Goal: Task Accomplishment & Management: Manage account settings

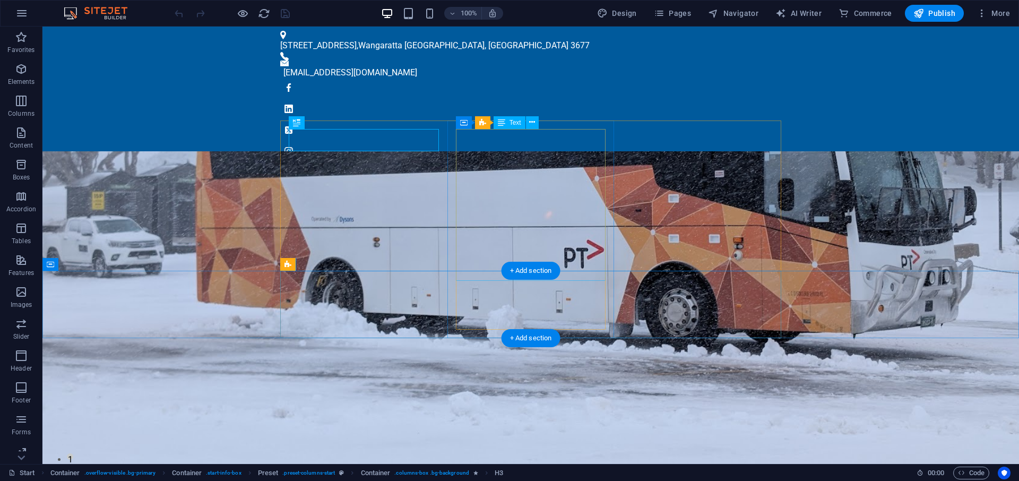
click at [532, 121] on icon at bounding box center [532, 122] width 6 height 11
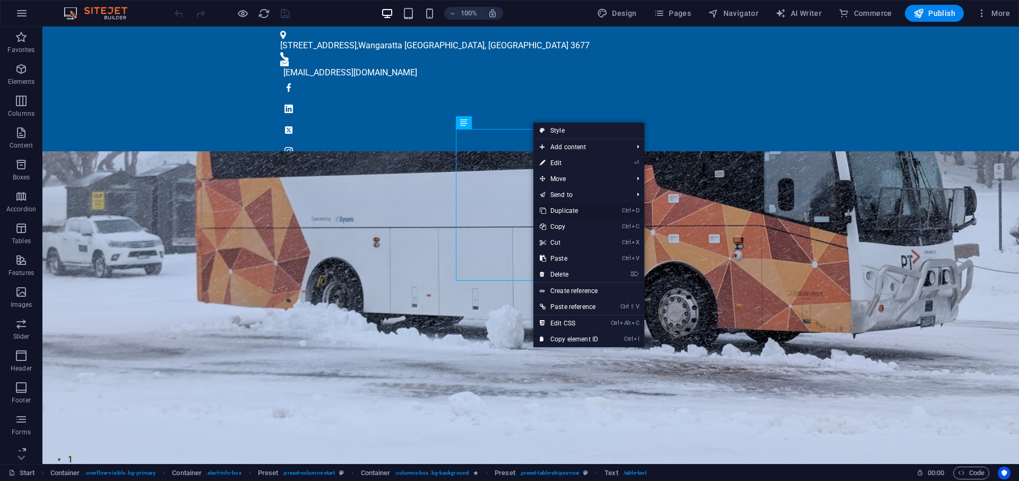
click at [572, 205] on link "Ctrl D Duplicate" at bounding box center [568, 211] width 71 height 16
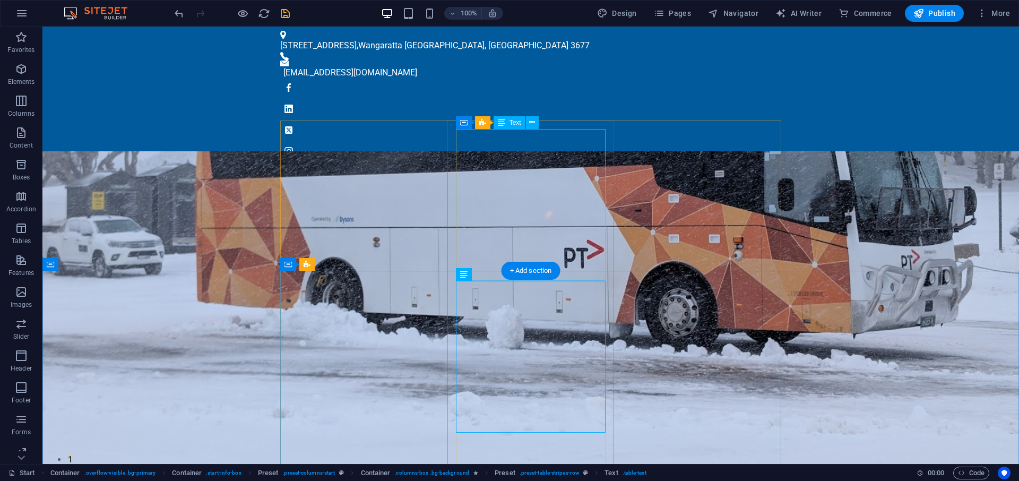
click at [533, 123] on icon at bounding box center [532, 122] width 6 height 11
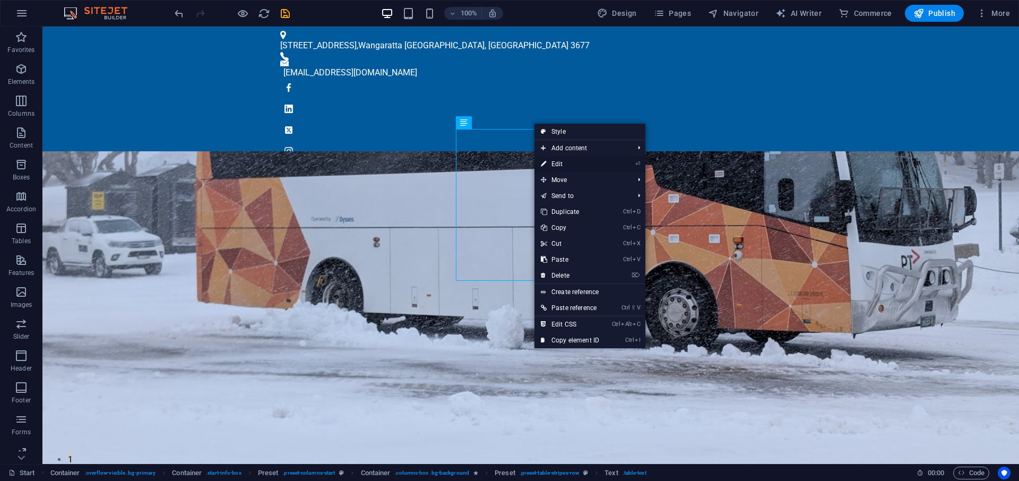
click at [551, 161] on link "⏎ Edit" at bounding box center [569, 164] width 71 height 16
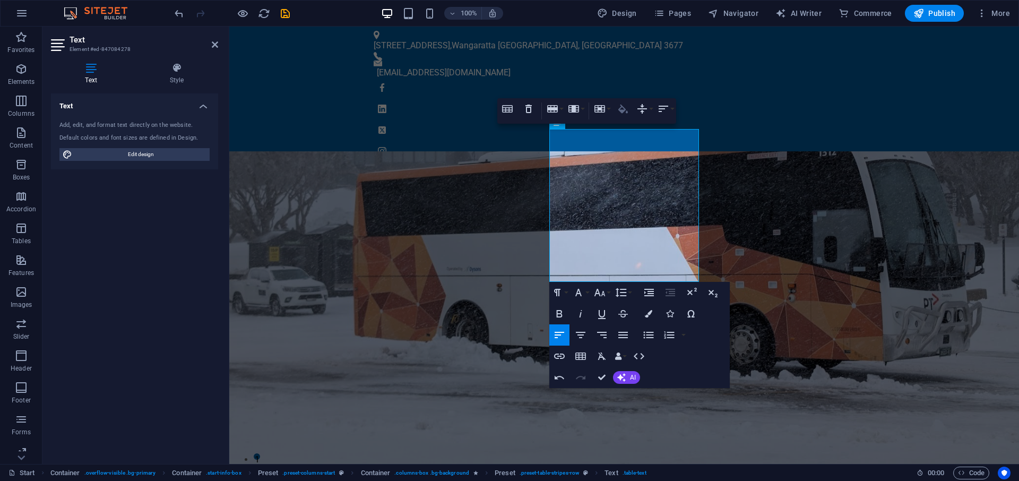
click at [623, 112] on icon "button" at bounding box center [623, 109] width 10 height 9
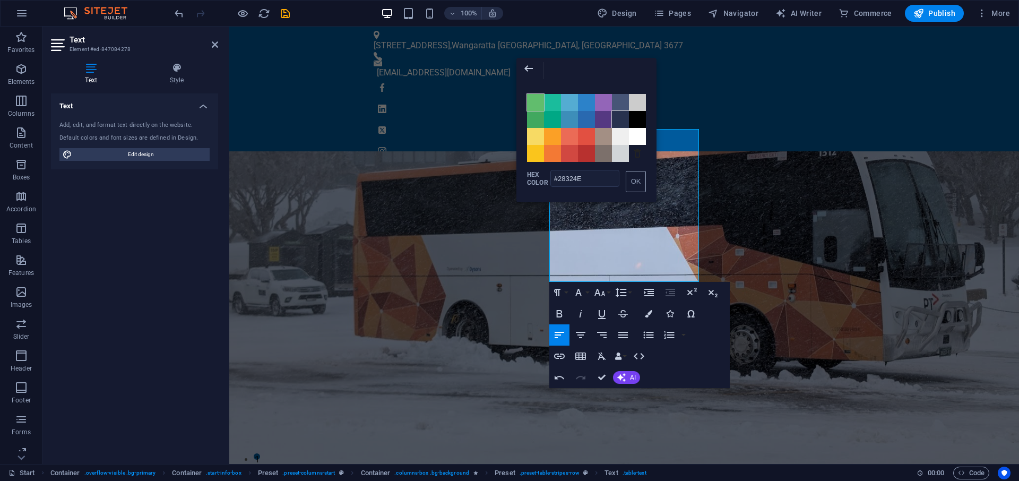
click at [538, 106] on span "Color #61BD6D" at bounding box center [535, 102] width 17 height 17
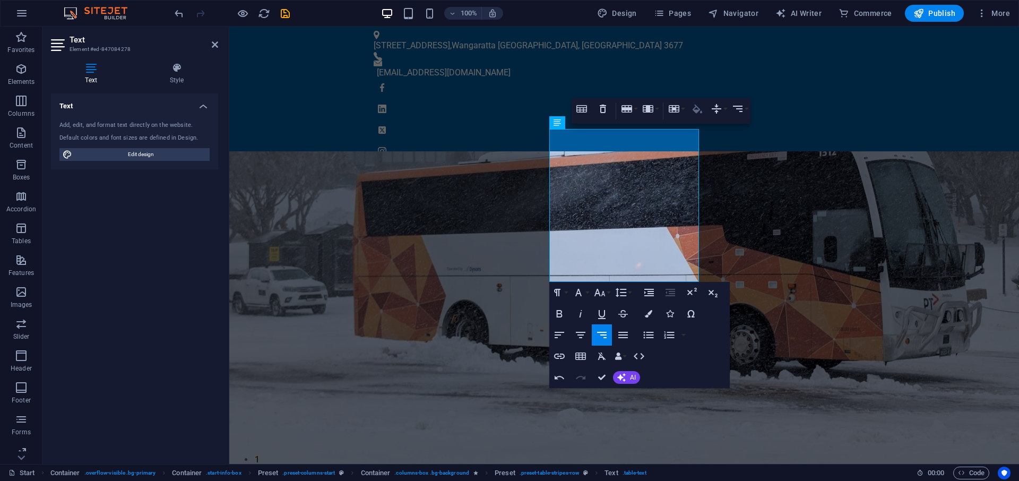
click at [696, 106] on icon "button" at bounding box center [697, 109] width 10 height 9
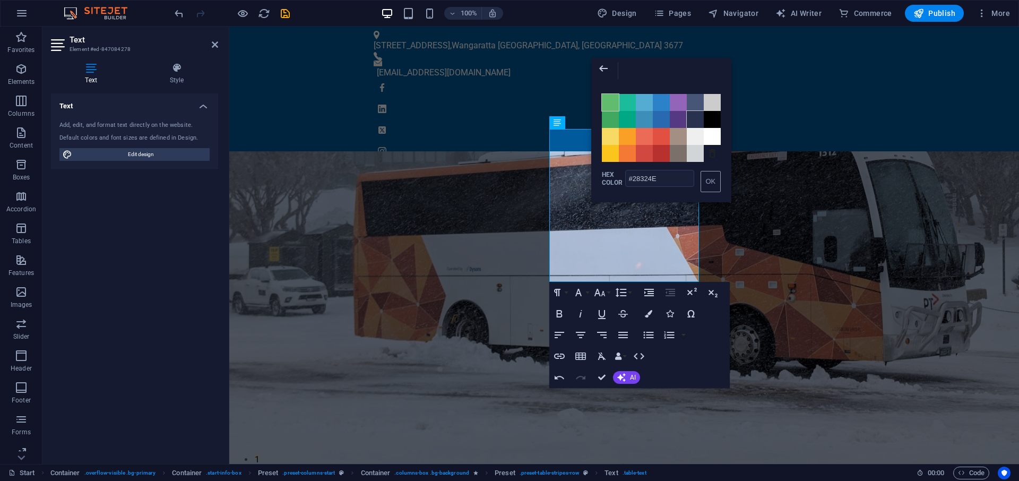
click at [606, 100] on span "Color #61BD6D" at bounding box center [610, 102] width 17 height 17
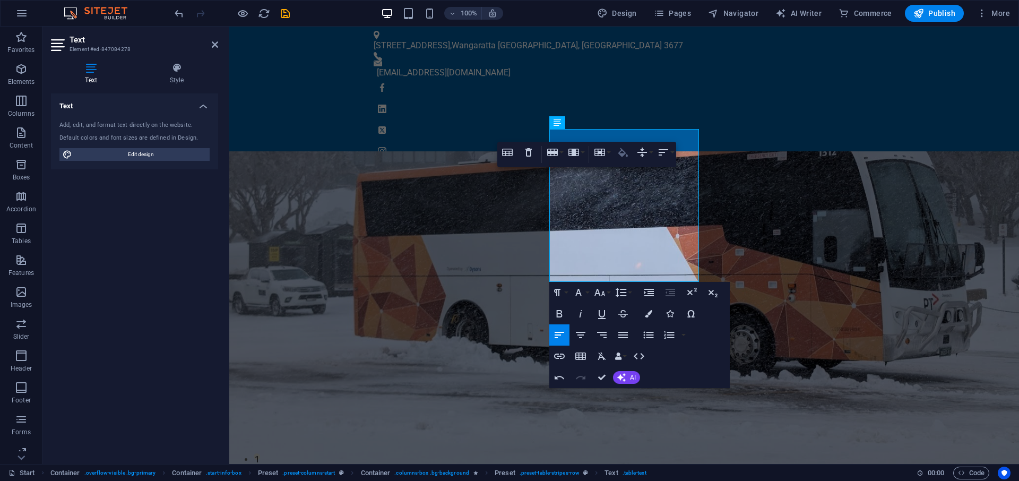
type input "#61BD6D"
click at [619, 152] on icon "button" at bounding box center [622, 152] width 13 height 13
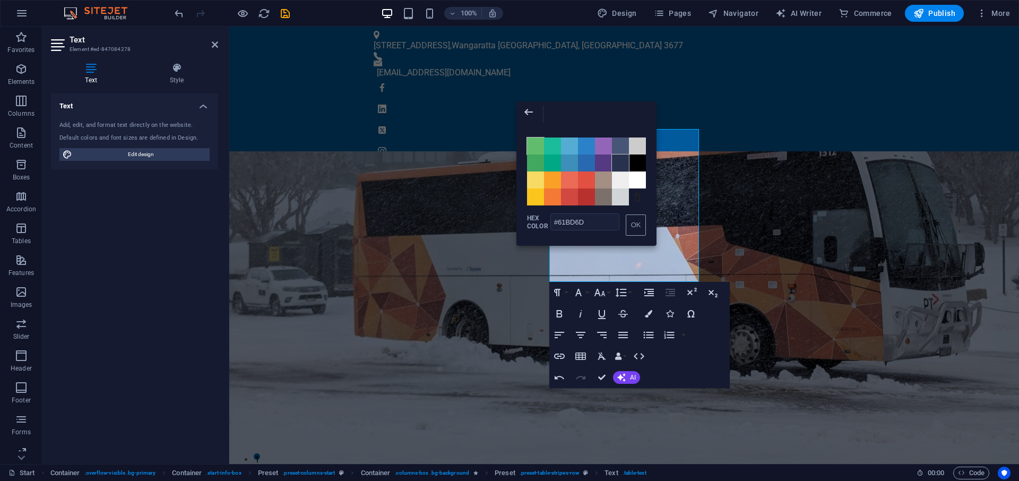
click at [619, 161] on span "Color #28324E" at bounding box center [620, 162] width 17 height 17
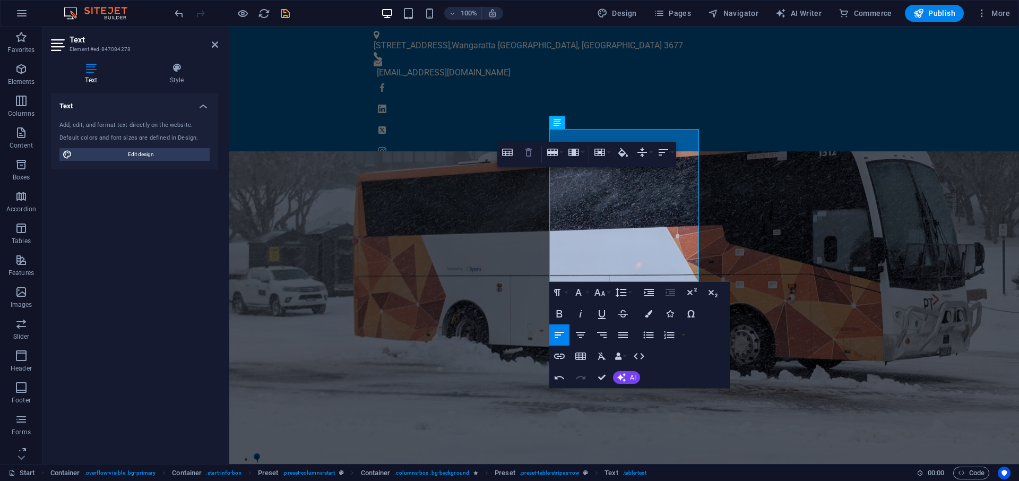
click at [532, 152] on icon "button" at bounding box center [528, 152] width 13 height 13
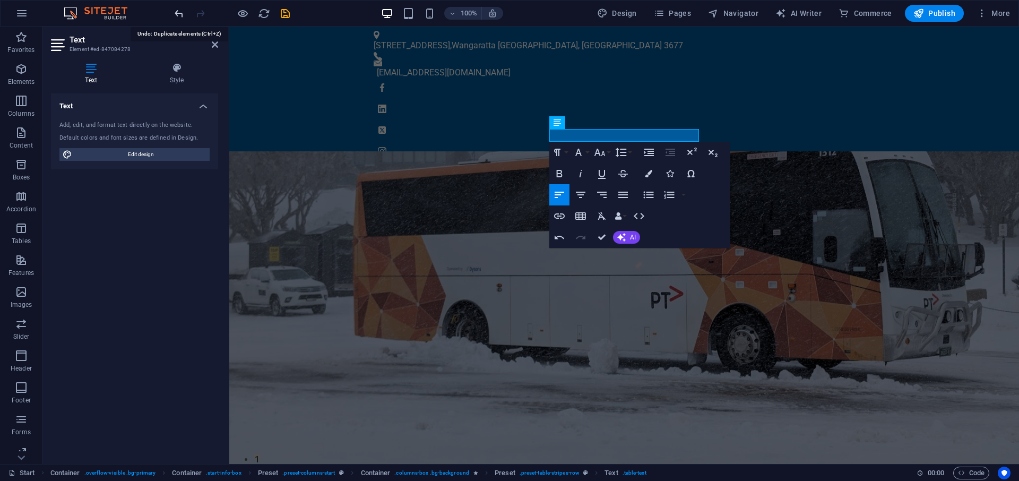
click at [180, 11] on icon "undo" at bounding box center [179, 13] width 12 height 12
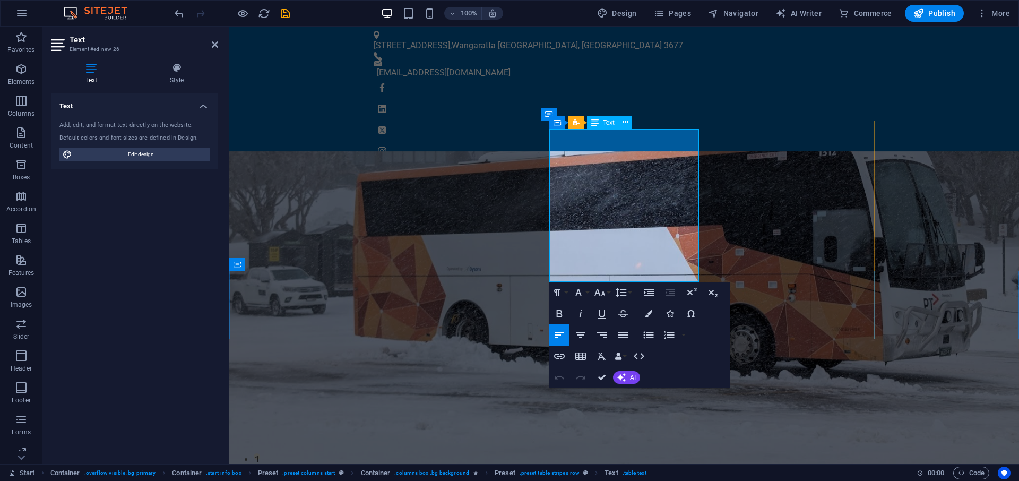
drag, startPoint x: 608, startPoint y: 132, endPoint x: 839, endPoint y: 158, distance: 232.8
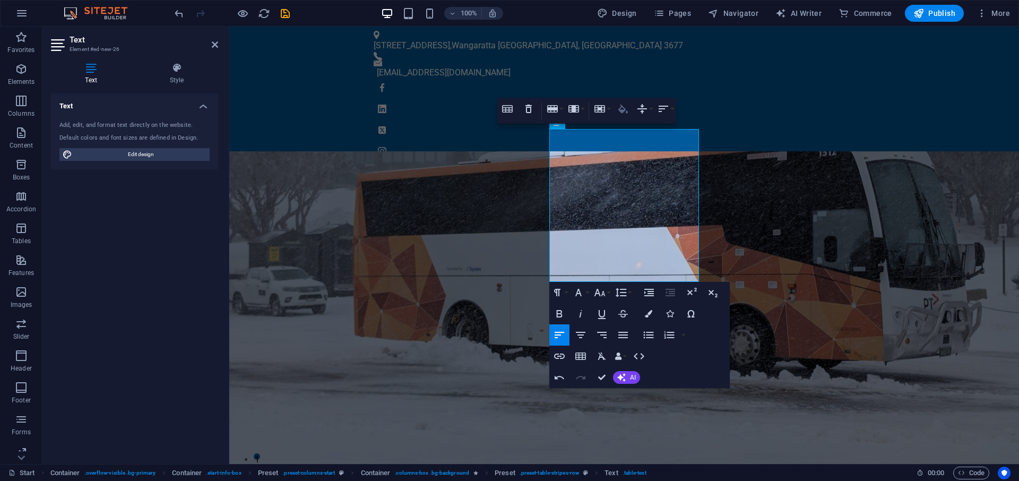
click at [622, 108] on icon "button" at bounding box center [622, 108] width 13 height 13
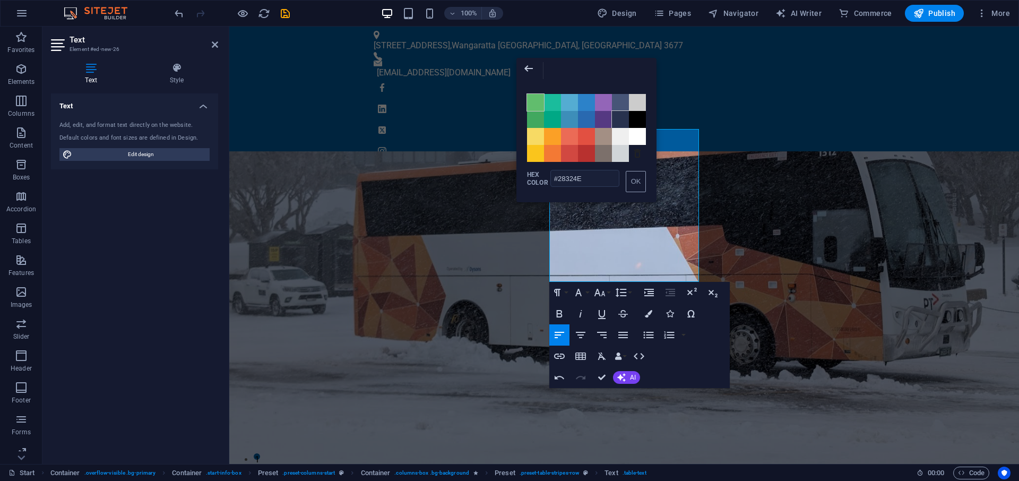
click at [534, 103] on span "Color #61BD6D" at bounding box center [535, 102] width 17 height 17
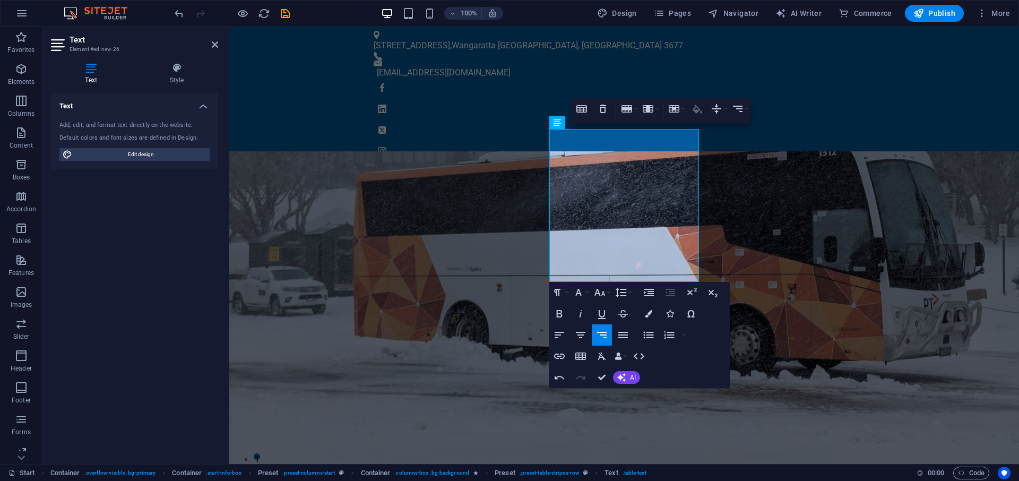
click at [692, 106] on icon "button" at bounding box center [697, 108] width 13 height 13
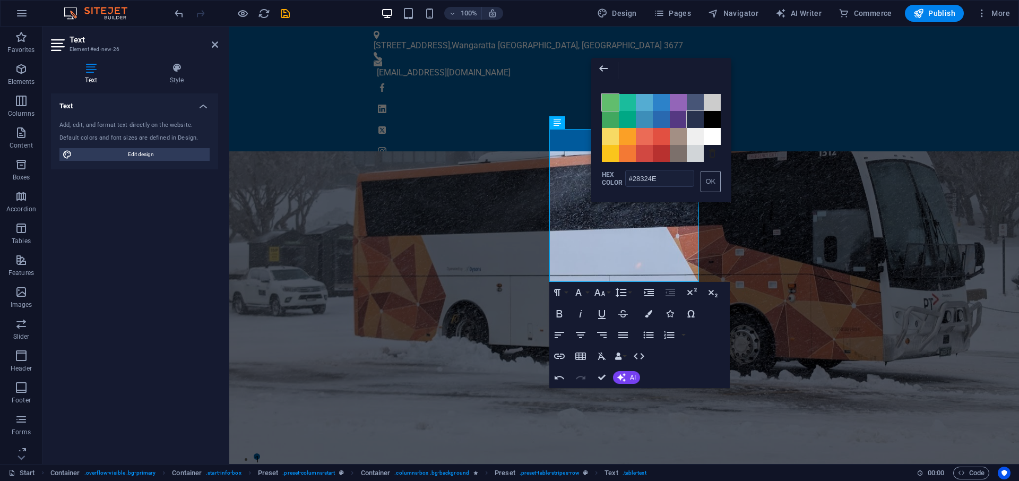
click at [607, 103] on span "Color #61BD6D" at bounding box center [610, 102] width 17 height 17
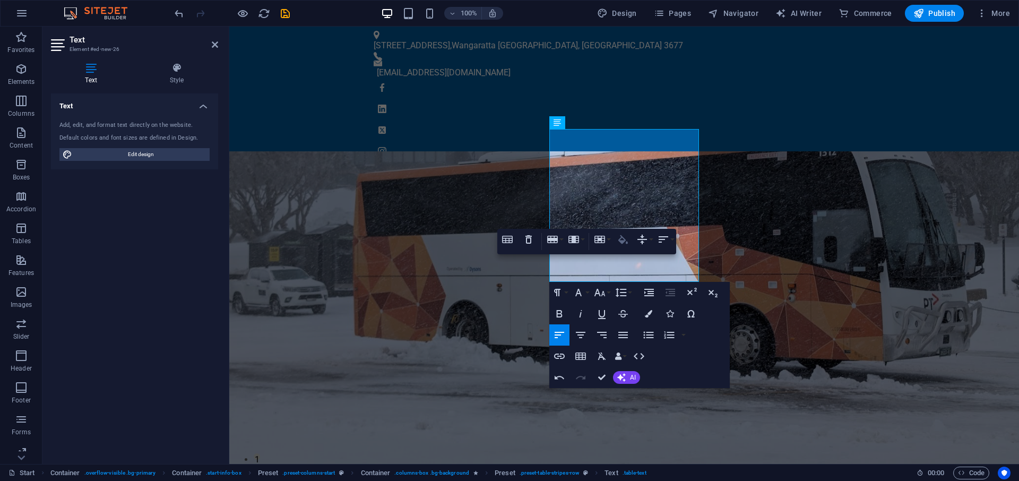
click at [621, 236] on icon "button" at bounding box center [623, 239] width 10 height 9
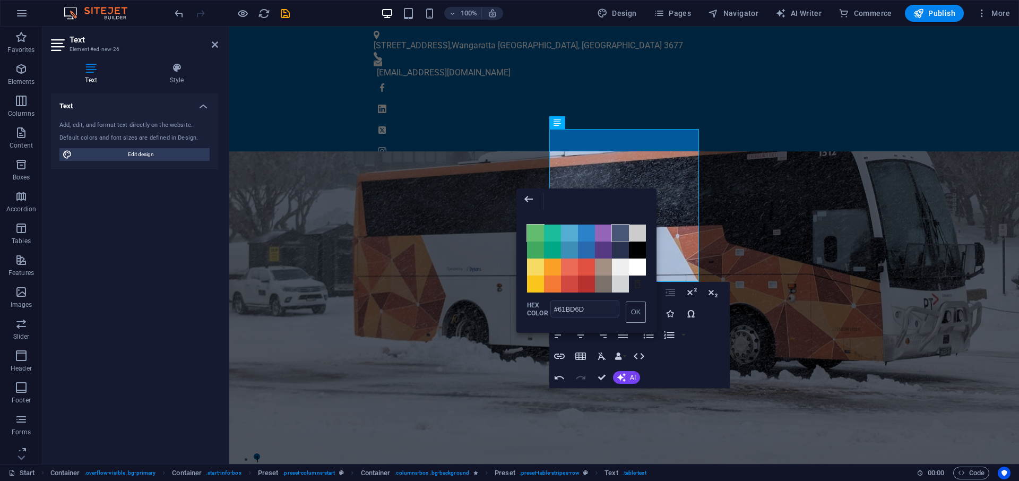
click at [621, 232] on span "Color #475577" at bounding box center [620, 232] width 17 height 17
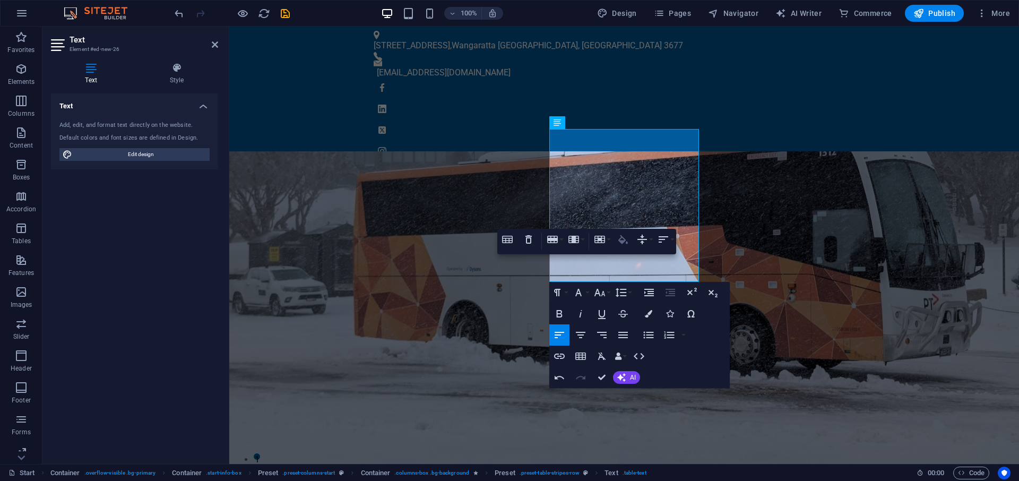
drag, startPoint x: 622, startPoint y: 241, endPoint x: 393, endPoint y: 214, distance: 230.2
click at [622, 241] on icon "button" at bounding box center [623, 239] width 10 height 9
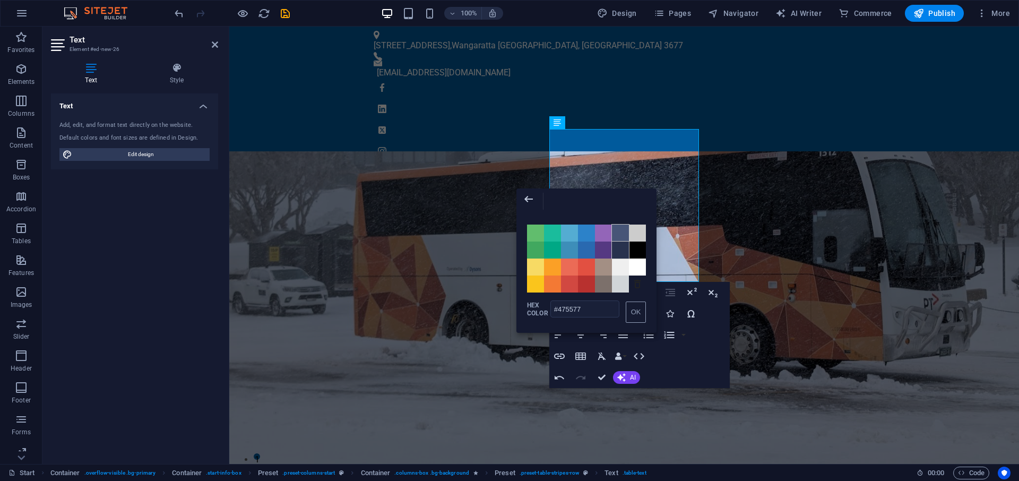
click at [618, 247] on span "Color #28324E" at bounding box center [620, 249] width 17 height 17
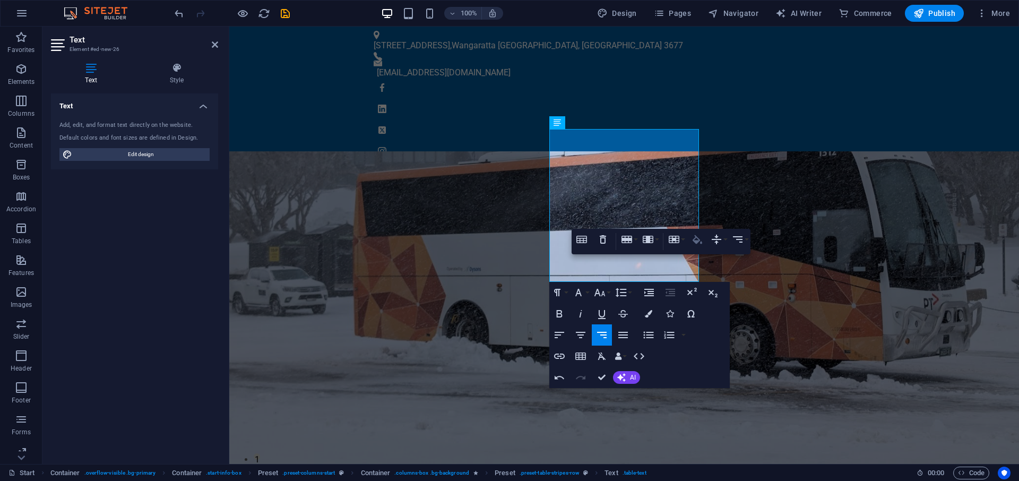
type input "#61BD6D"
click at [698, 243] on icon "button" at bounding box center [697, 239] width 13 height 13
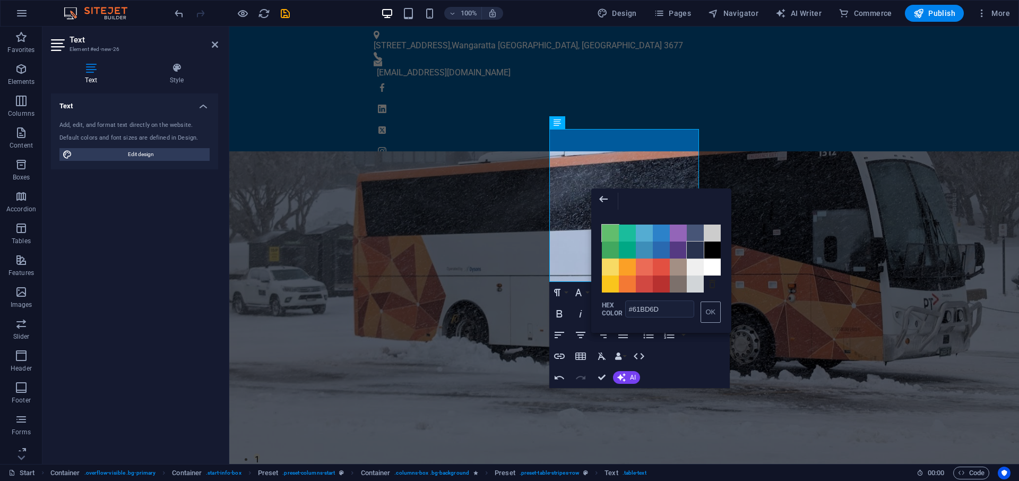
click at [695, 255] on span "Color #28324E" at bounding box center [694, 249] width 17 height 17
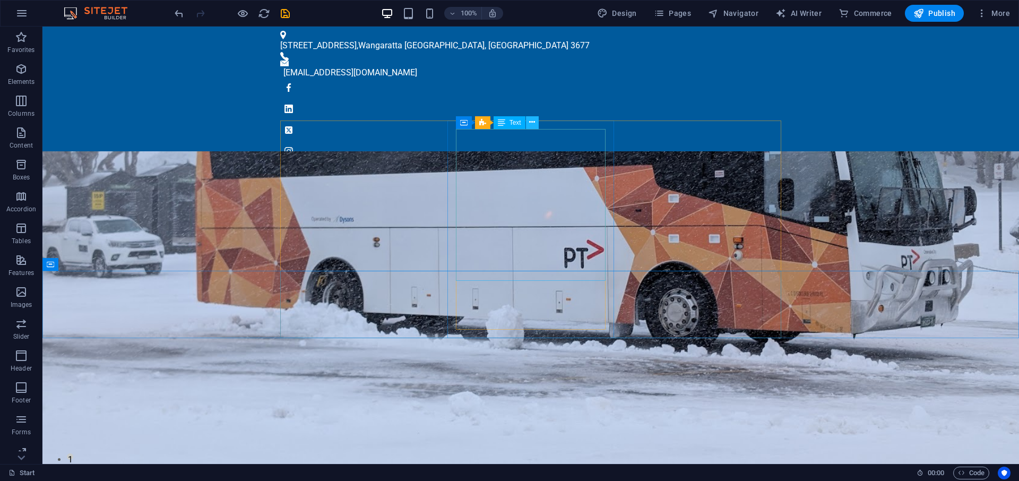
click at [533, 124] on icon at bounding box center [532, 122] width 6 height 11
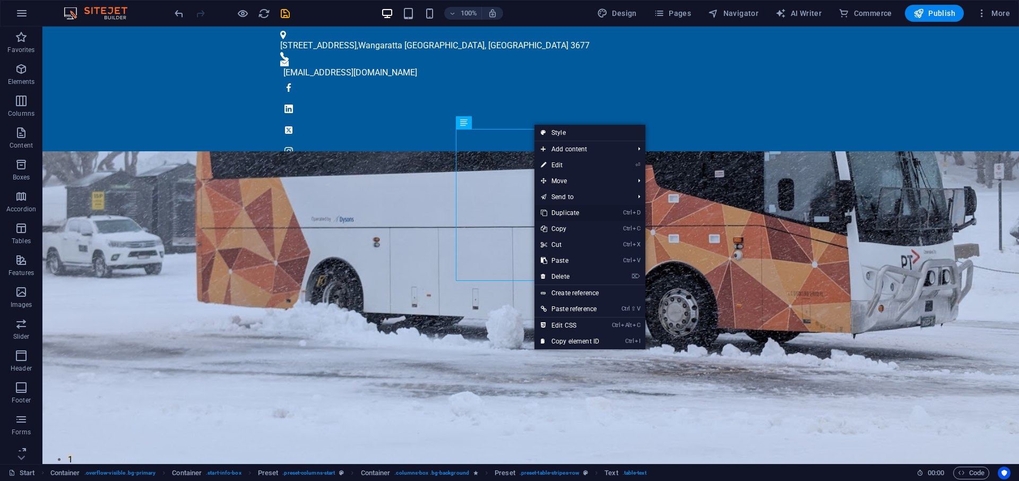
drag, startPoint x: 580, startPoint y: 211, endPoint x: 540, endPoint y: 185, distance: 47.8
click at [580, 211] on link "Ctrl D Duplicate" at bounding box center [569, 213] width 71 height 16
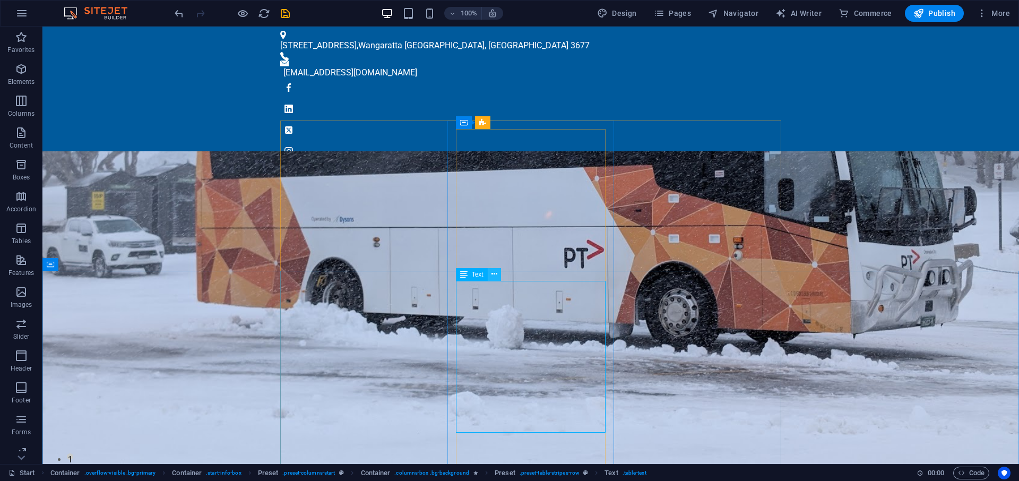
click at [493, 273] on icon at bounding box center [494, 273] width 6 height 11
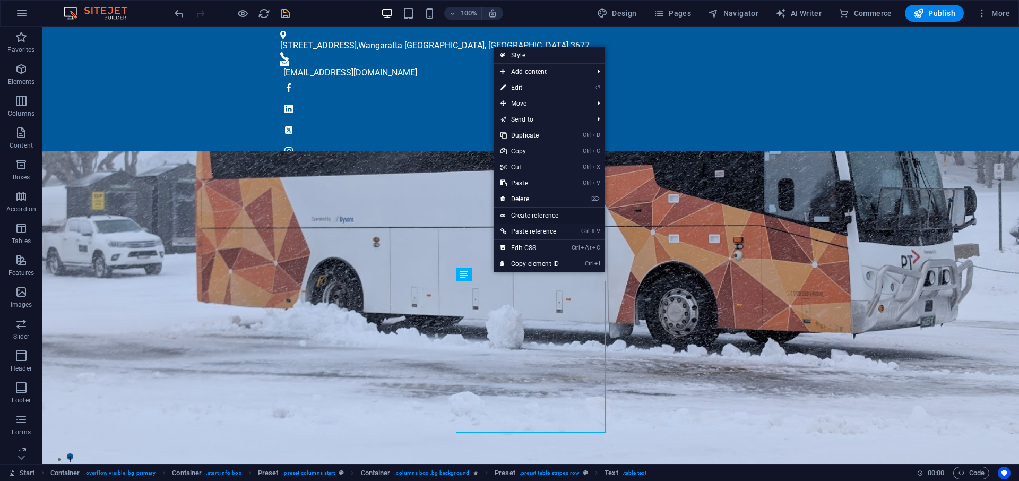
click at [549, 215] on link "Create reference" at bounding box center [549, 215] width 111 height 16
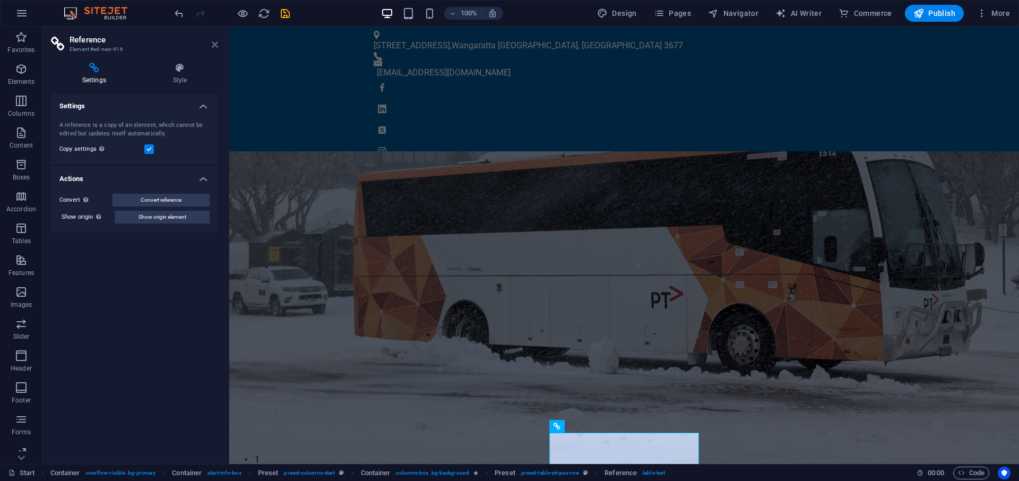
click at [215, 45] on icon at bounding box center [215, 44] width 6 height 8
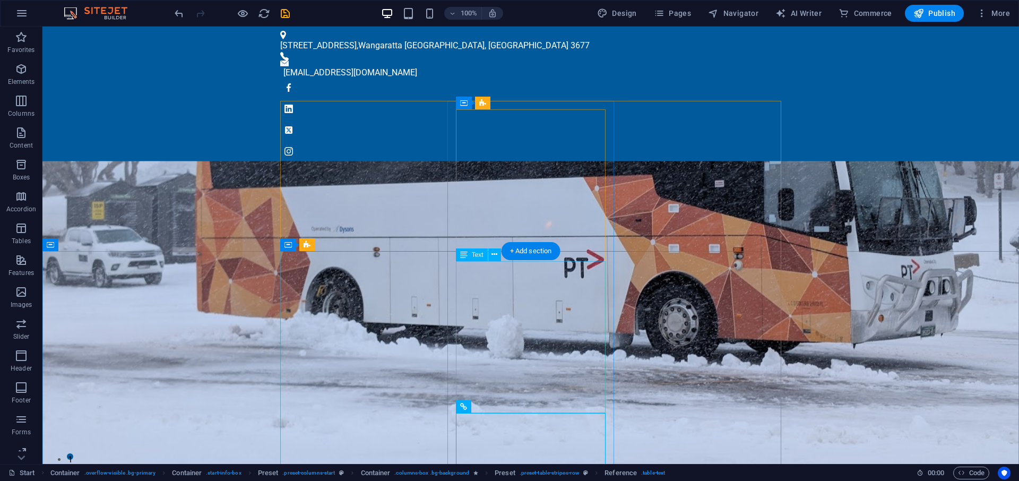
scroll to position [54, 0]
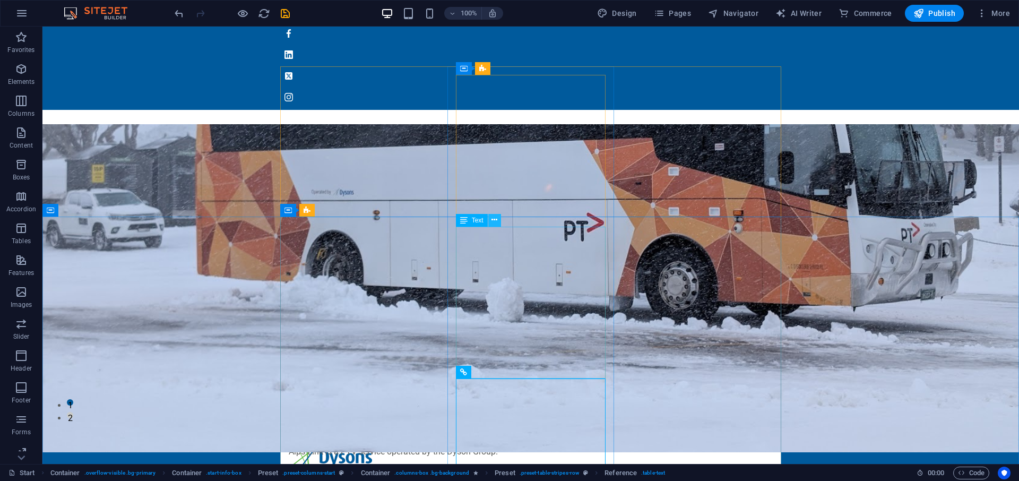
click at [494, 219] on icon at bounding box center [494, 219] width 6 height 11
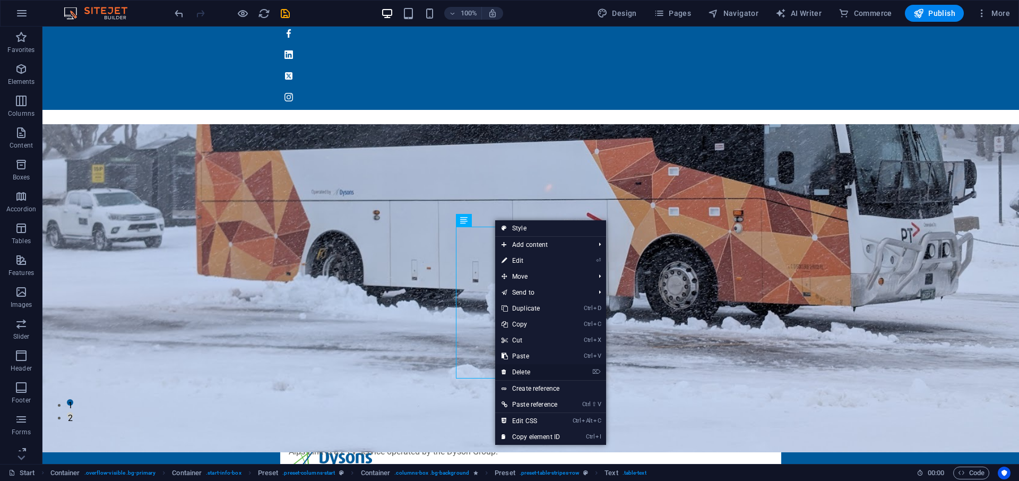
click at [532, 370] on link "⌦ Delete" at bounding box center [530, 372] width 71 height 16
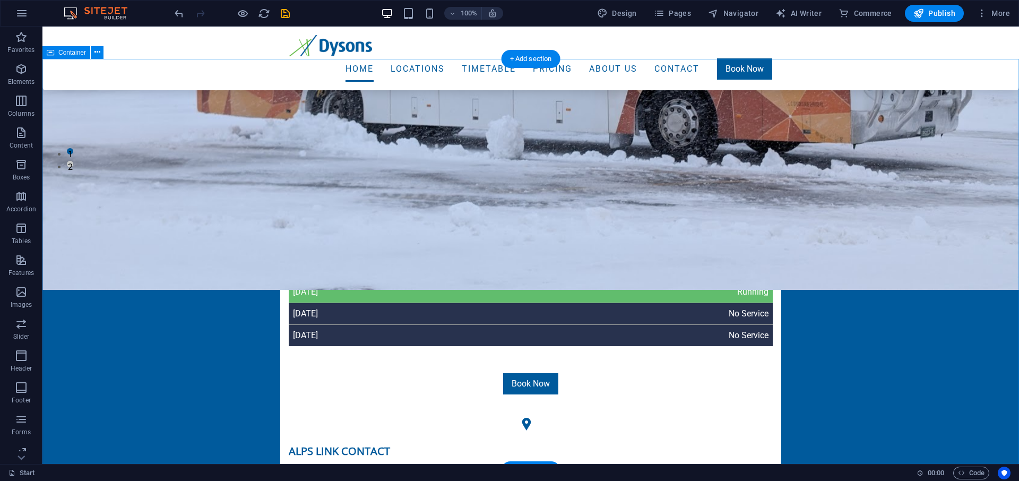
scroll to position [325, 0]
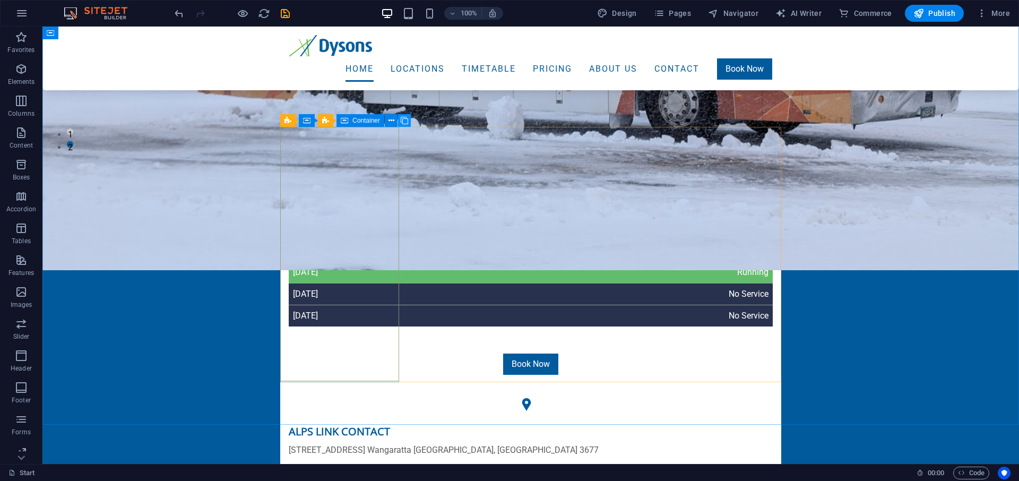
click at [401, 120] on icon at bounding box center [404, 120] width 7 height 11
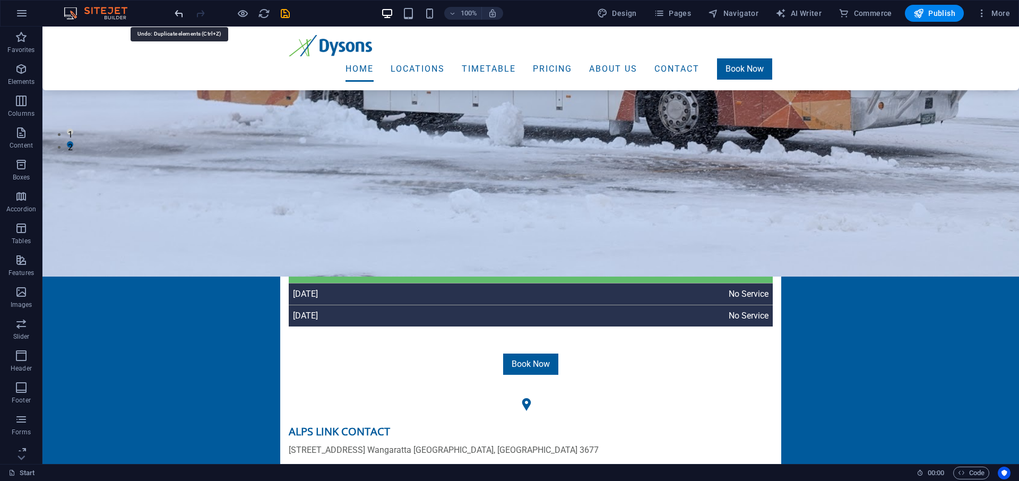
click at [174, 14] on icon "undo" at bounding box center [179, 13] width 12 height 12
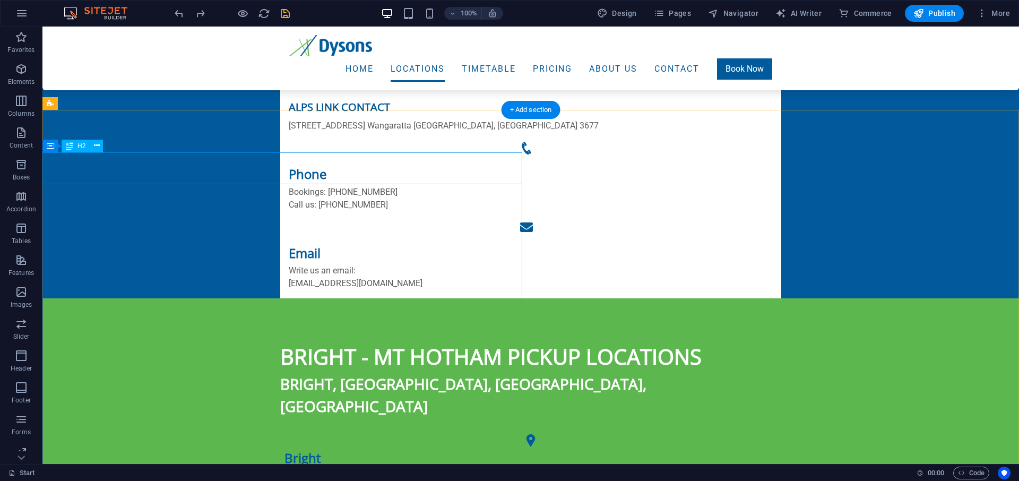
scroll to position [649, 0]
click at [97, 137] on icon at bounding box center [97, 135] width 6 height 11
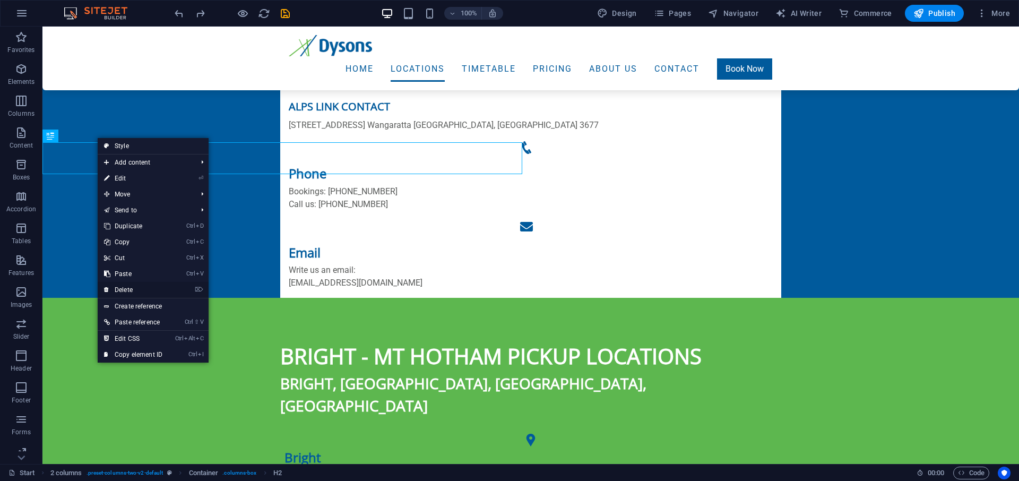
click at [141, 289] on link "⌦ Delete" at bounding box center [133, 290] width 71 height 16
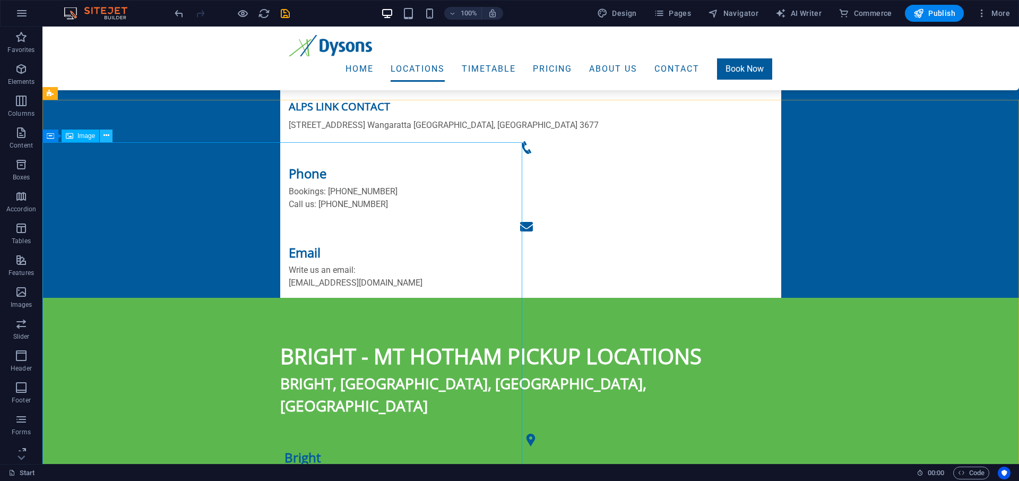
click at [107, 134] on icon at bounding box center [106, 135] width 6 height 11
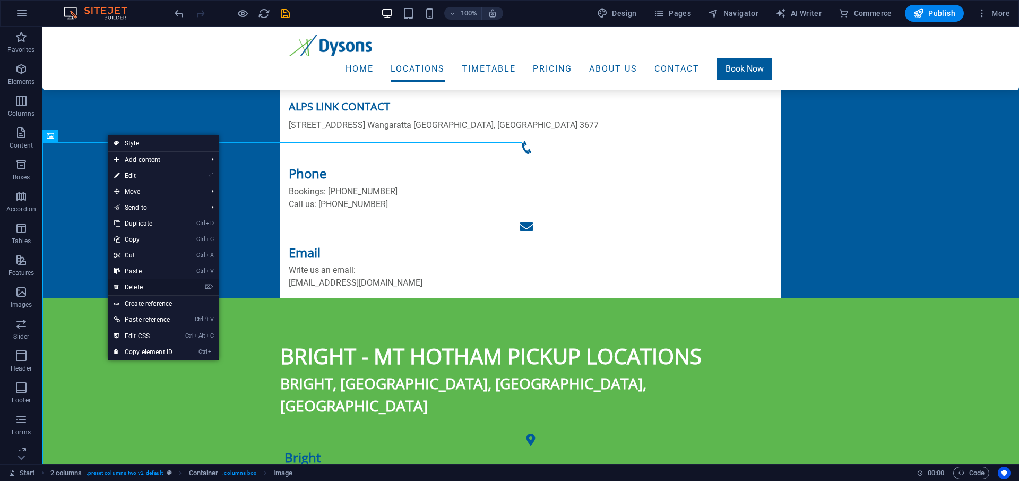
click at [143, 285] on link "⌦ Delete" at bounding box center [143, 287] width 71 height 16
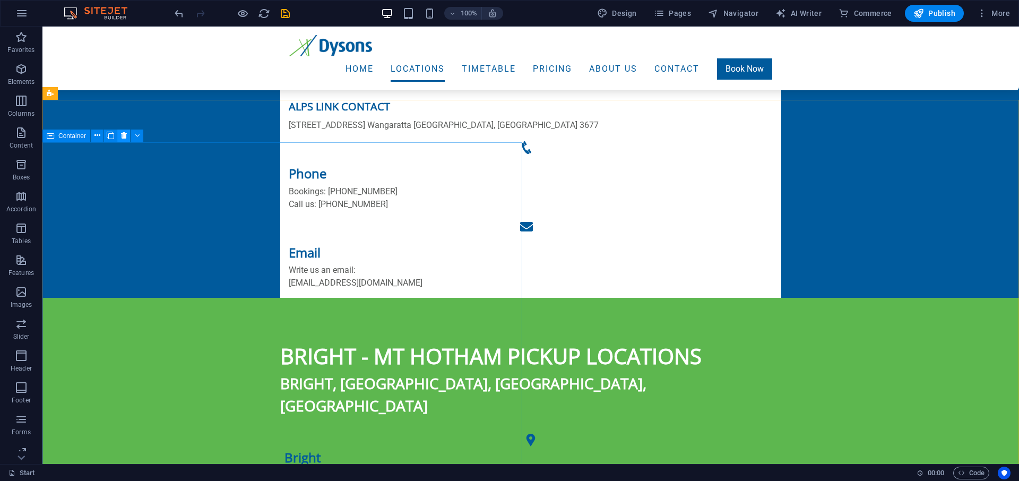
click at [123, 133] on icon at bounding box center [124, 135] width 6 height 11
click at [95, 136] on icon at bounding box center [97, 135] width 6 height 11
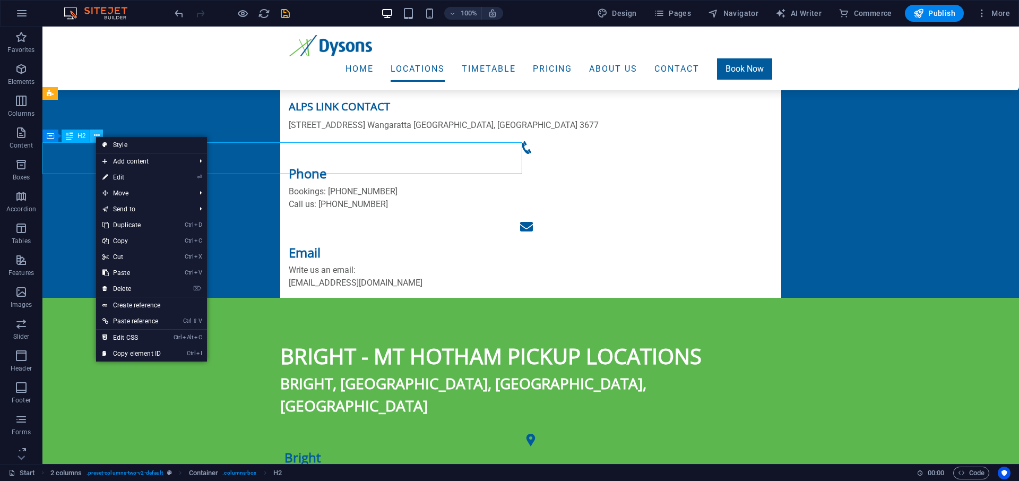
click at [95, 136] on icon at bounding box center [97, 135] width 6 height 11
click at [75, 137] on div "H2" at bounding box center [76, 135] width 28 height 13
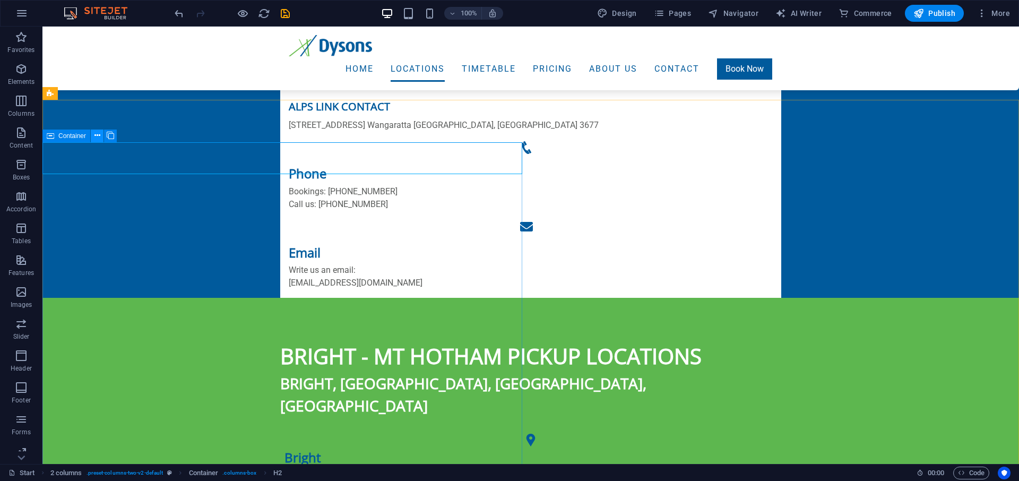
click at [95, 135] on icon at bounding box center [97, 135] width 6 height 11
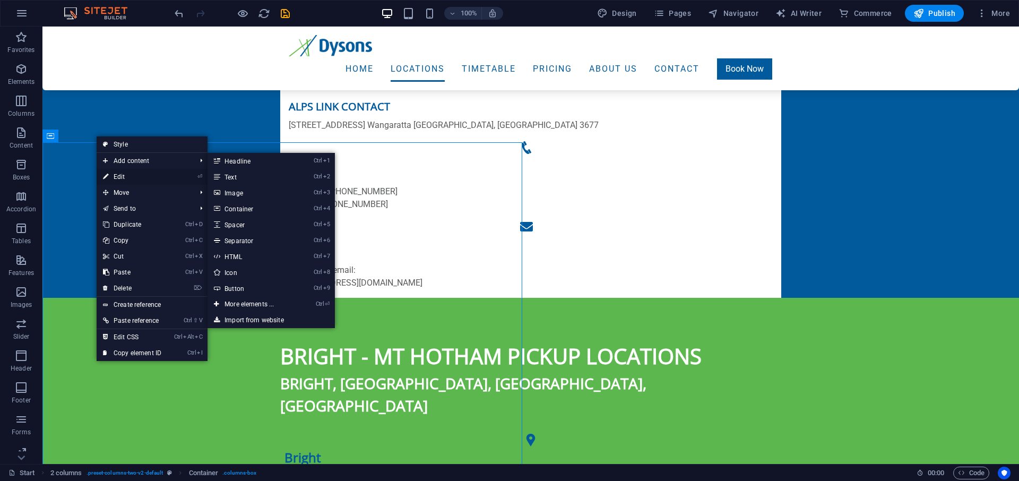
click at [115, 175] on link "⏎ Edit" at bounding box center [132, 177] width 71 height 16
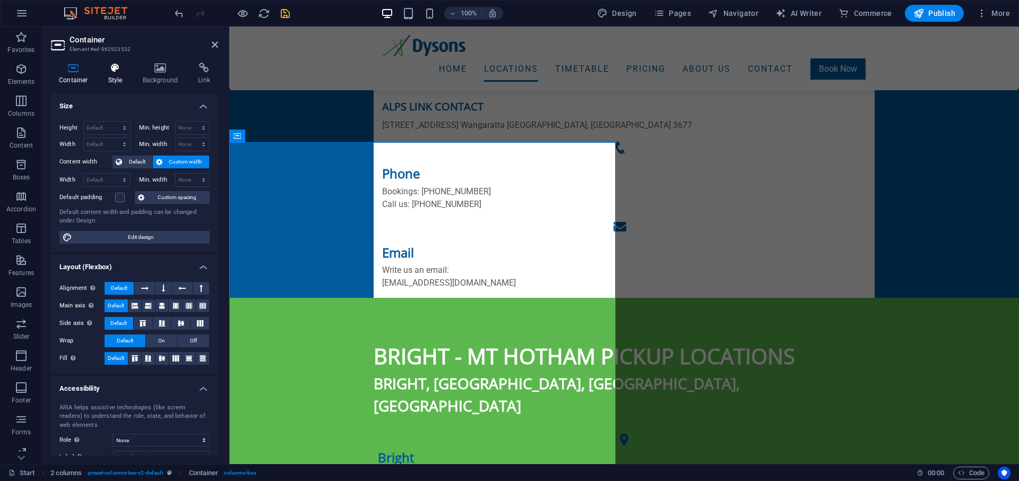
click at [113, 77] on h4 "Style" at bounding box center [117, 74] width 34 height 22
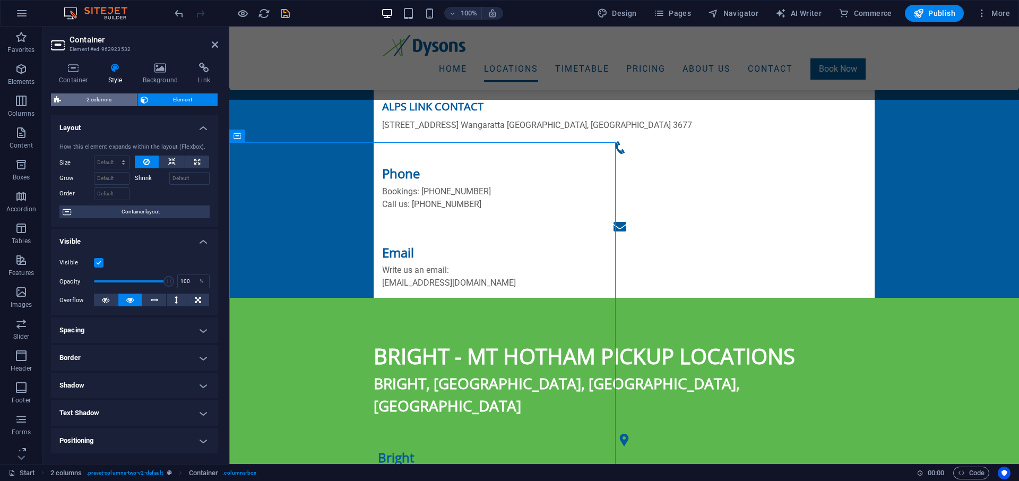
click at [106, 99] on span "2 columns" at bounding box center [98, 99] width 69 height 13
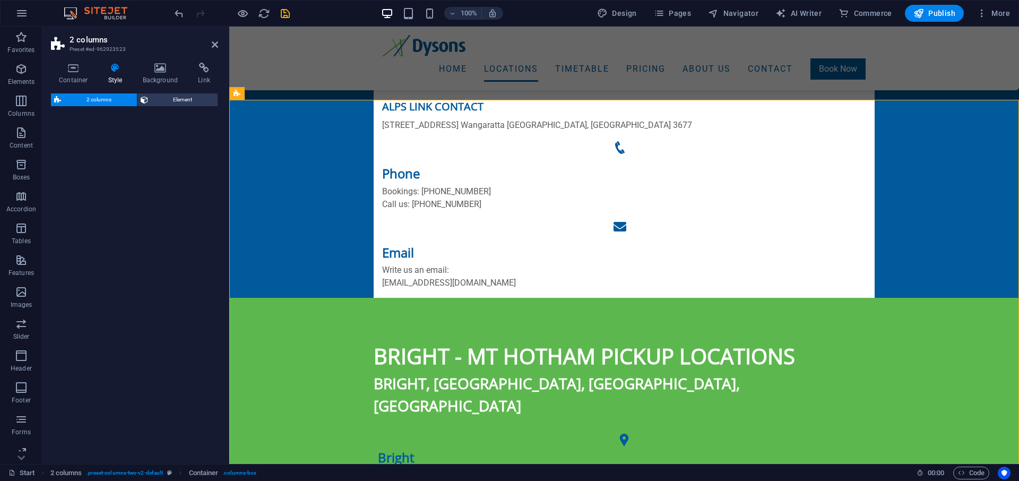
select select "rem"
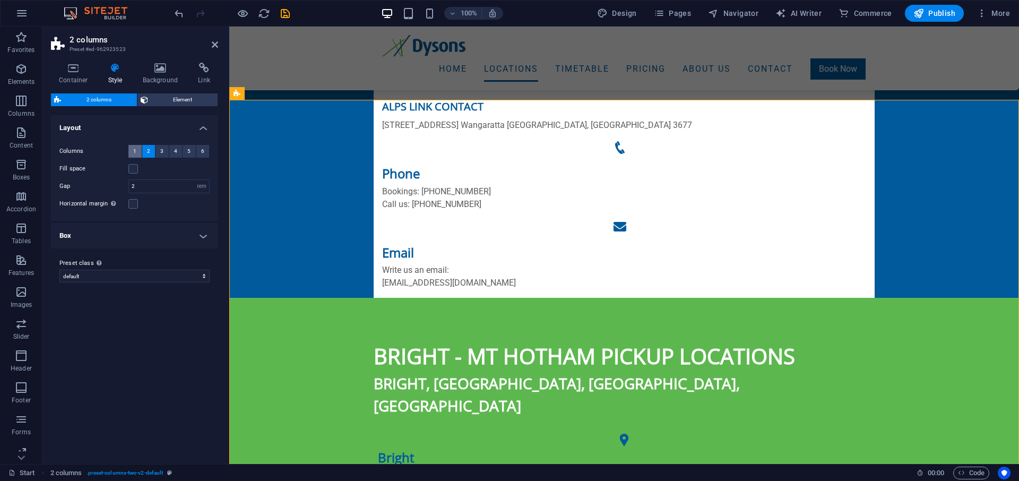
click at [134, 151] on span "1" at bounding box center [134, 151] width 3 height 13
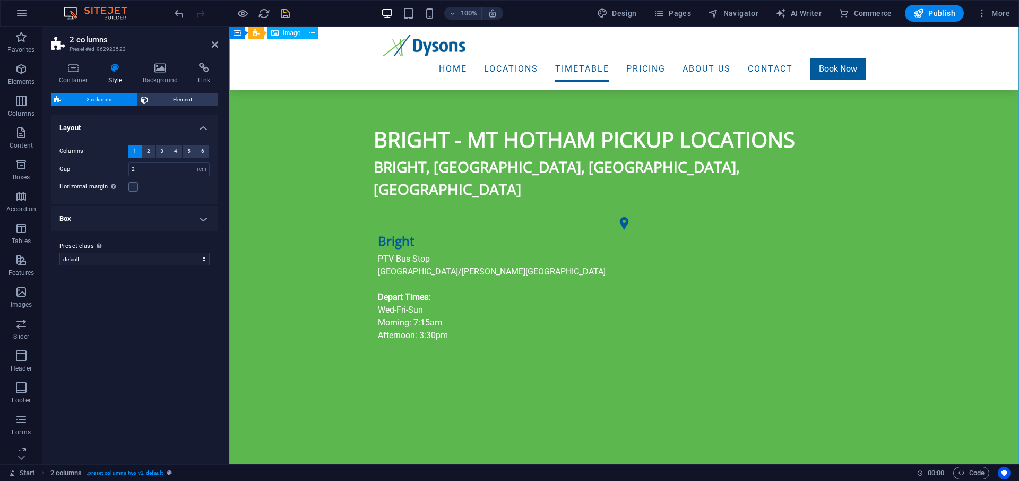
scroll to position [595, 0]
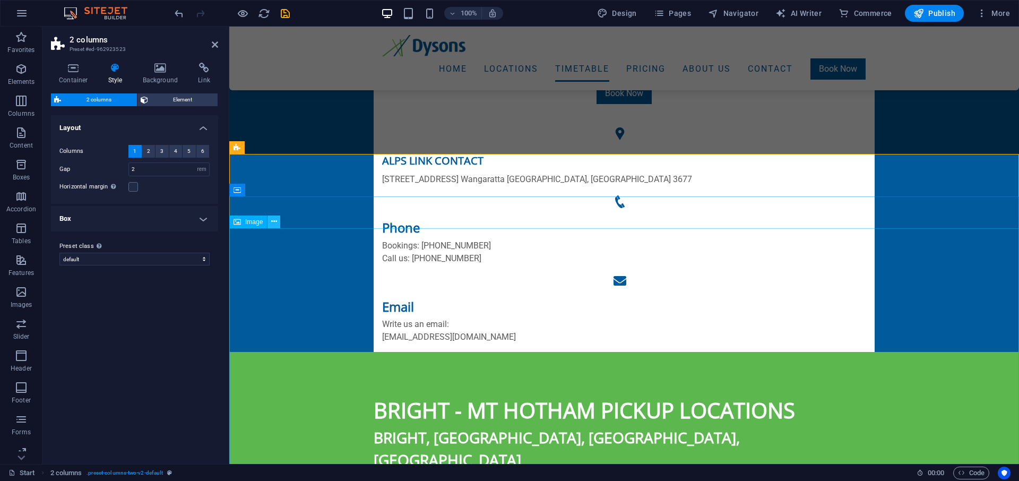
click at [271, 224] on icon at bounding box center [274, 221] width 6 height 11
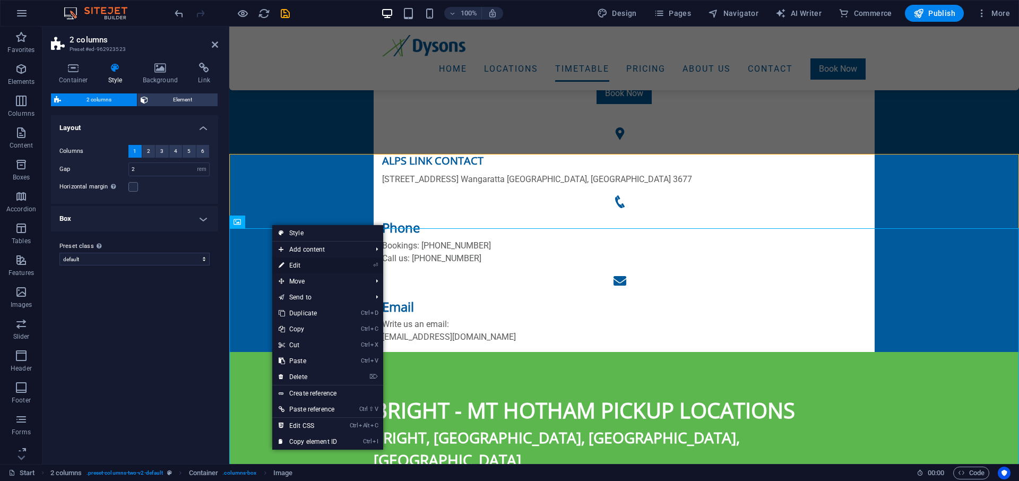
click at [295, 263] on link "⏎ Edit" at bounding box center [307, 265] width 71 height 16
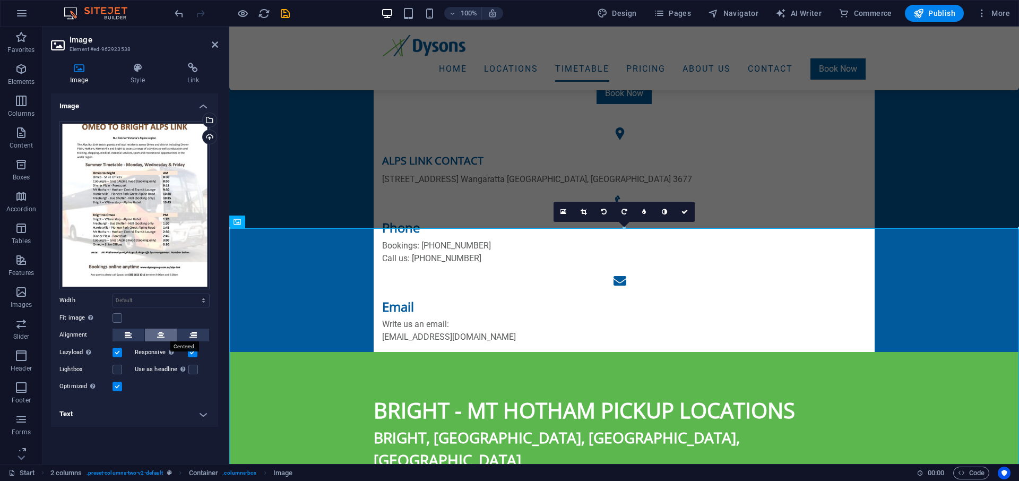
click at [156, 333] on button at bounding box center [161, 334] width 32 height 13
click option "auto" at bounding box center [0, 0] width 0 height 0
click at [113, 294] on select "Default auto px rem % em vh vw" at bounding box center [161, 300] width 96 height 13
select select "%"
click option "%" at bounding box center [0, 0] width 0 height 0
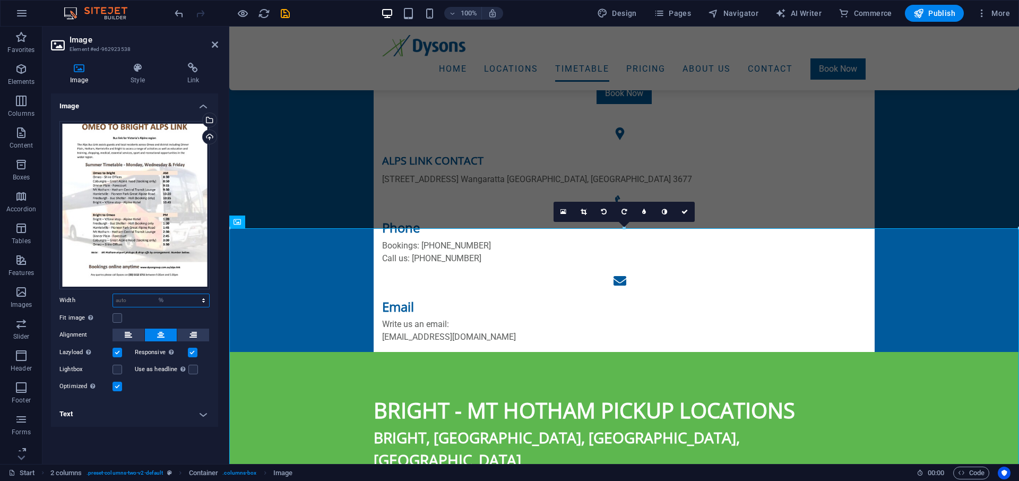
type input "100"
click at [134, 410] on h4 "Text" at bounding box center [134, 413] width 167 height 25
click at [134, 410] on h4 "Text" at bounding box center [134, 410] width 167 height 19
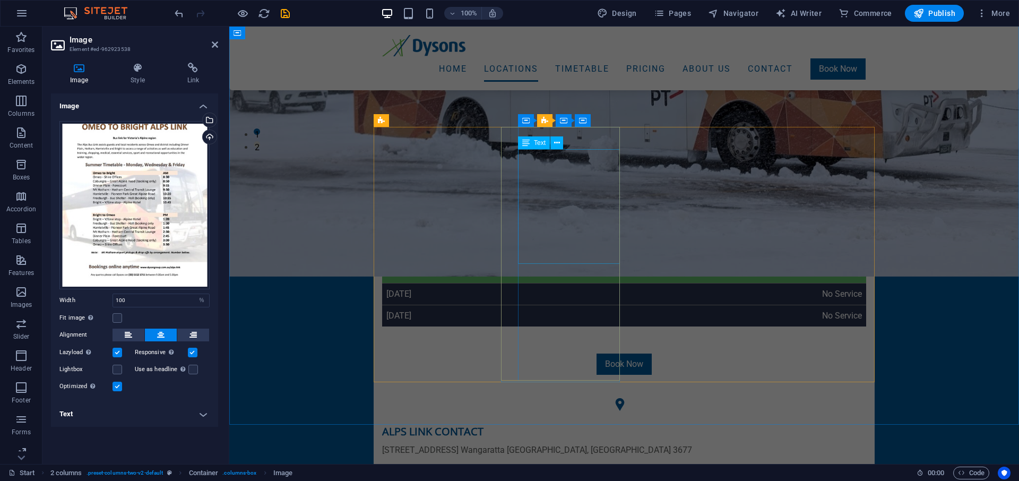
scroll to position [216, 0]
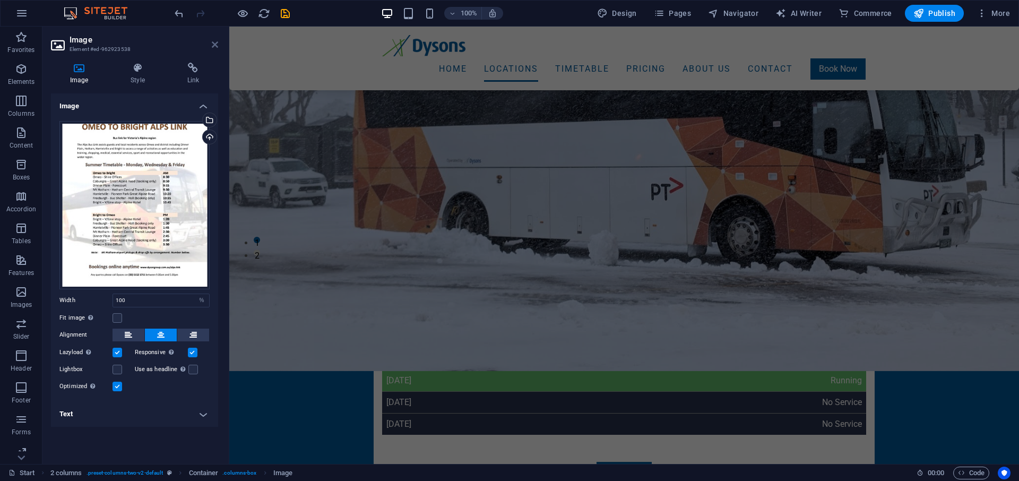
click at [214, 42] on icon at bounding box center [215, 44] width 6 height 8
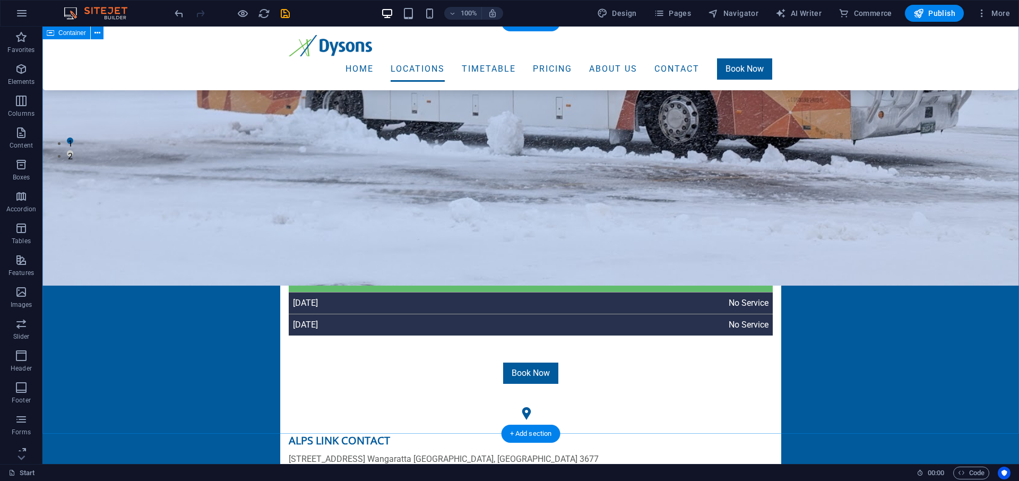
scroll to position [262, 0]
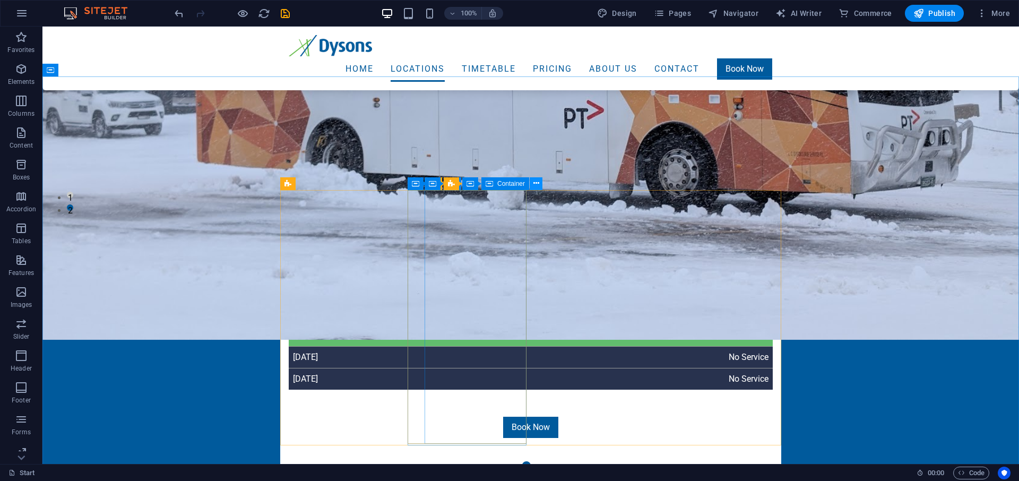
click at [534, 181] on icon at bounding box center [536, 183] width 6 height 11
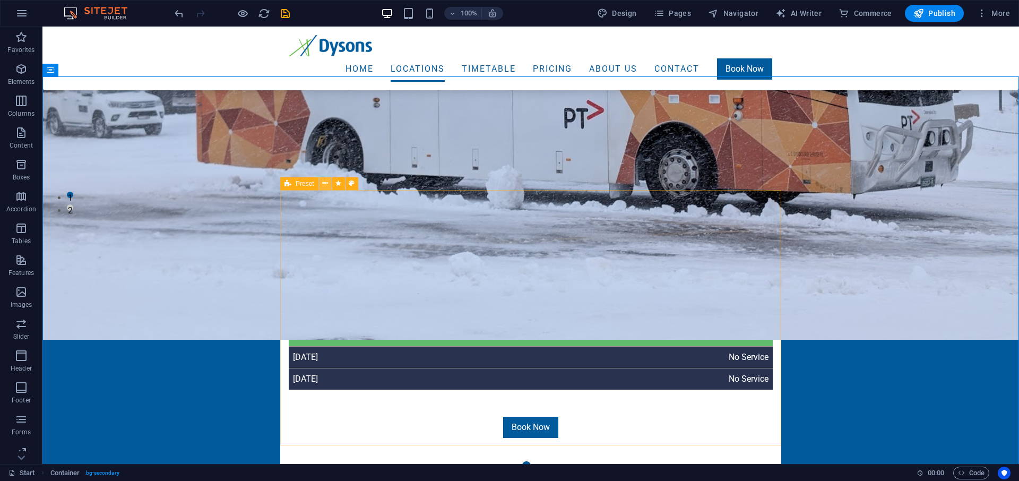
click at [326, 186] on icon at bounding box center [325, 183] width 6 height 11
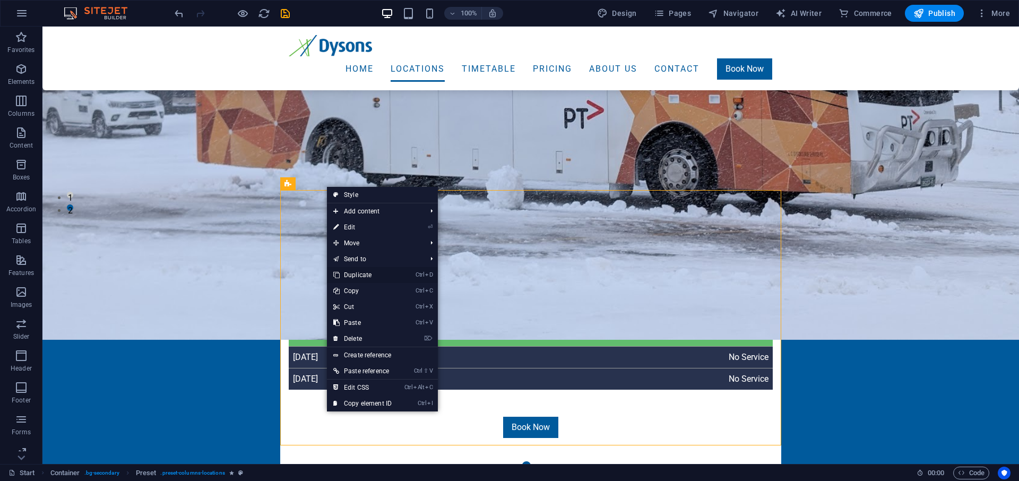
click at [347, 276] on link "Ctrl D Duplicate" at bounding box center [362, 275] width 71 height 16
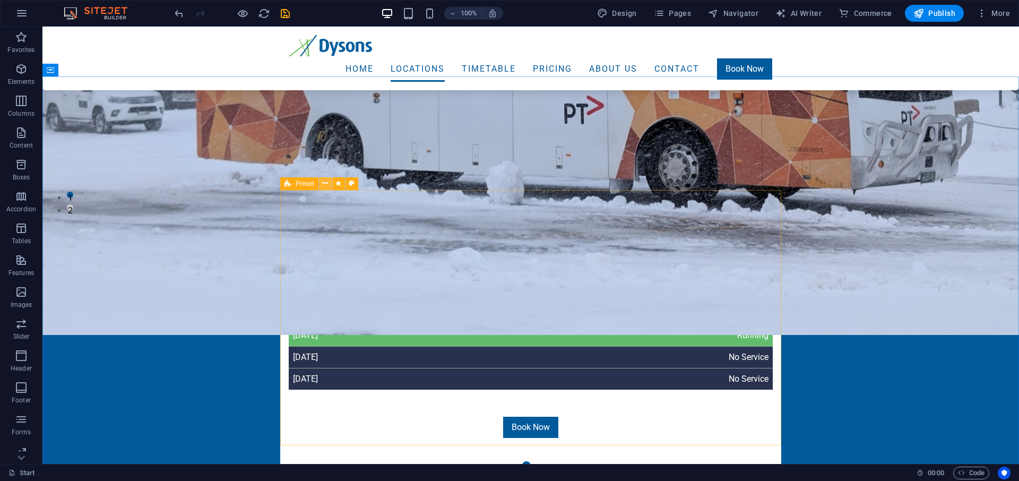
click at [326, 183] on icon at bounding box center [325, 183] width 6 height 11
click at [326, 184] on icon at bounding box center [325, 183] width 6 height 11
click at [326, 182] on icon at bounding box center [325, 183] width 6 height 11
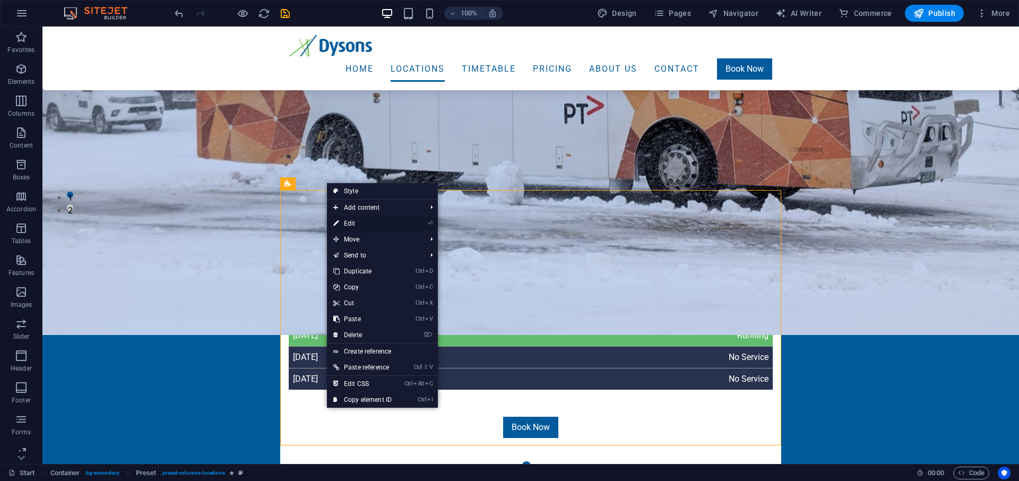
click at [342, 224] on link "⏎ Edit" at bounding box center [362, 223] width 71 height 16
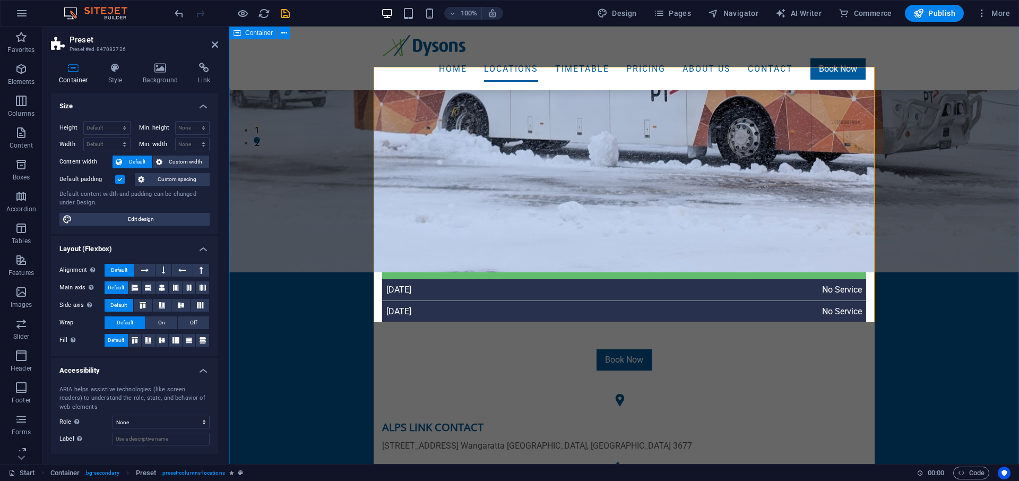
scroll to position [316, 0]
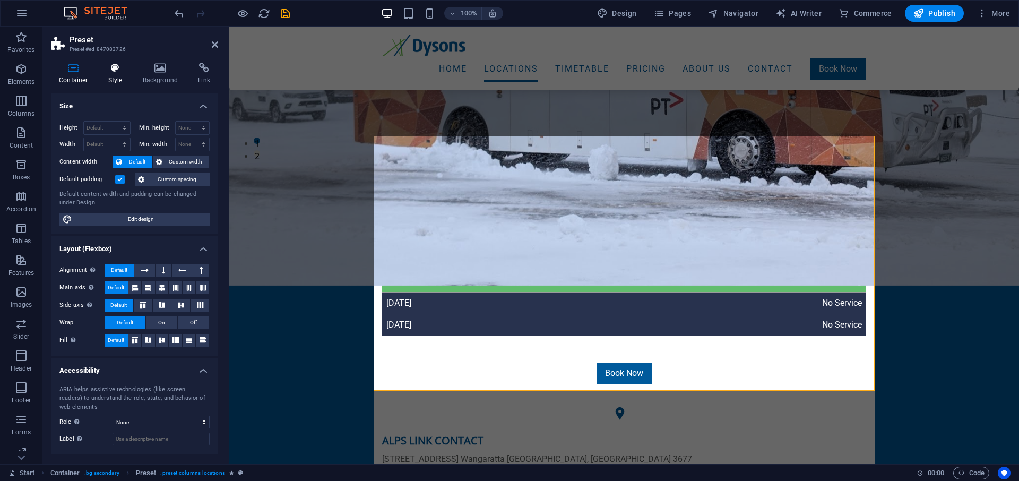
click at [116, 74] on h4 "Style" at bounding box center [117, 74] width 34 height 22
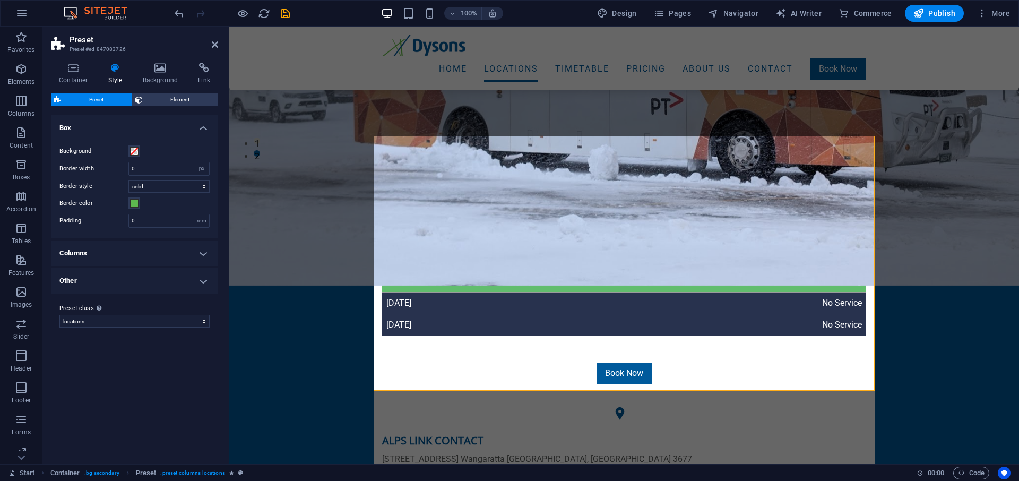
click at [127, 254] on h4 "Columns" at bounding box center [134, 252] width 167 height 25
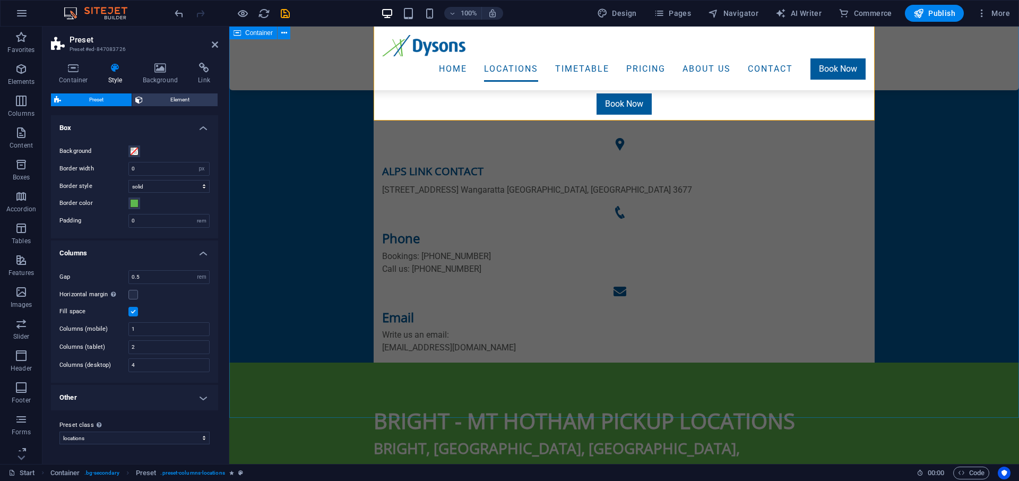
scroll to position [586, 0]
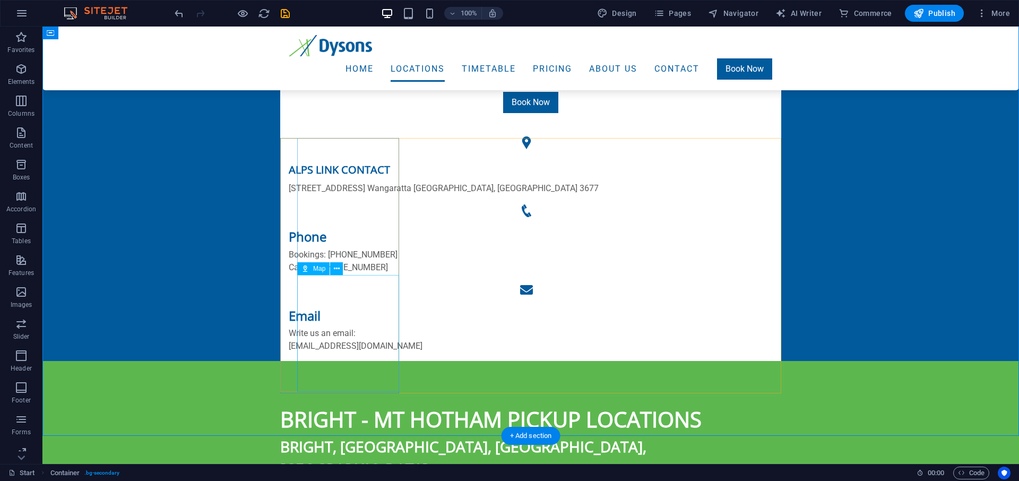
scroll to position [262, 0]
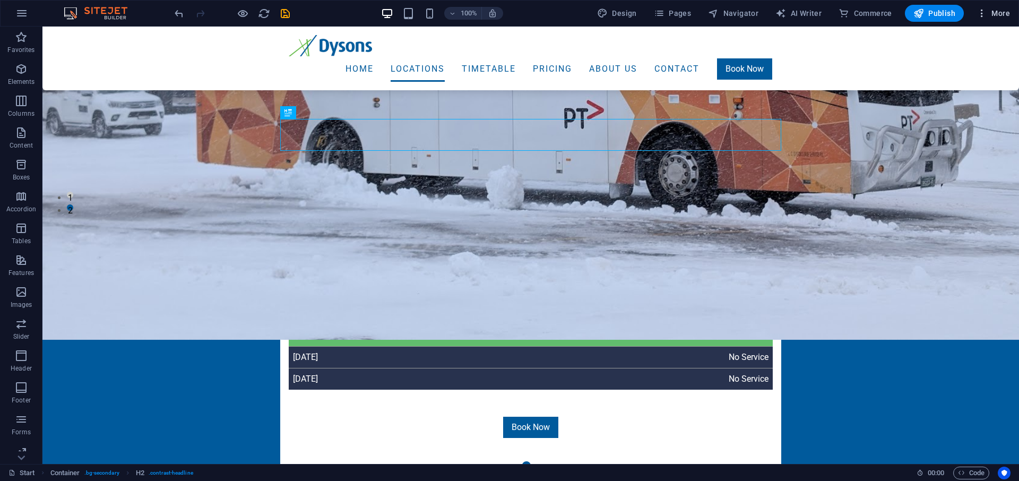
click at [995, 14] on span "More" at bounding box center [992, 13] width 33 height 11
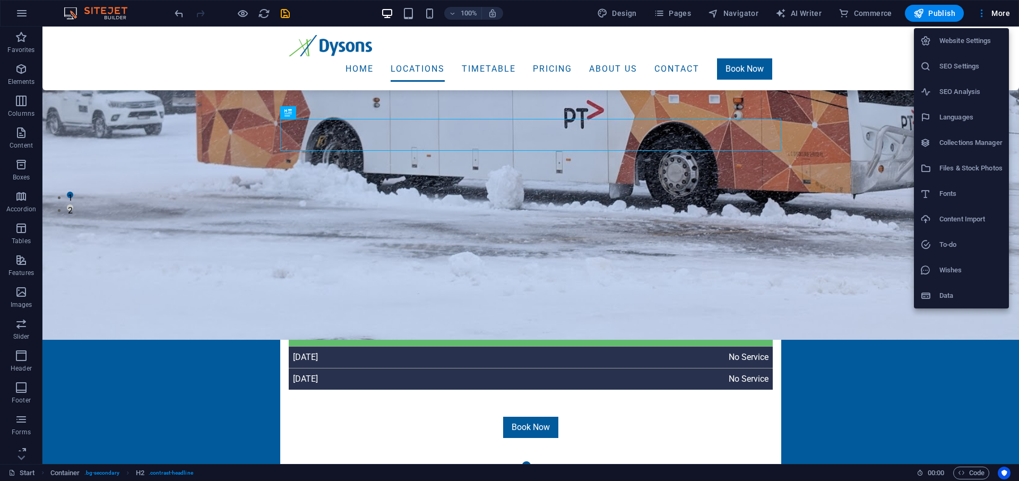
click at [937, 293] on div at bounding box center [929, 295] width 19 height 11
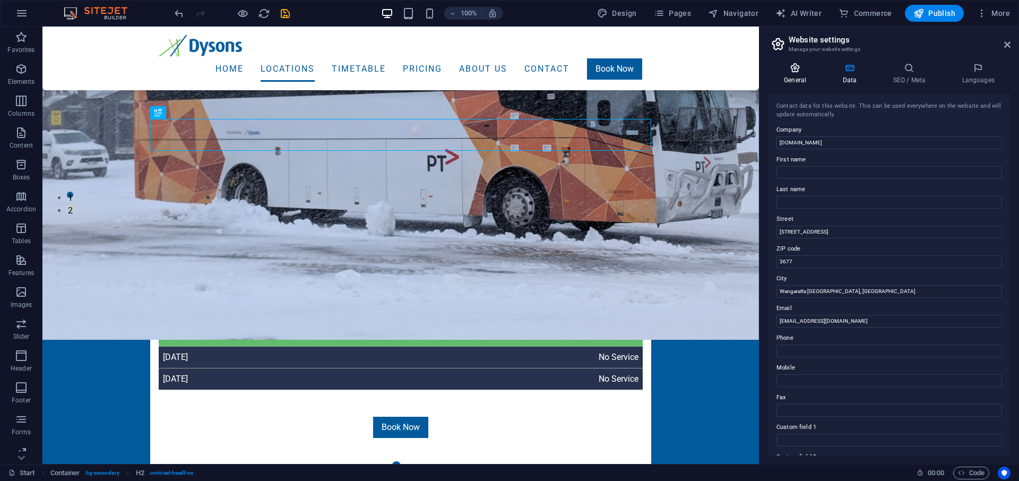
click at [805, 79] on h4 "General" at bounding box center [797, 74] width 58 height 22
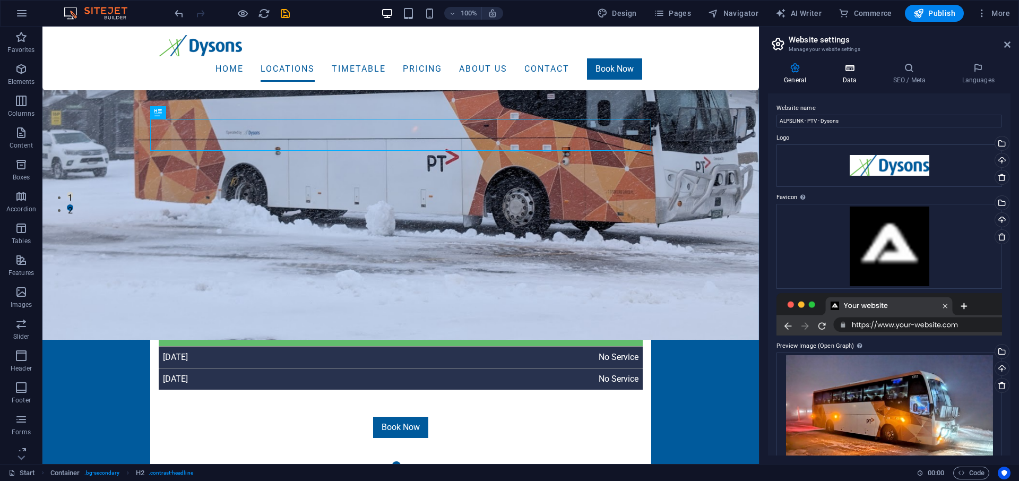
click at [852, 76] on h4 "Data" at bounding box center [851, 74] width 50 height 22
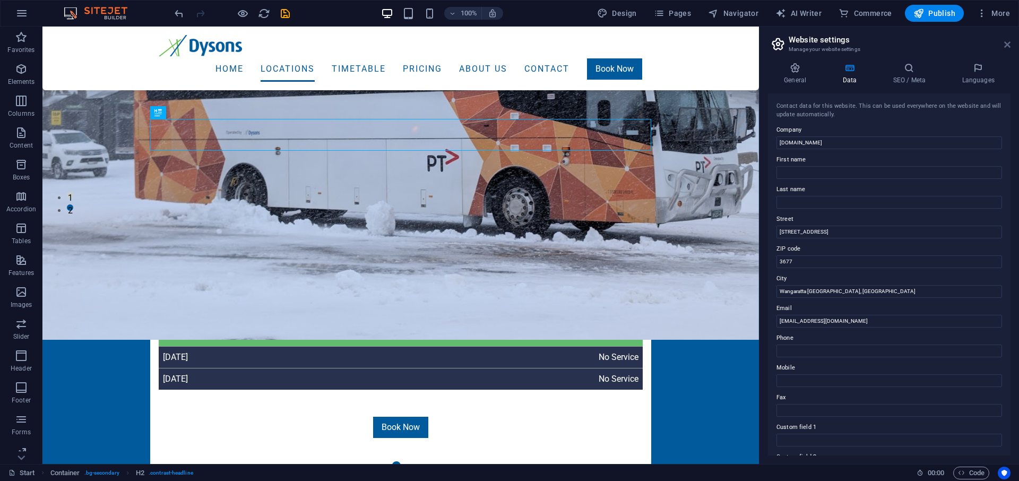
click at [1008, 44] on icon at bounding box center [1007, 44] width 6 height 8
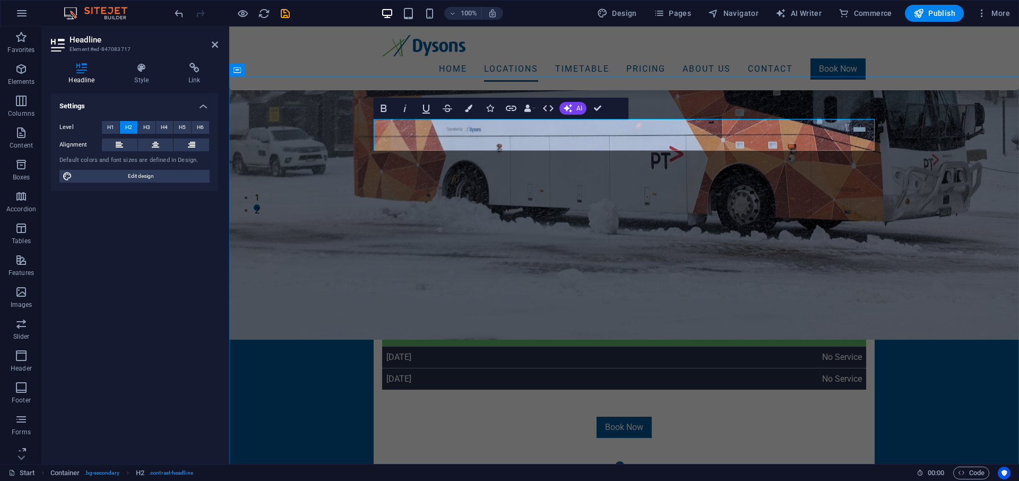
drag, startPoint x: 480, startPoint y: 137, endPoint x: 603, endPoint y: 141, distance: 123.1
drag, startPoint x: 949, startPoint y: 194, endPoint x: 1136, endPoint y: 191, distance: 186.8
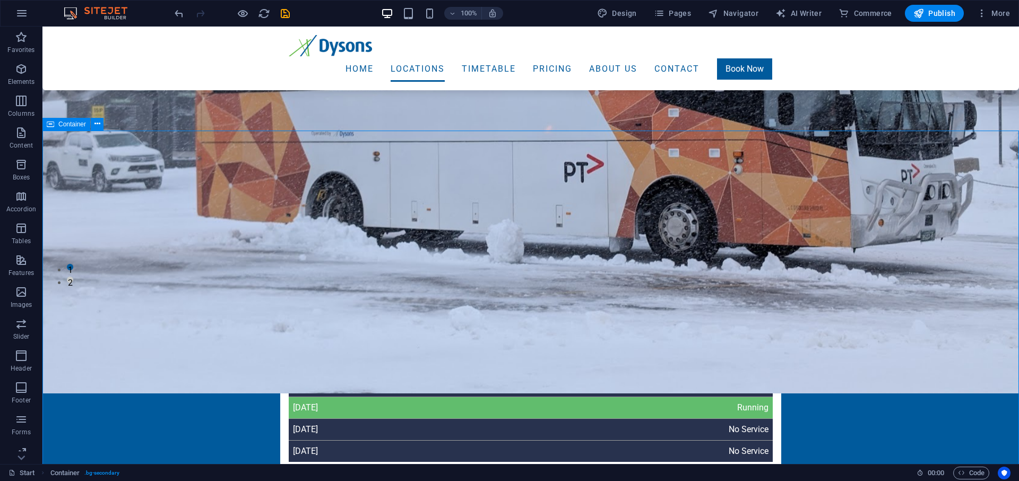
scroll to position [207, 0]
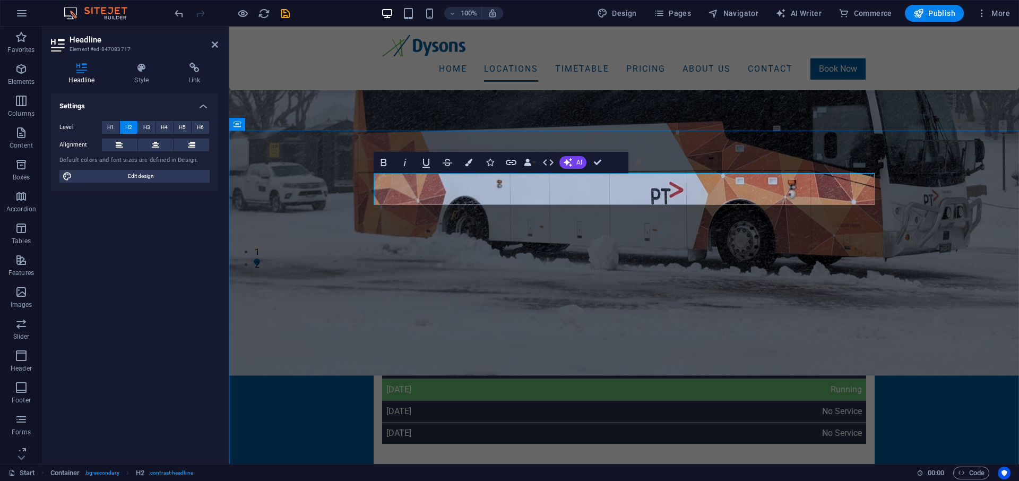
drag, startPoint x: 545, startPoint y: 189, endPoint x: 343, endPoint y: 181, distance: 202.3
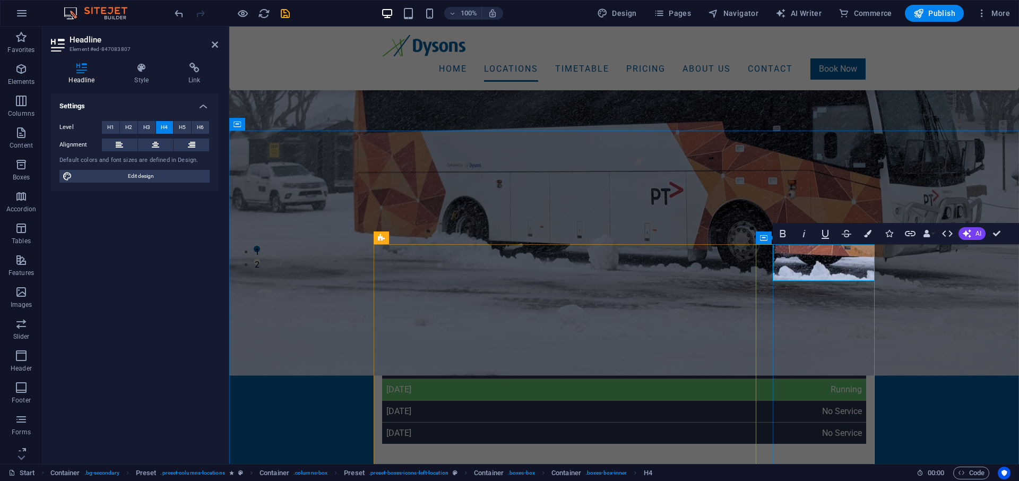
drag, startPoint x: 819, startPoint y: 271, endPoint x: 735, endPoint y: 273, distance: 83.3
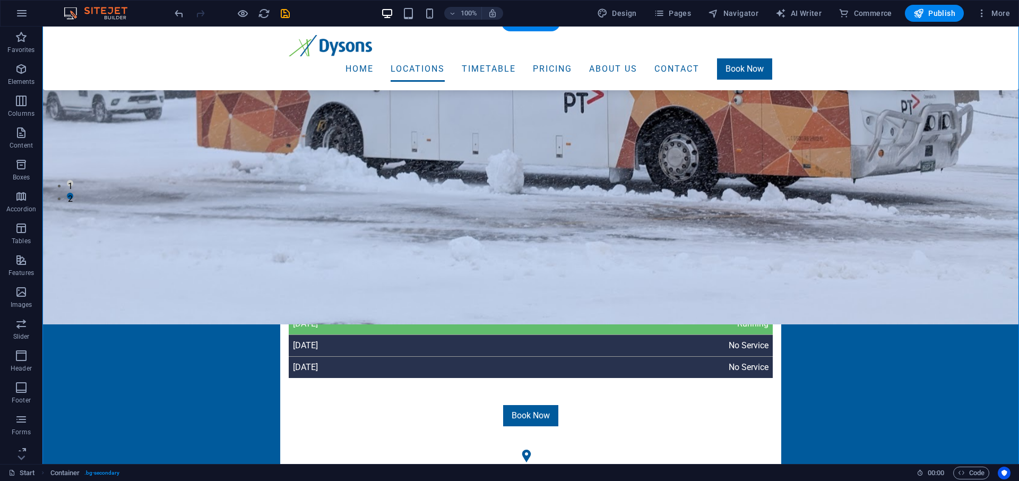
scroll to position [316, 0]
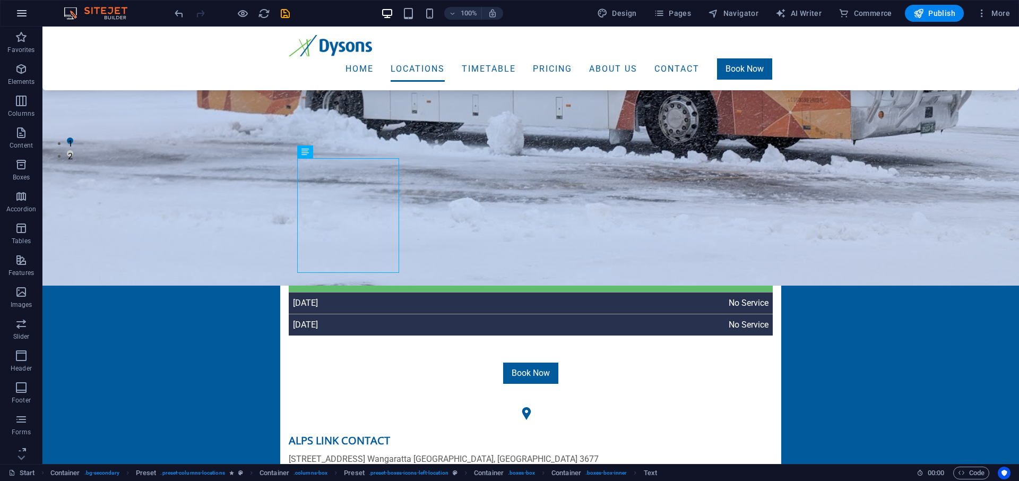
click at [20, 10] on icon "button" at bounding box center [21, 13] width 13 height 13
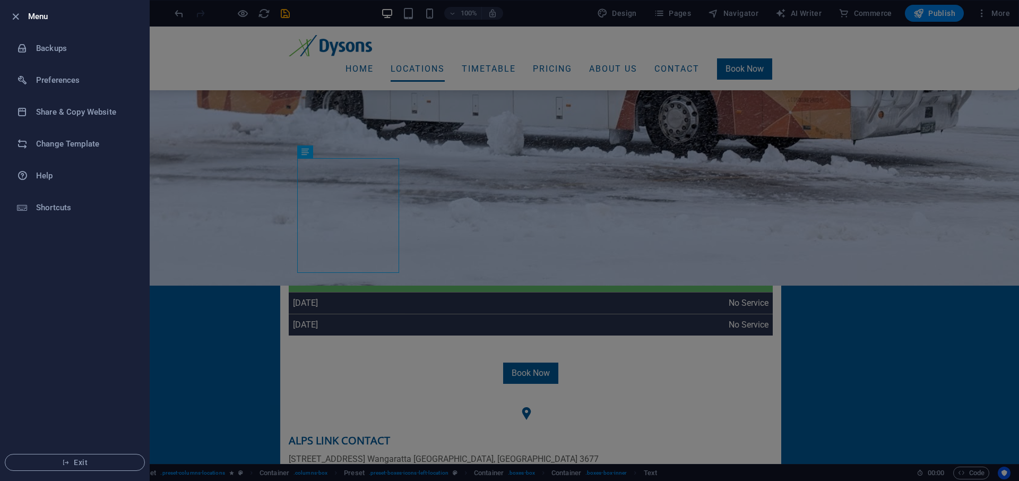
click at [883, 64] on div at bounding box center [509, 240] width 1019 height 481
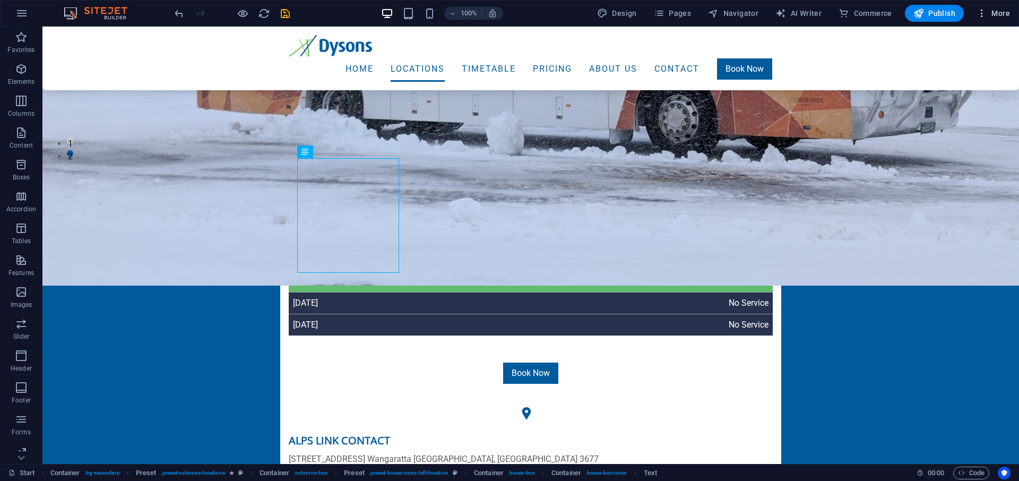
click at [990, 16] on span "More" at bounding box center [992, 13] width 33 height 11
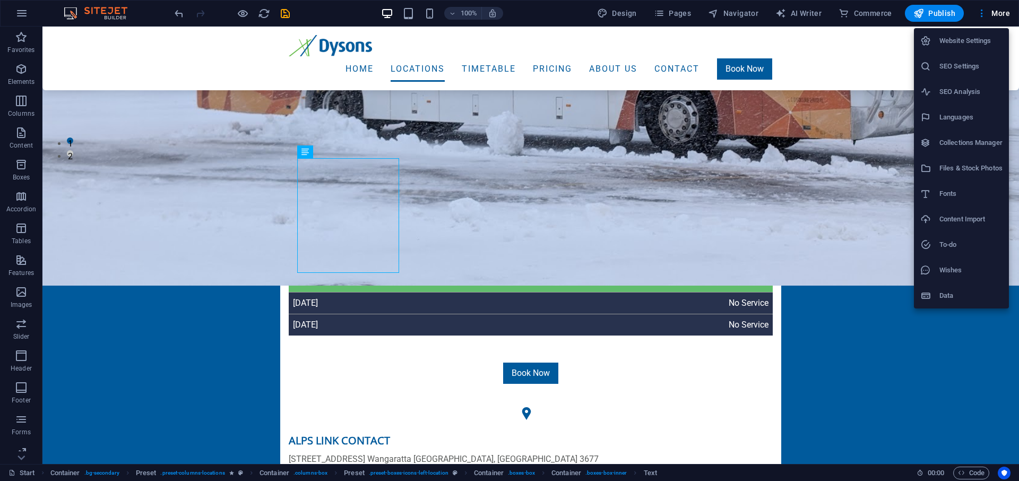
click at [880, 183] on div at bounding box center [509, 240] width 1019 height 481
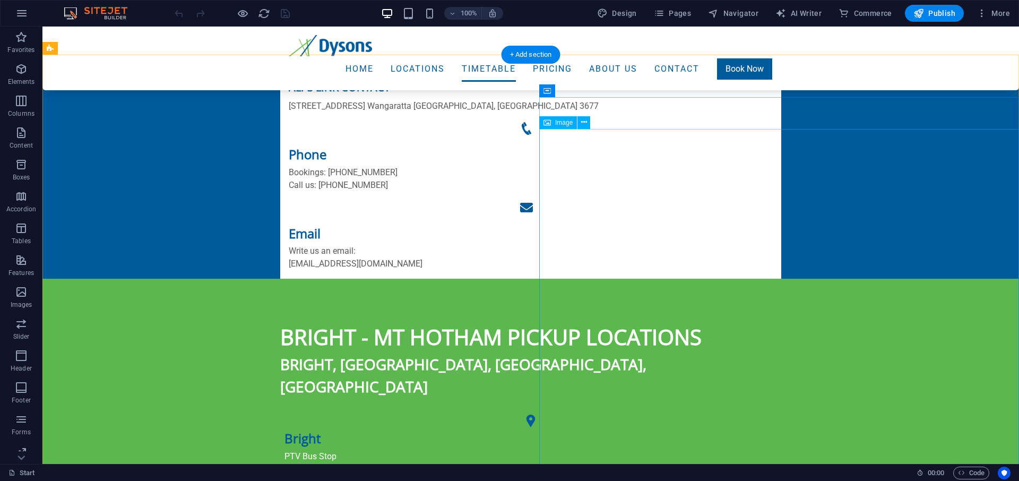
scroll to position [649, 0]
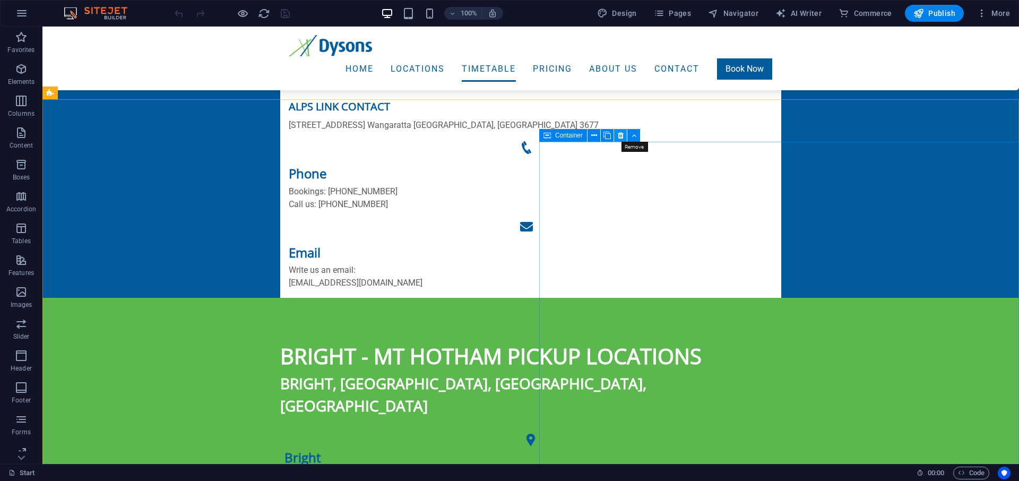
click at [623, 134] on icon at bounding box center [621, 135] width 6 height 11
click at [97, 93] on icon at bounding box center [98, 93] width 6 height 11
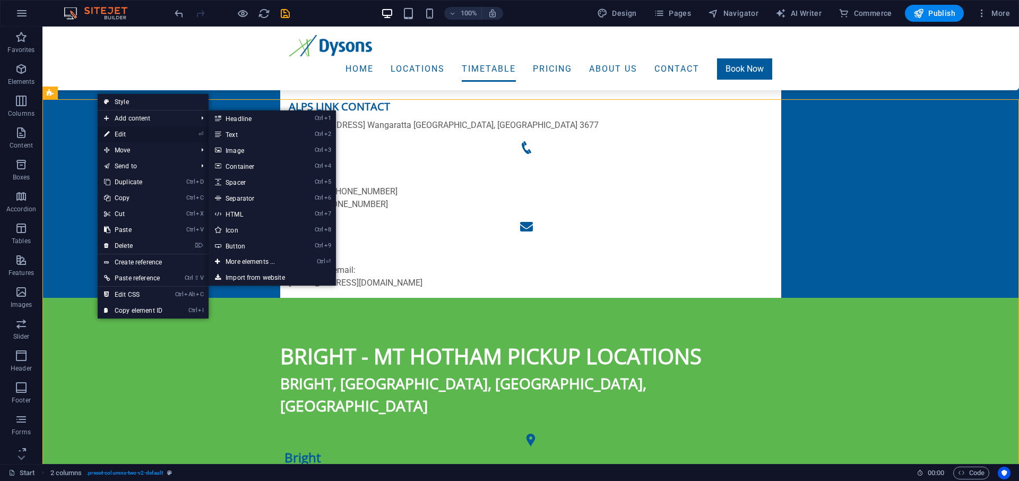
click at [115, 135] on link "⏎ Edit" at bounding box center [133, 134] width 71 height 16
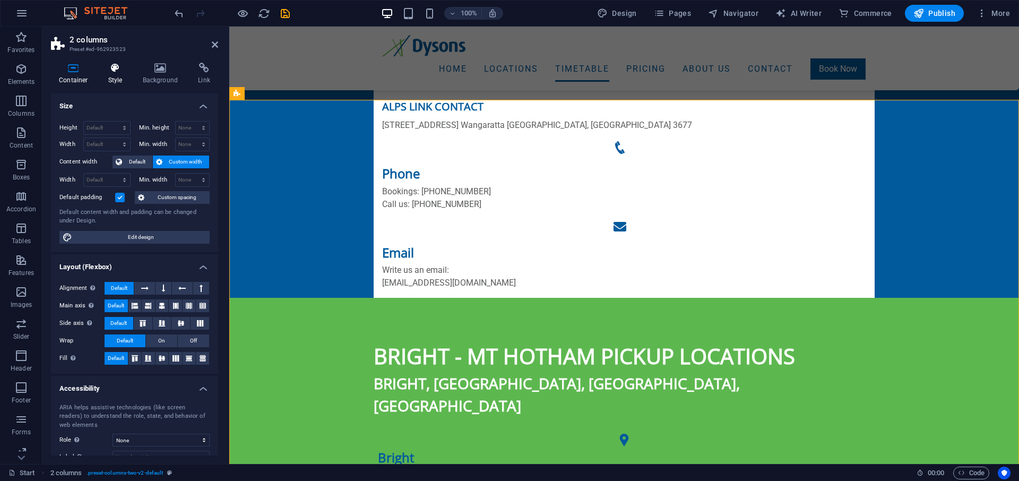
click at [118, 74] on h4 "Style" at bounding box center [117, 74] width 34 height 22
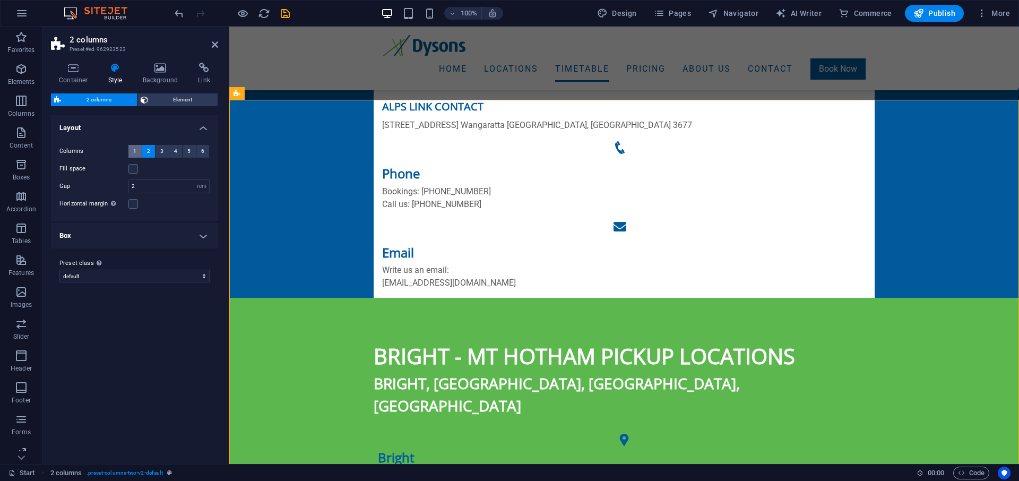
click at [134, 148] on span "1" at bounding box center [134, 151] width 3 height 13
click at [213, 42] on icon at bounding box center [215, 44] width 6 height 8
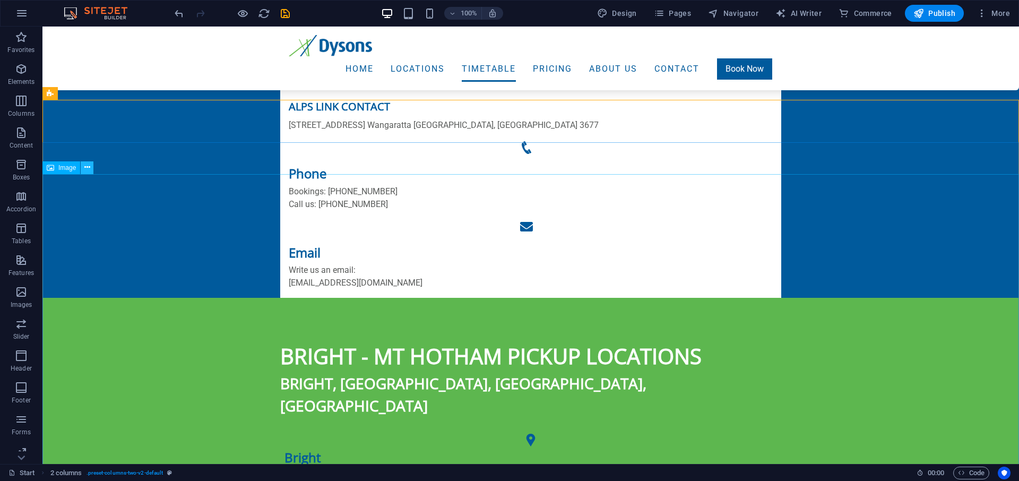
click at [89, 168] on icon at bounding box center [87, 167] width 6 height 11
click at [88, 169] on icon at bounding box center [87, 167] width 6 height 11
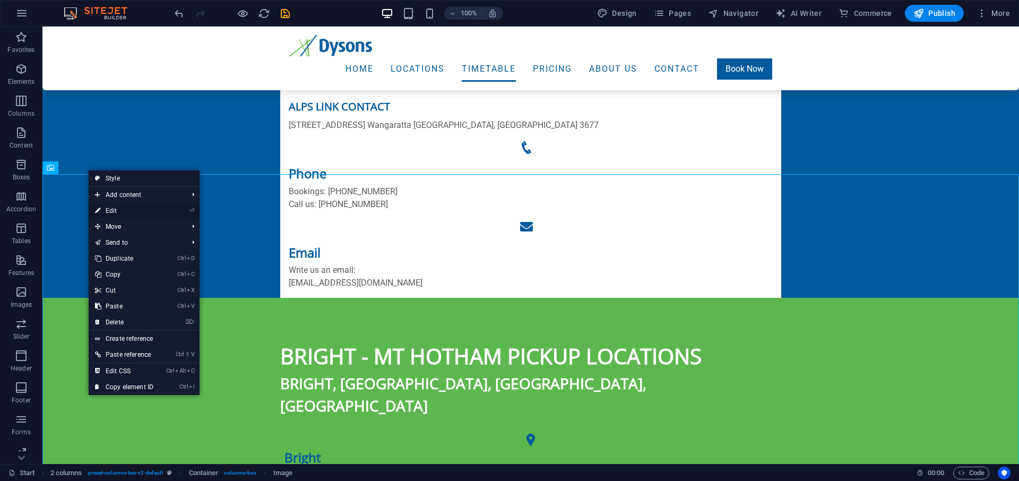
click at [120, 212] on link "⏎ Edit" at bounding box center [124, 211] width 71 height 16
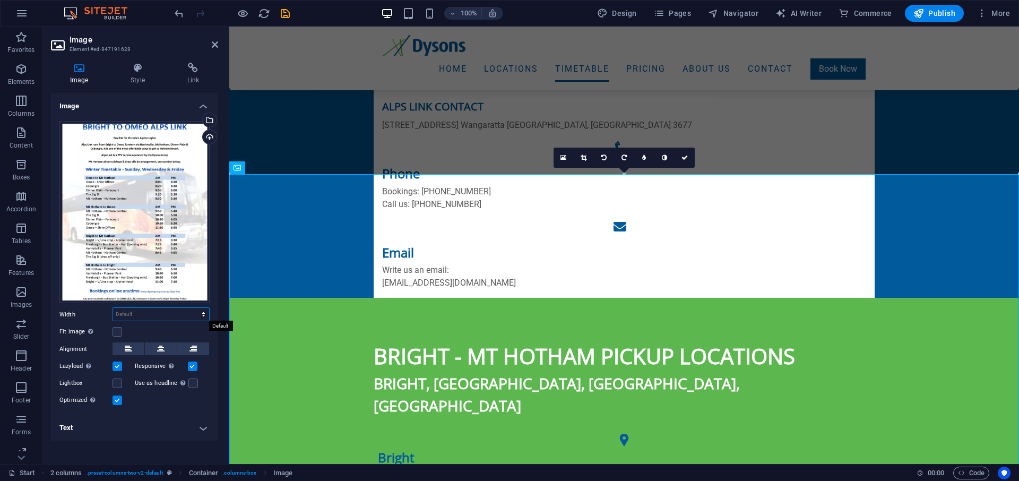
click at [113, 308] on select "Default auto px rem % em vh vw" at bounding box center [161, 314] width 96 height 13
click at [159, 315] on select "Default auto px rem % em vh vw" at bounding box center [161, 314] width 96 height 13
click at [211, 41] on h2 "Image" at bounding box center [143, 40] width 149 height 10
click at [213, 45] on icon at bounding box center [215, 44] width 6 height 8
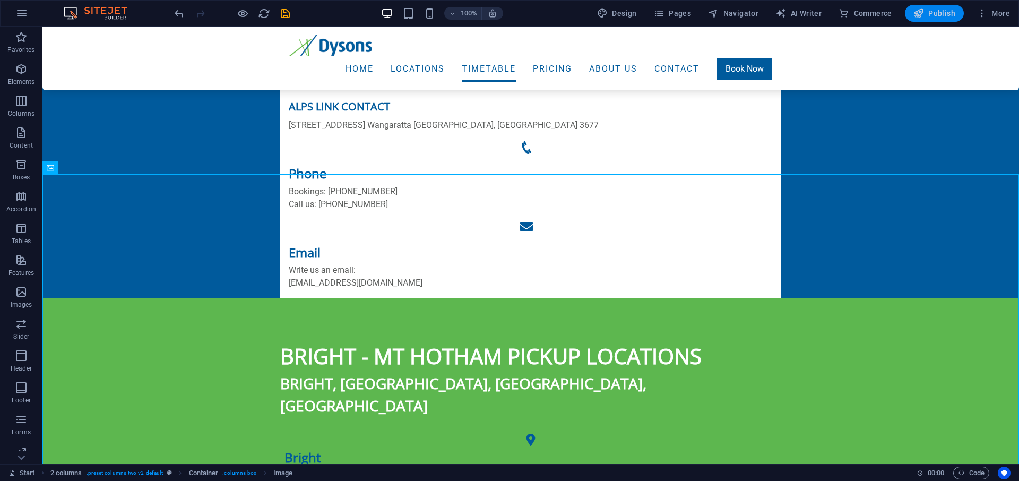
click at [936, 12] on span "Publish" at bounding box center [934, 13] width 42 height 11
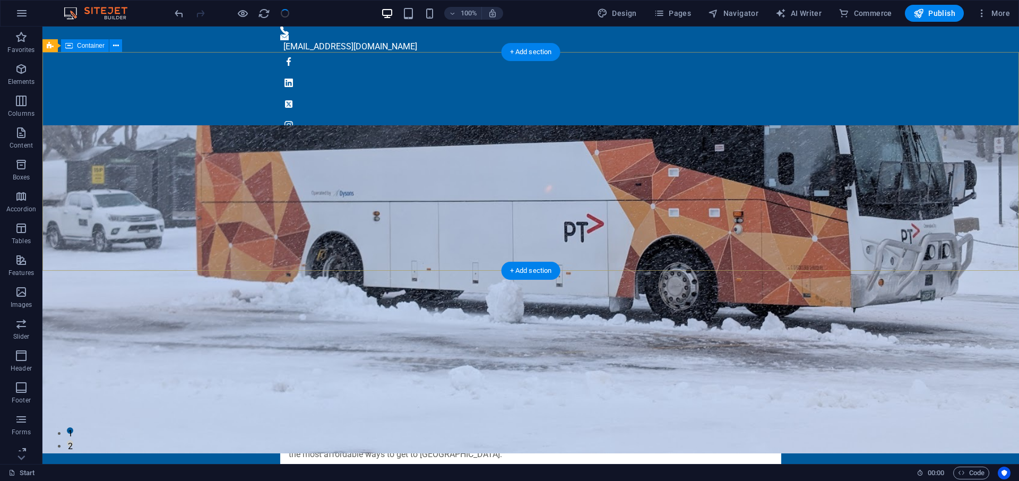
scroll to position [0, 0]
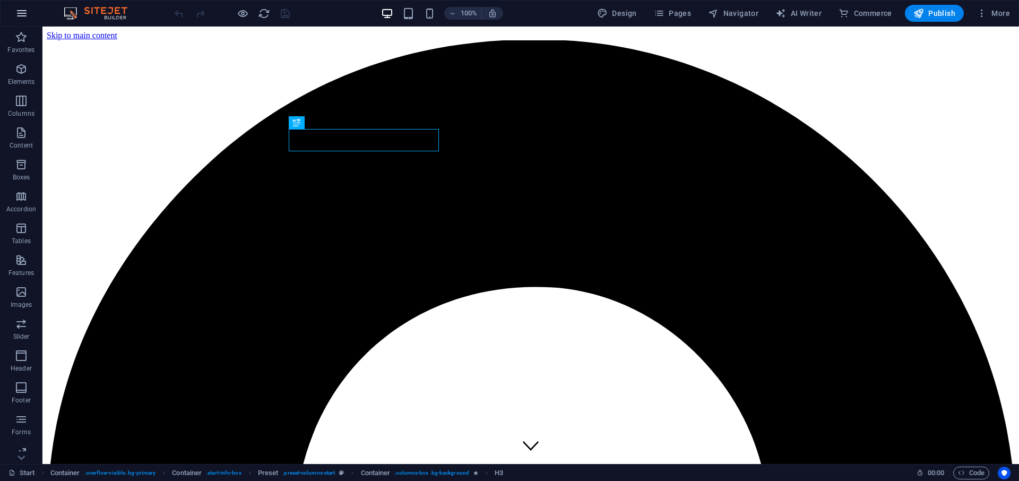
click at [19, 10] on icon "button" at bounding box center [21, 13] width 13 height 13
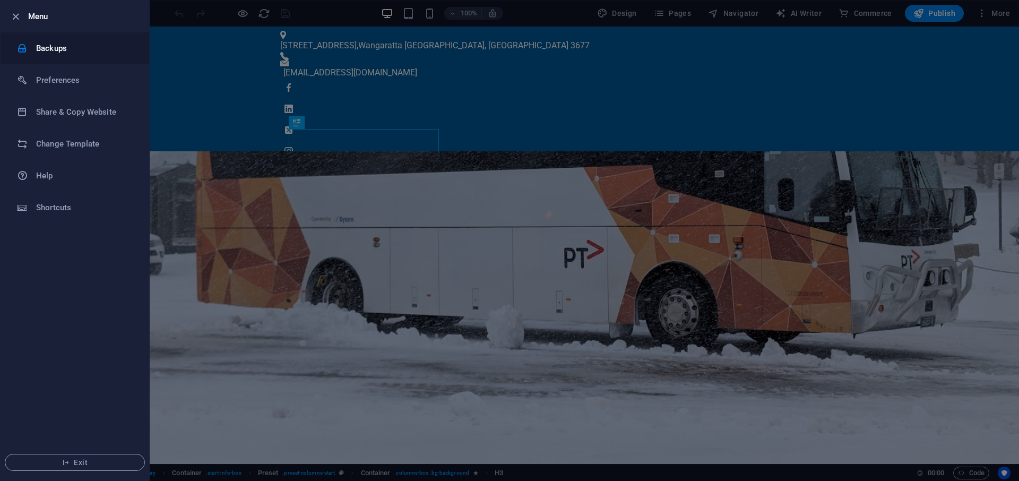
click at [59, 48] on h6 "Backups" at bounding box center [85, 48] width 98 height 13
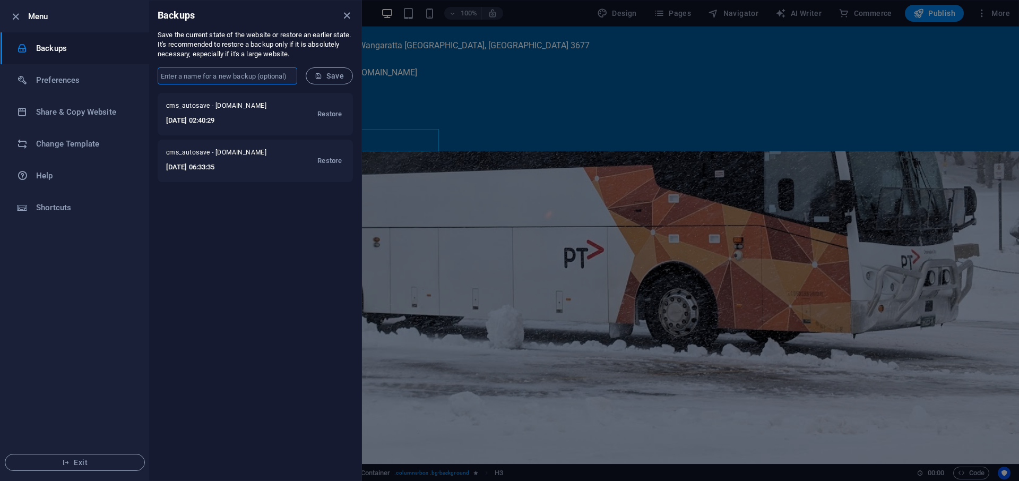
click at [244, 73] on input "text" at bounding box center [228, 75] width 140 height 17
type input "Winter Timetable"
click at [333, 73] on span "Save" at bounding box center [329, 76] width 29 height 8
click at [347, 15] on icon "close" at bounding box center [347, 16] width 12 height 12
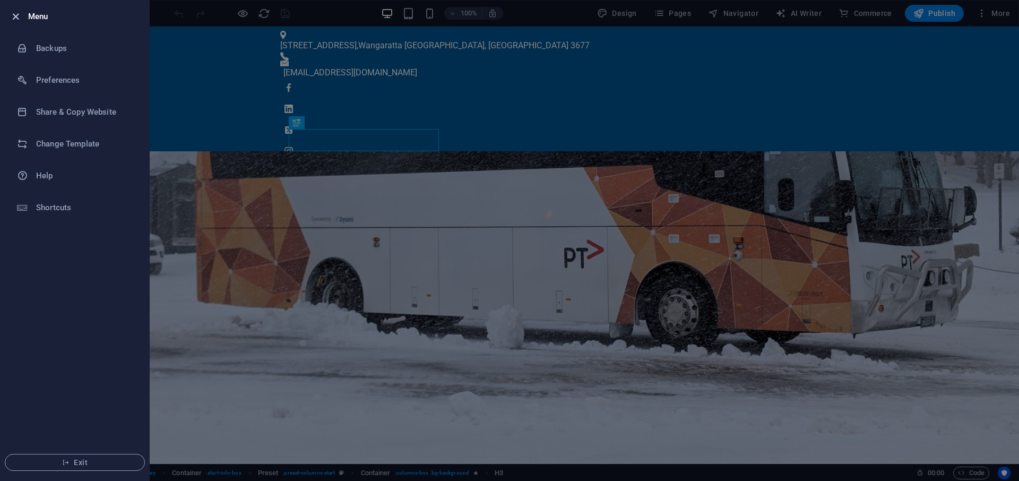
click at [15, 14] on icon "button" at bounding box center [16, 17] width 12 height 12
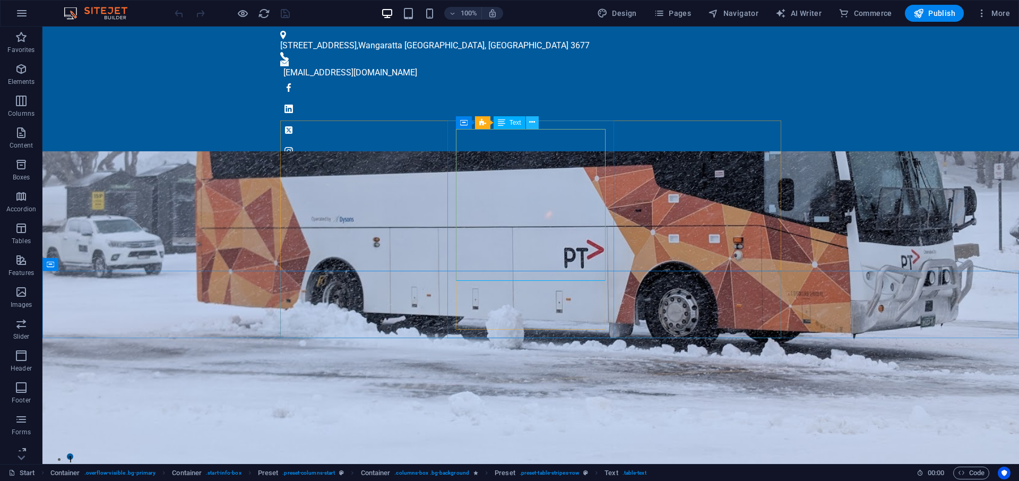
click at [531, 124] on icon at bounding box center [532, 122] width 6 height 11
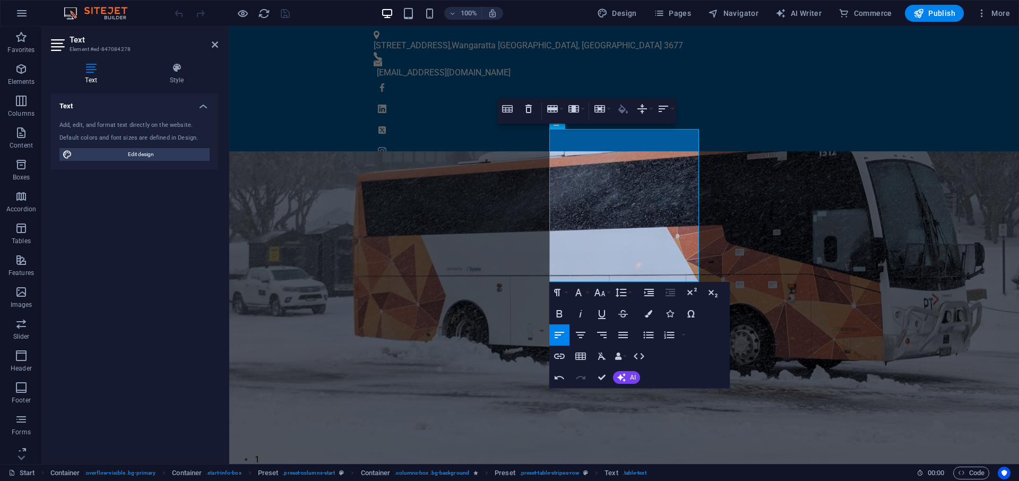
click at [625, 111] on icon "button" at bounding box center [622, 108] width 13 height 13
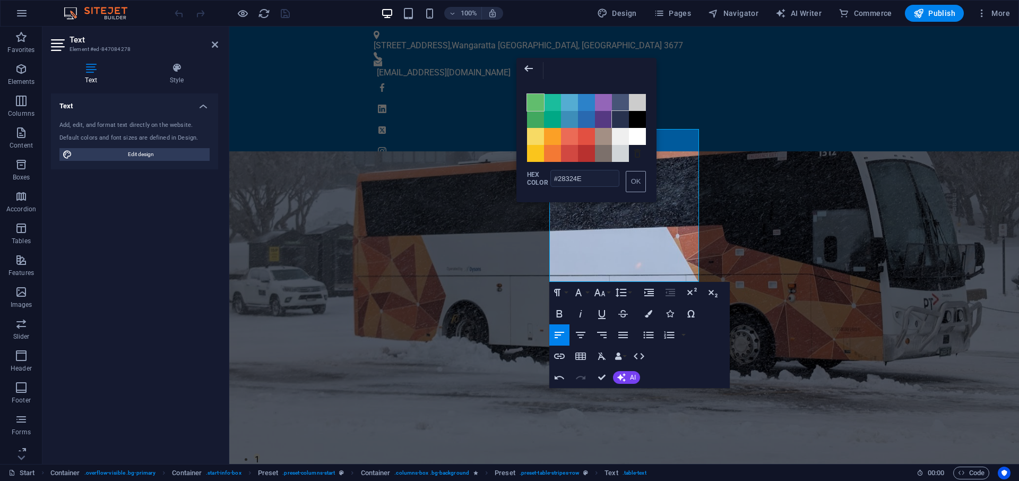
click at [536, 106] on span "Color #61BD6D" at bounding box center [535, 102] width 17 height 17
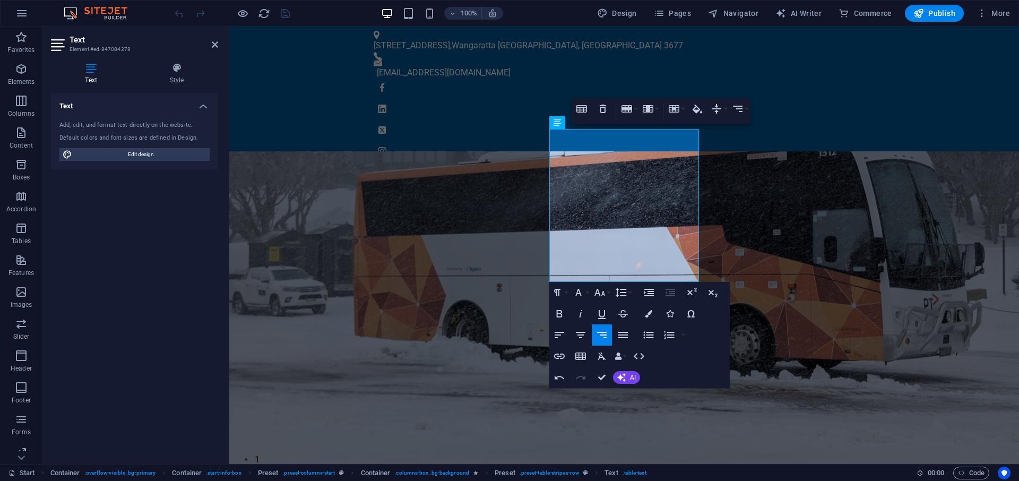
drag, startPoint x: 697, startPoint y: 109, endPoint x: 692, endPoint y: 112, distance: 5.9
click at [697, 109] on icon "button" at bounding box center [697, 108] width 13 height 13
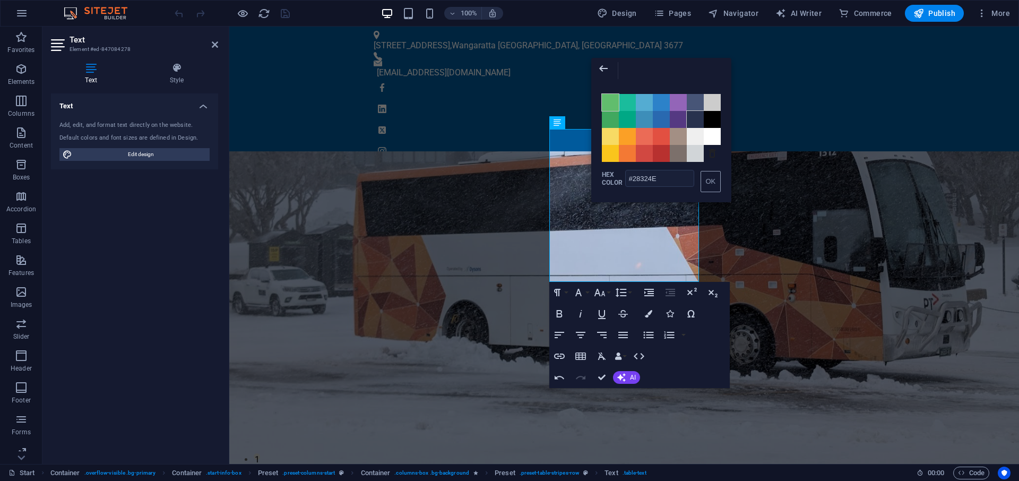
click at [608, 103] on span "Color #61BD6D" at bounding box center [610, 102] width 17 height 17
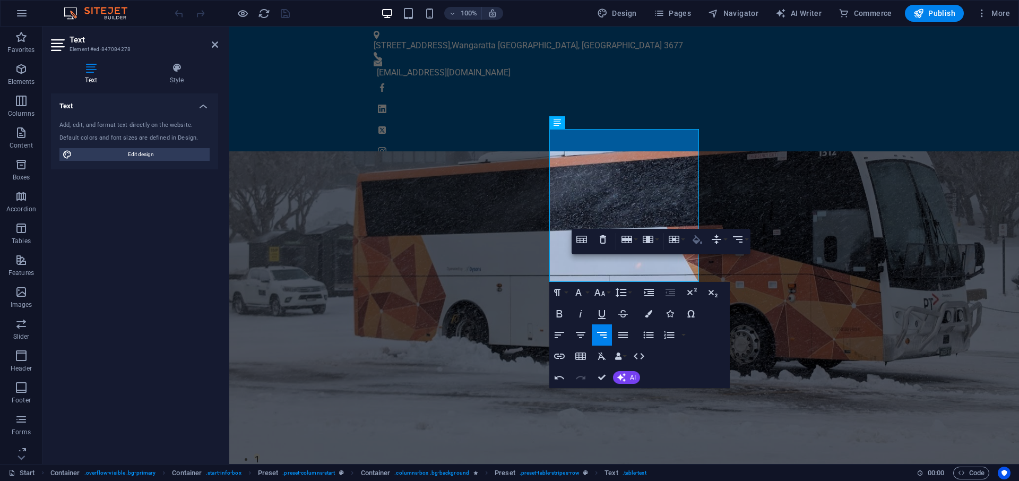
type input "#61BD6D"
click at [698, 237] on icon "button" at bounding box center [697, 239] width 13 height 13
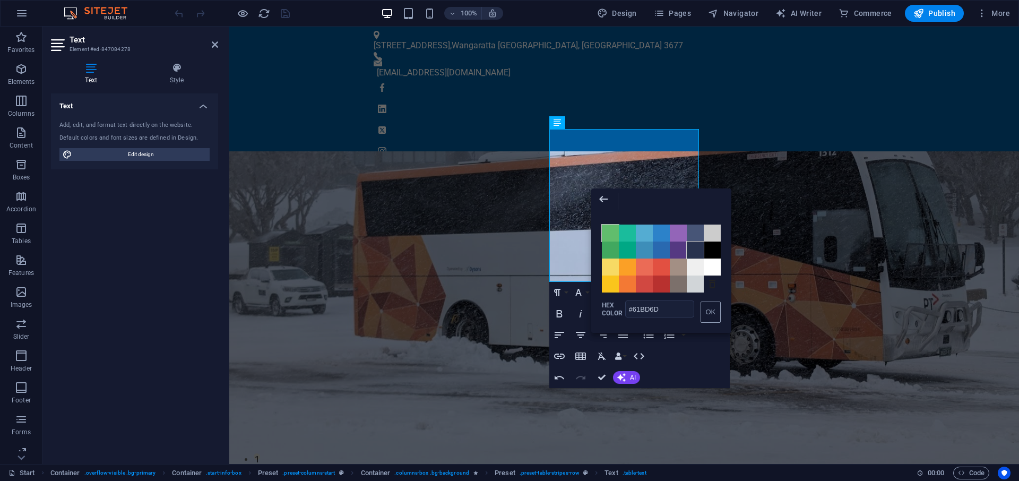
click at [692, 252] on span "Color #28324E" at bounding box center [694, 249] width 17 height 17
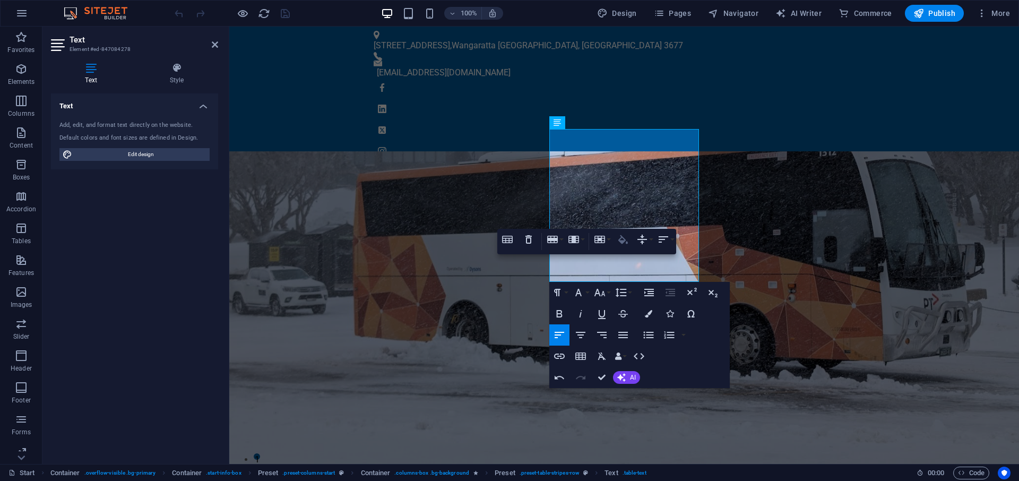
click at [626, 241] on icon "button" at bounding box center [622, 239] width 13 height 13
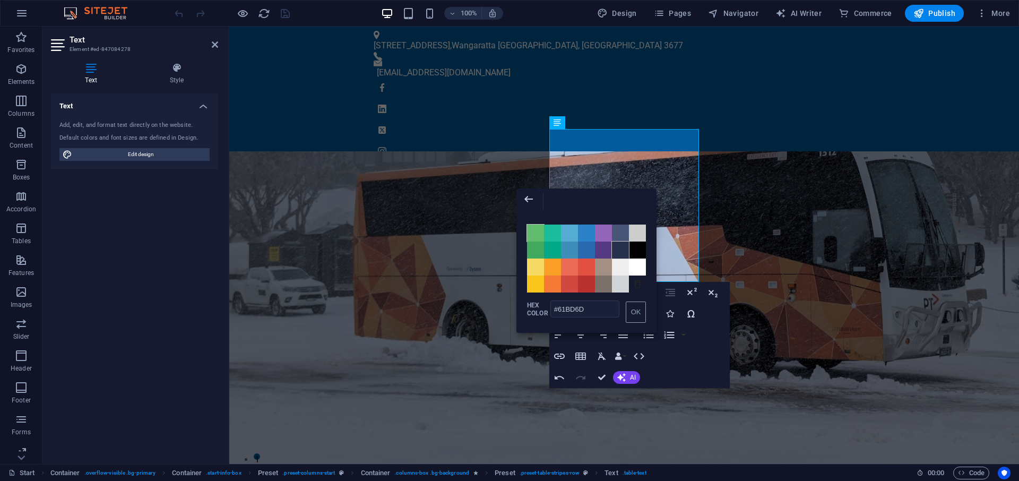
click at [621, 253] on span "Color #28324E" at bounding box center [620, 249] width 17 height 17
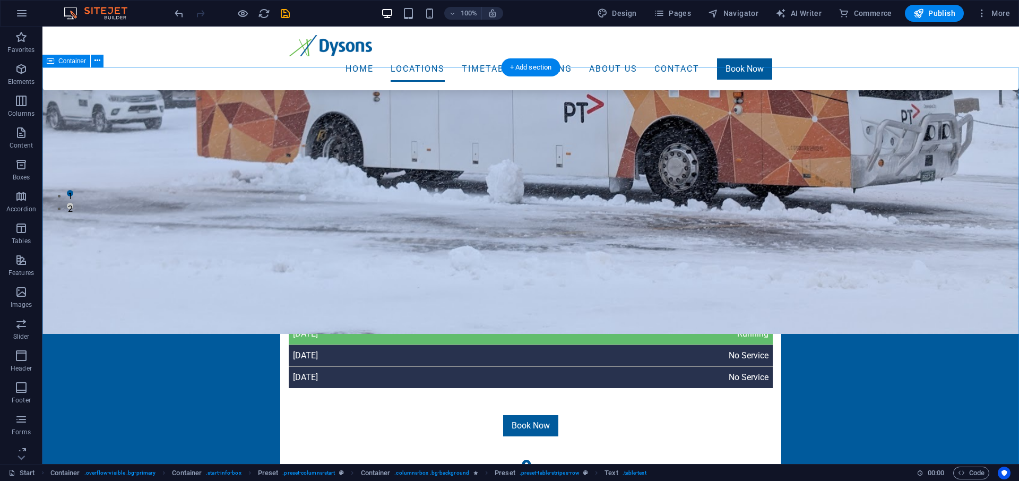
scroll to position [271, 0]
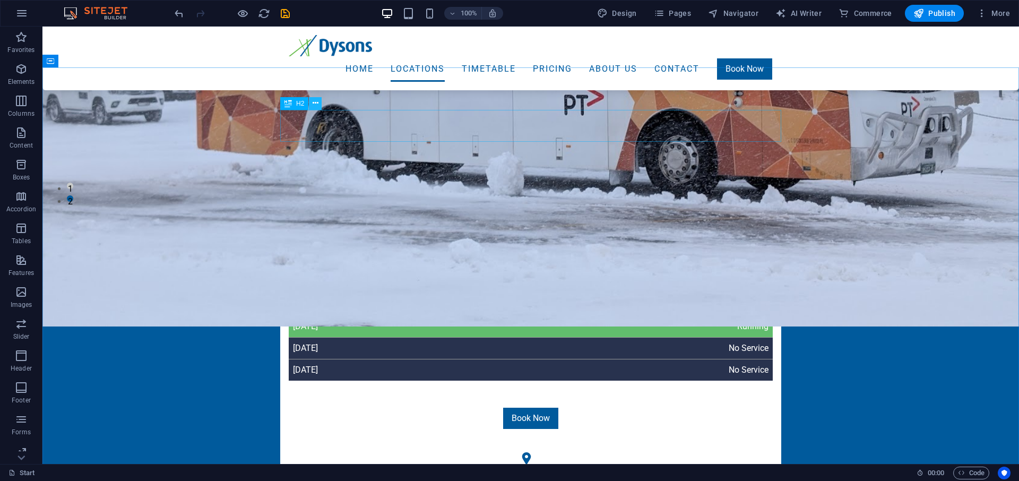
click at [315, 102] on icon at bounding box center [315, 103] width 6 height 11
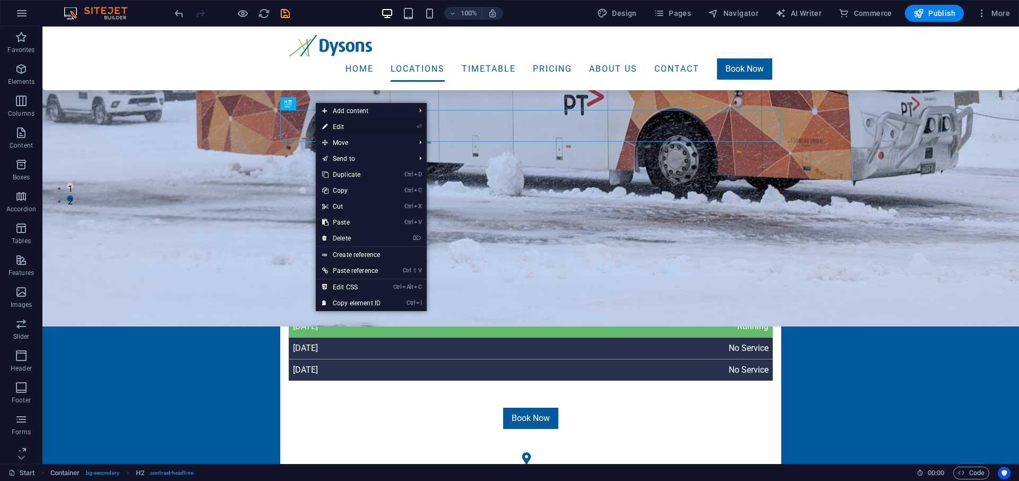
click at [349, 127] on link "⏎ Edit" at bounding box center [351, 127] width 71 height 16
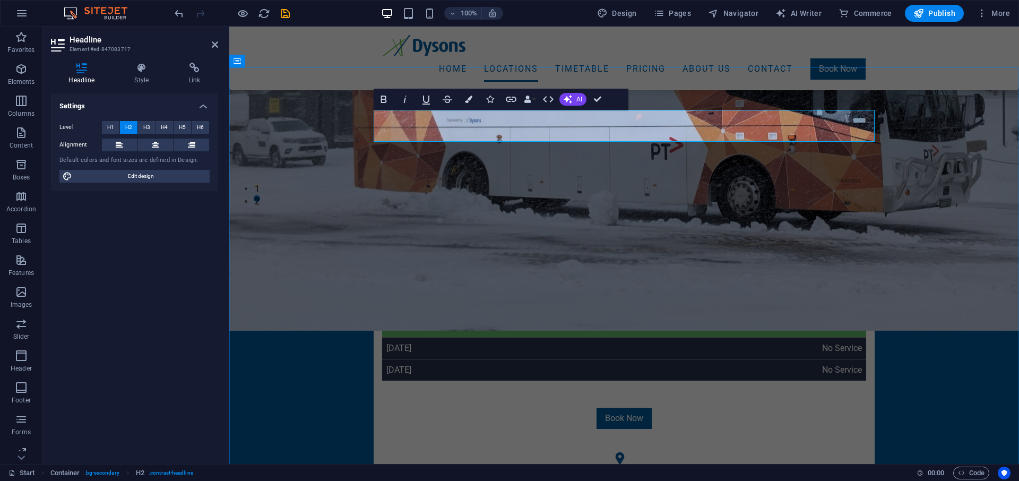
drag, startPoint x: 607, startPoint y: 123, endPoint x: 377, endPoint y: 124, distance: 230.8
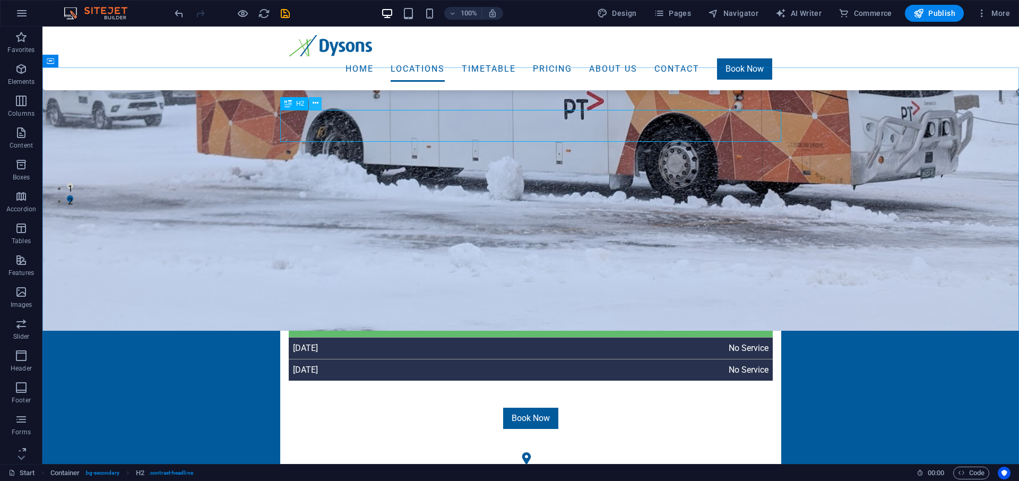
click at [317, 102] on icon at bounding box center [315, 103] width 6 height 11
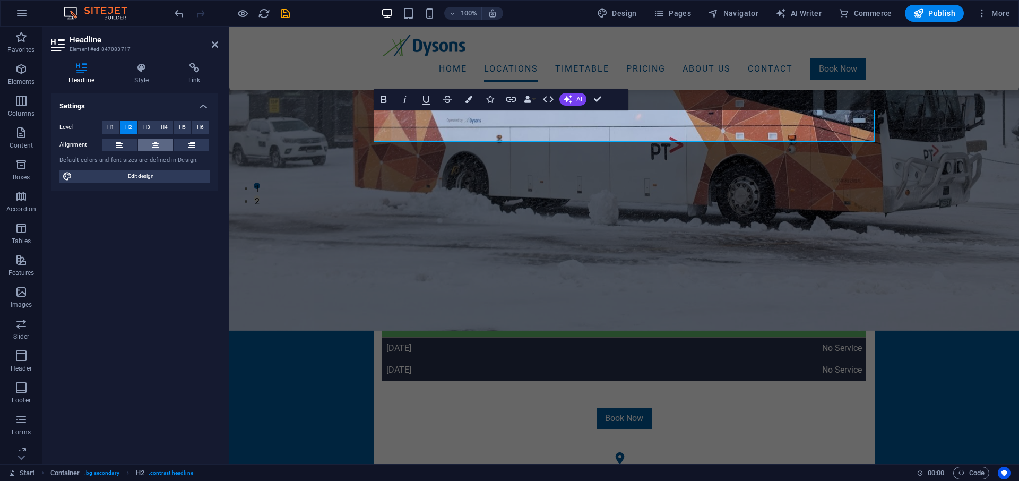
click at [157, 140] on icon at bounding box center [155, 144] width 7 height 13
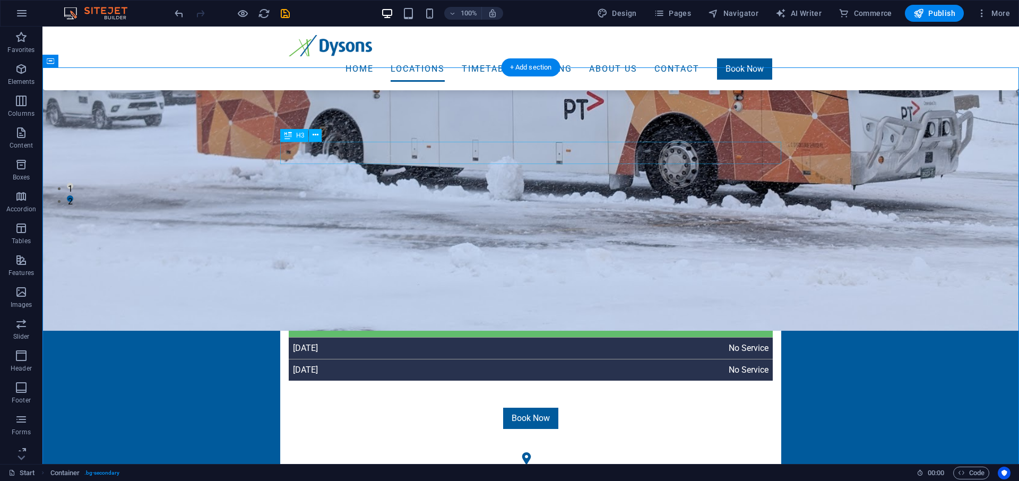
click at [315, 136] on icon at bounding box center [315, 134] width 6 height 11
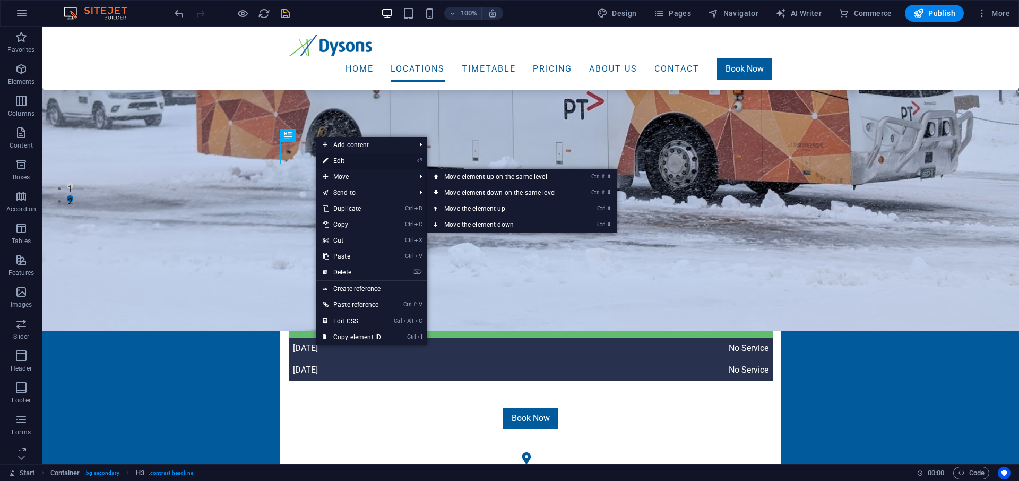
drag, startPoint x: 338, startPoint y: 161, endPoint x: 55, endPoint y: 132, distance: 284.7
click at [338, 161] on link "⏎ Edit" at bounding box center [351, 161] width 71 height 16
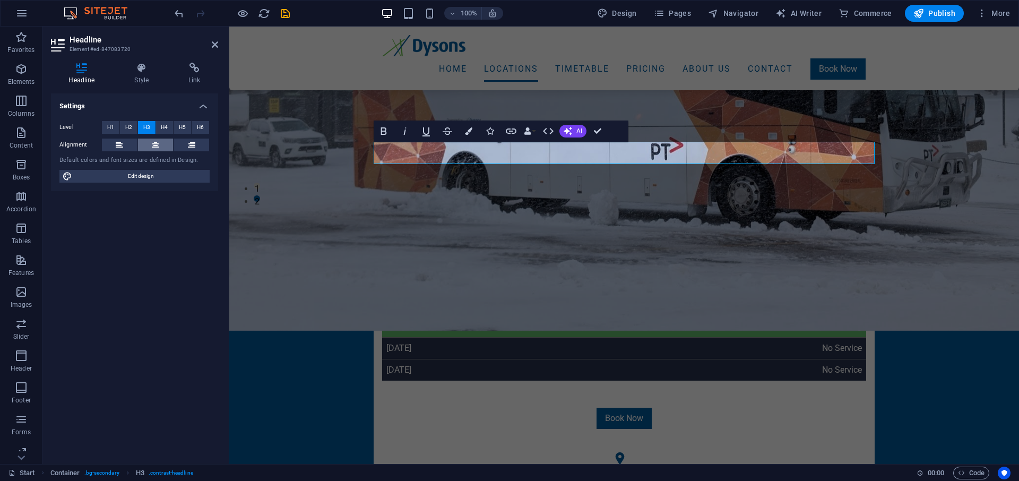
click at [152, 143] on icon at bounding box center [155, 144] width 7 height 13
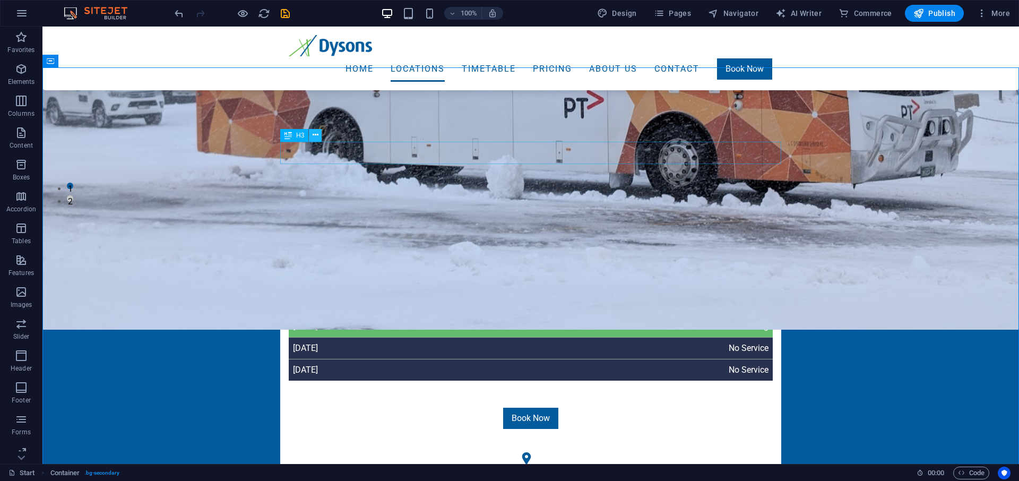
click at [314, 133] on icon at bounding box center [315, 134] width 6 height 11
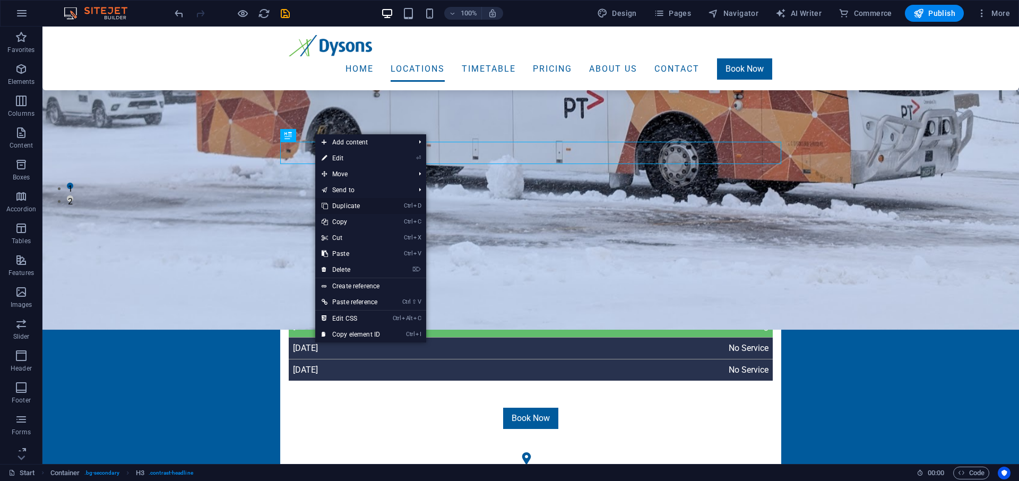
drag, startPoint x: 373, startPoint y: 206, endPoint x: 333, endPoint y: 180, distance: 48.4
click at [373, 206] on link "Ctrl D Duplicate" at bounding box center [350, 206] width 71 height 16
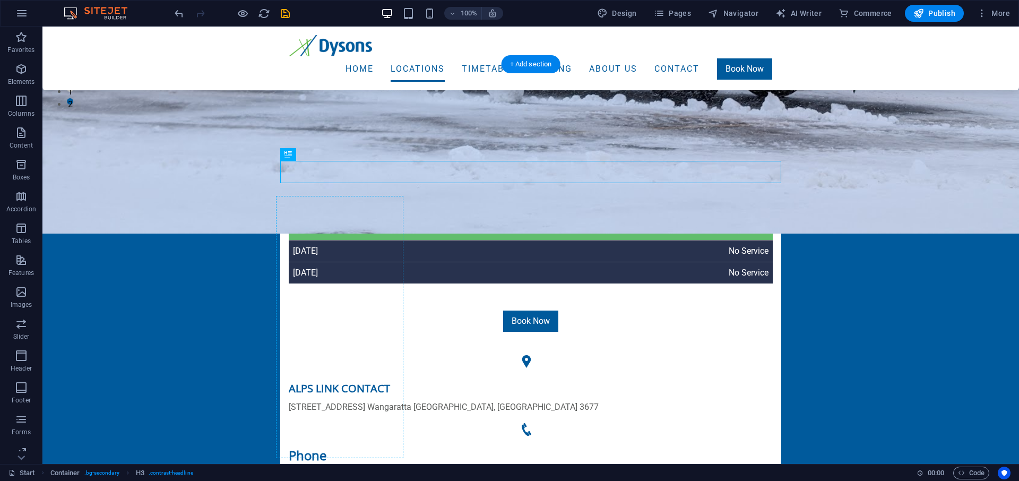
scroll to position [541, 0]
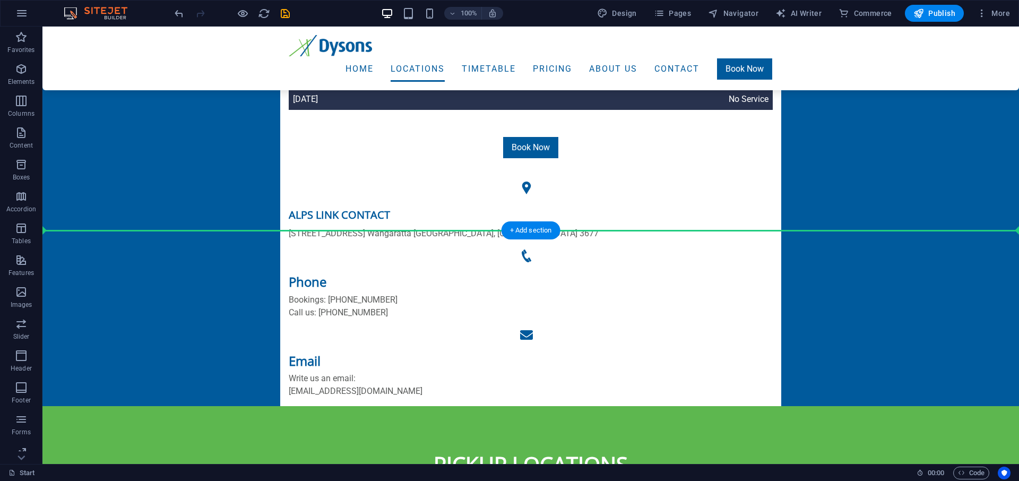
drag, startPoint x: 329, startPoint y: 184, endPoint x: 317, endPoint y: 235, distance: 52.4
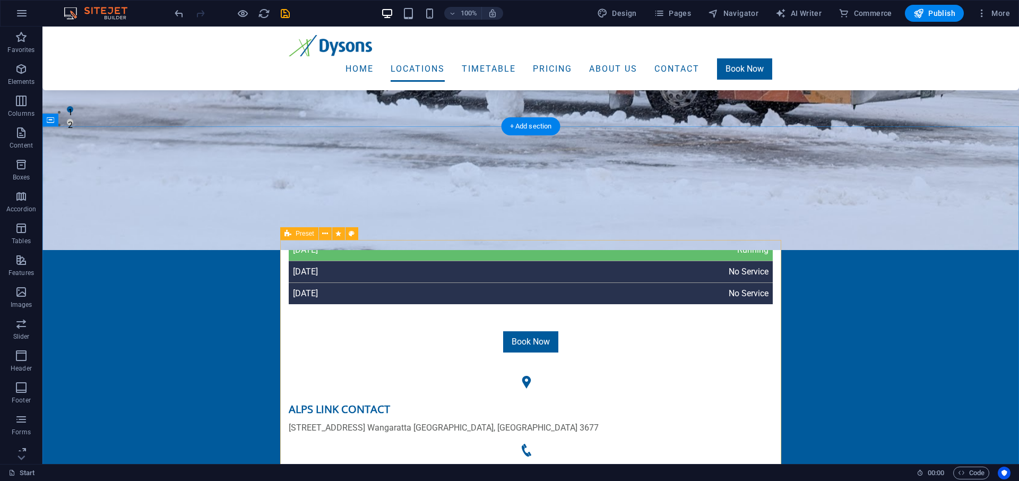
scroll to position [465, 0]
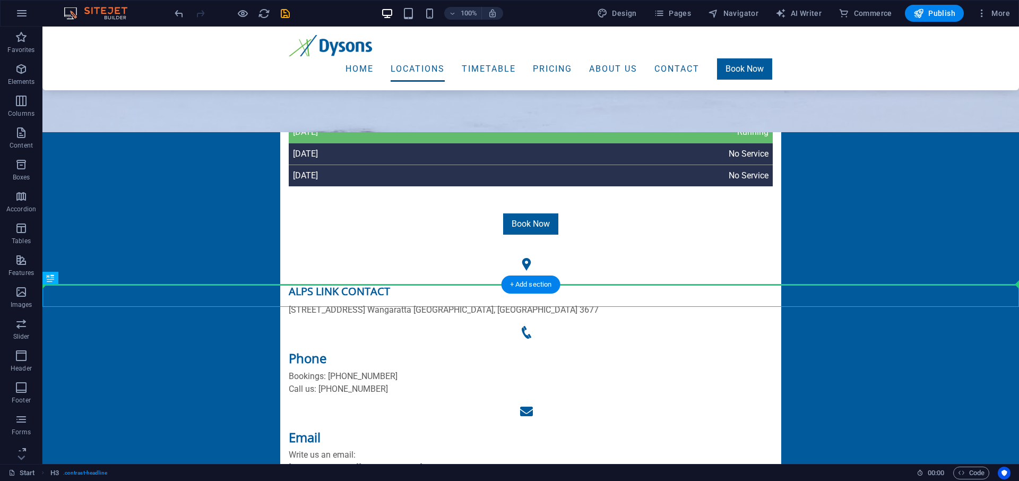
drag, startPoint x: 96, startPoint y: 305, endPoint x: 60, endPoint y: 247, distance: 67.9
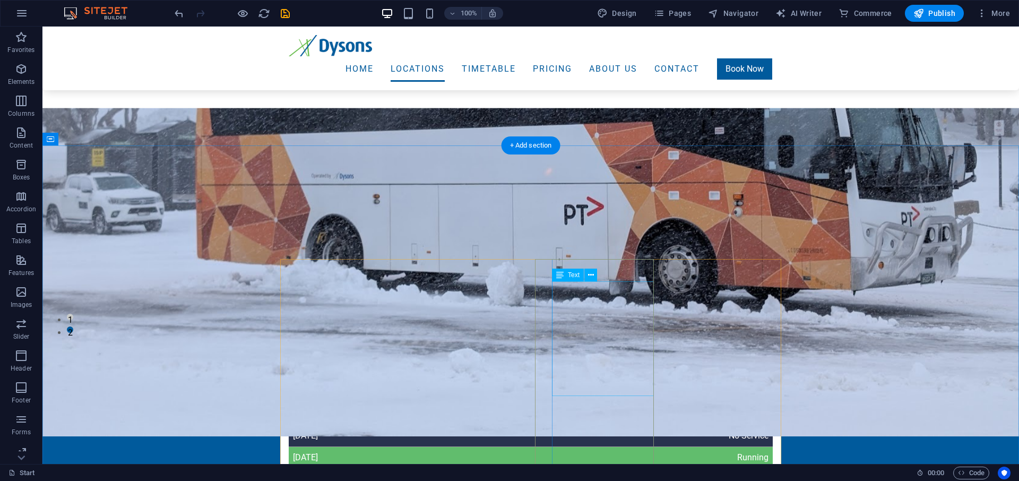
scroll to position [194, 0]
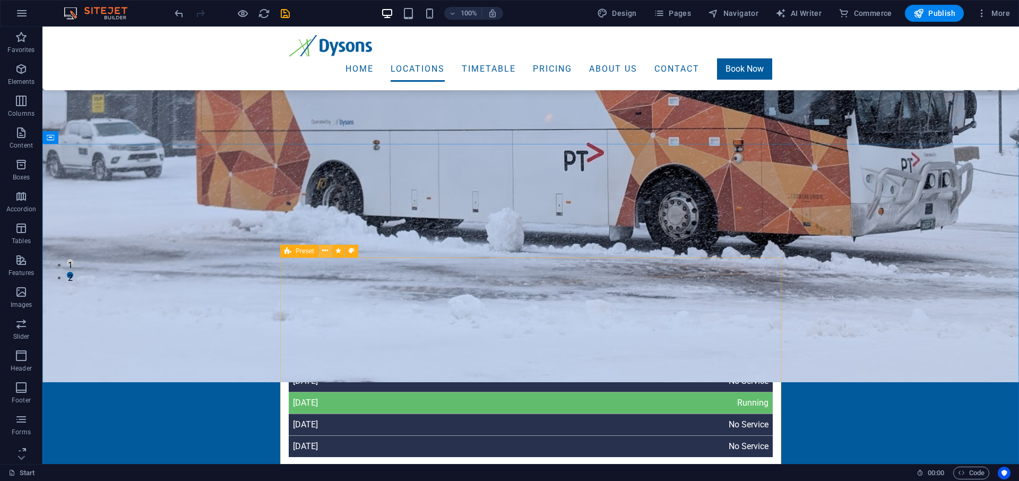
click at [324, 250] on icon at bounding box center [325, 250] width 6 height 11
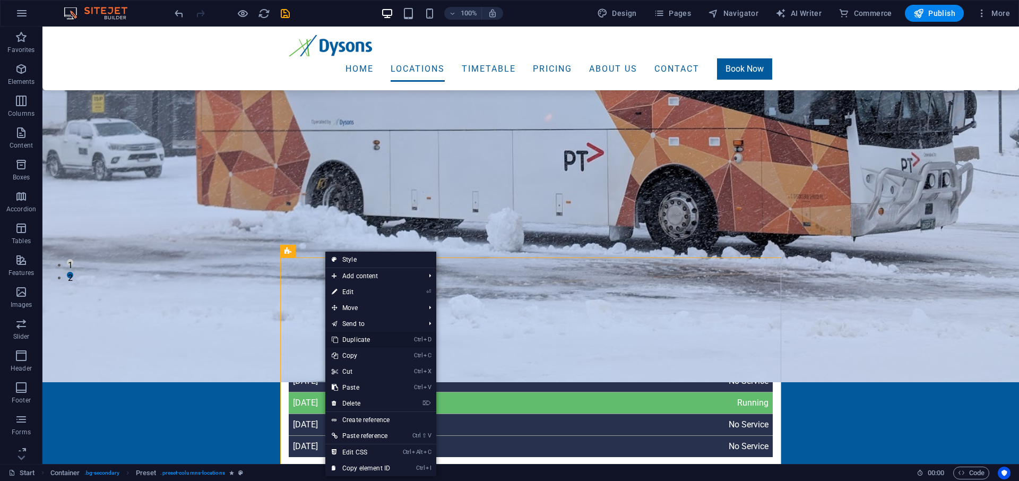
click at [365, 336] on link "Ctrl D Duplicate" at bounding box center [360, 340] width 71 height 16
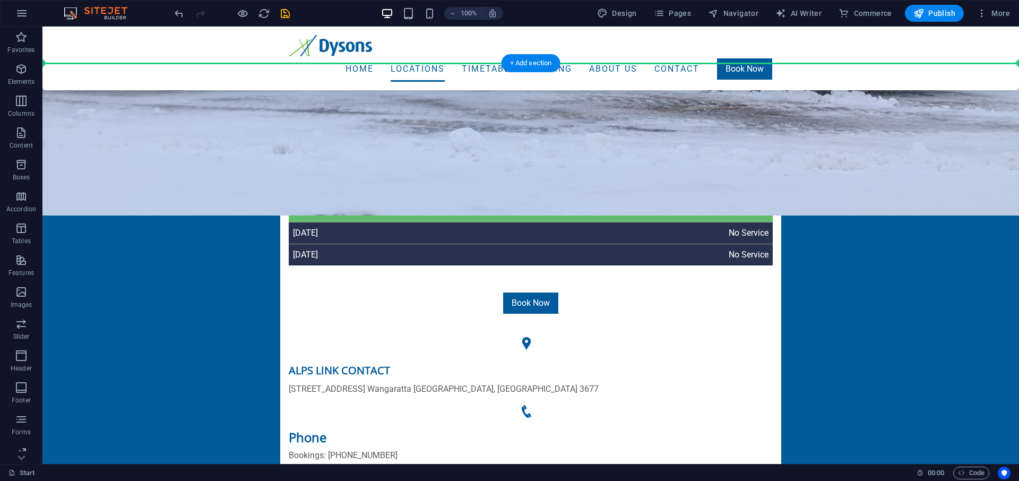
scroll to position [427, 0]
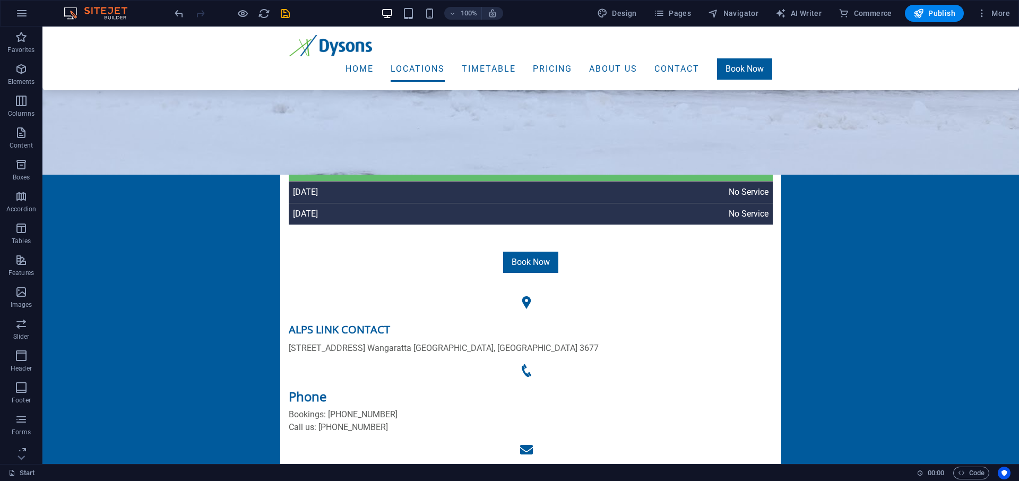
drag, startPoint x: 99, startPoint y: 381, endPoint x: 184, endPoint y: 277, distance: 133.9
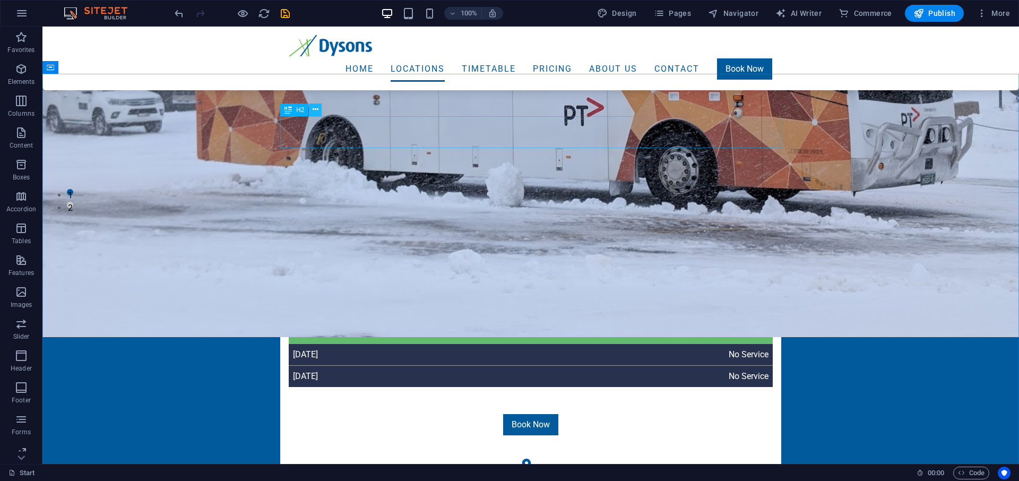
click at [315, 110] on icon at bounding box center [315, 109] width 6 height 11
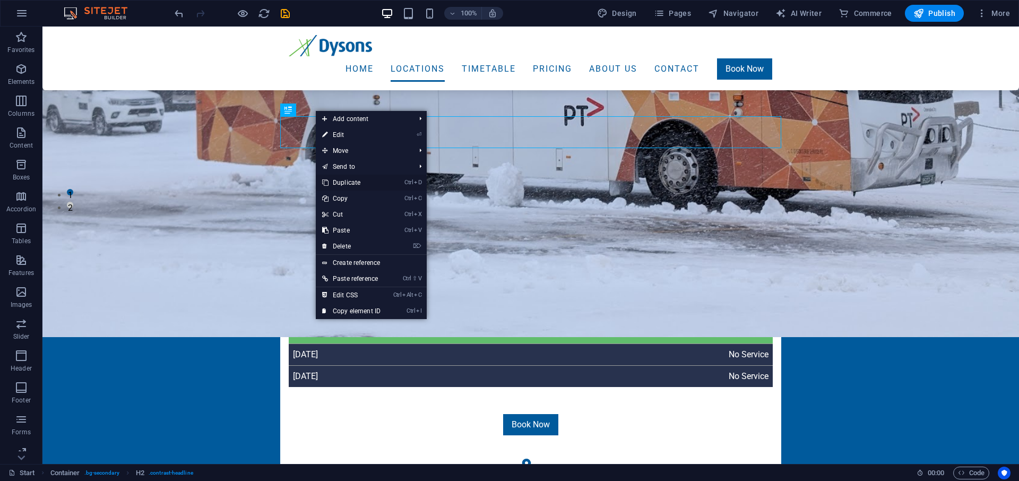
click at [343, 186] on link "Ctrl D Duplicate" at bounding box center [351, 183] width 71 height 16
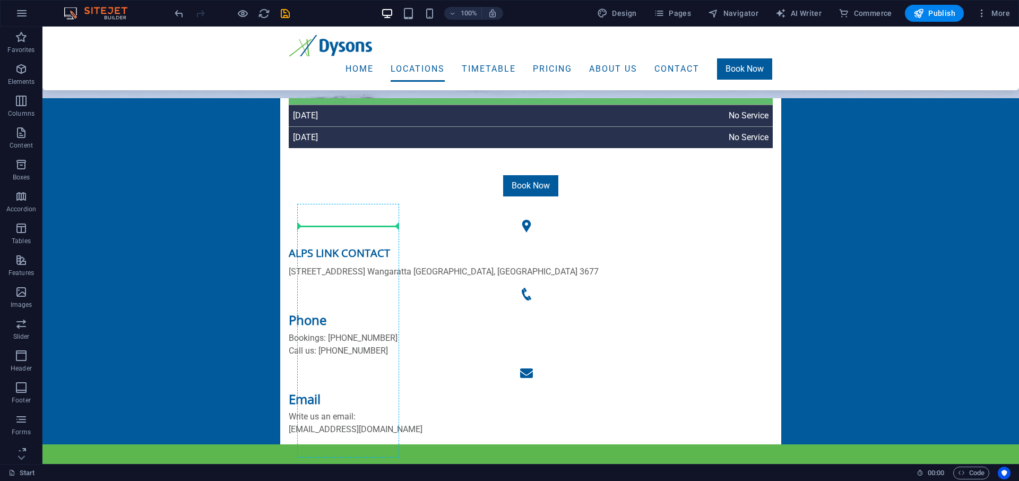
scroll to position [535, 0]
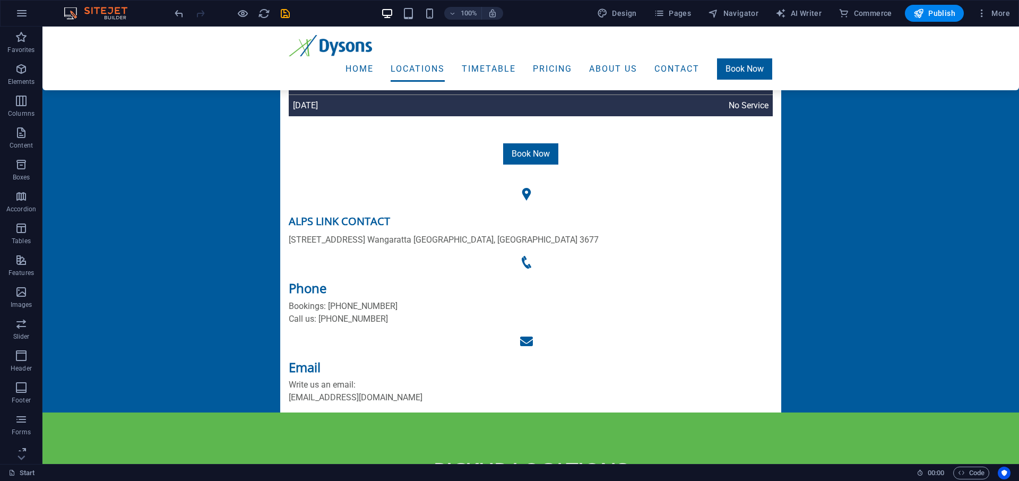
drag, startPoint x: 339, startPoint y: 169, endPoint x: 820, endPoint y: 243, distance: 486.3
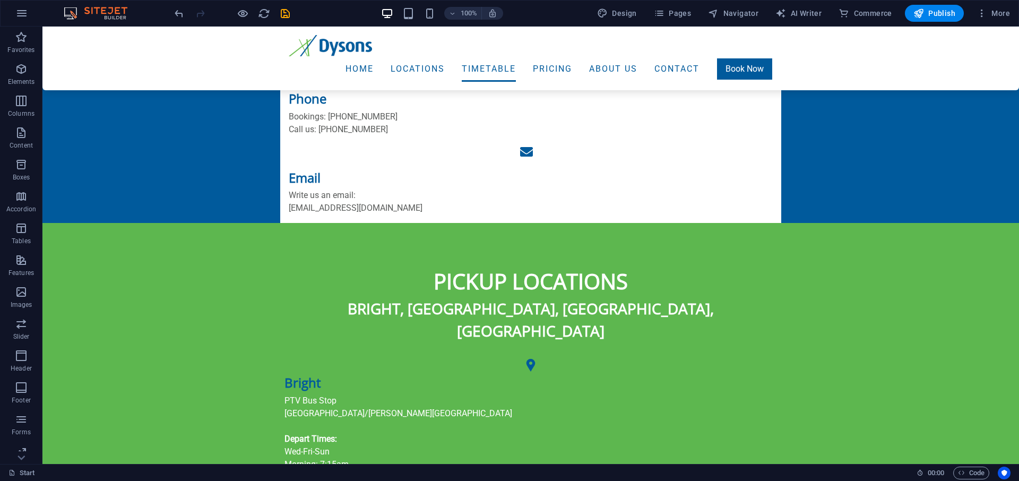
scroll to position [775, 0]
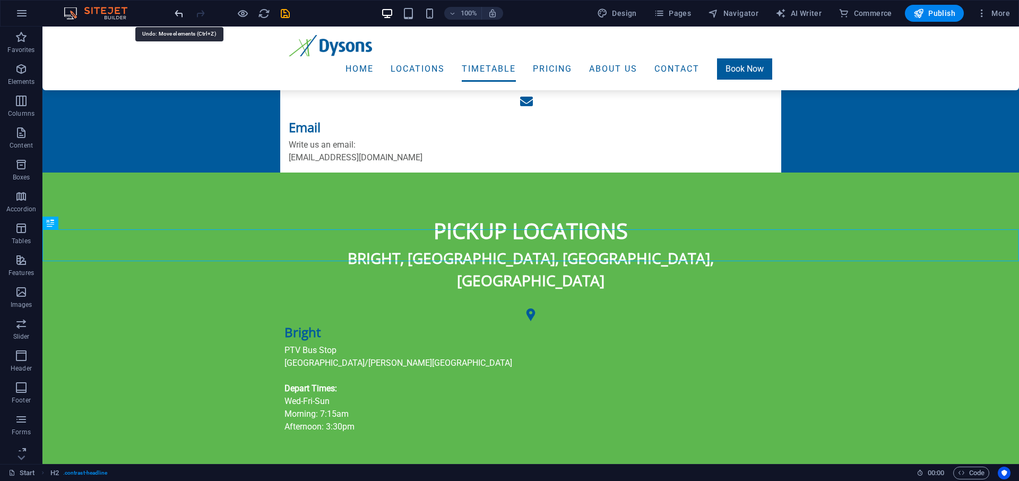
click at [179, 13] on icon "undo" at bounding box center [179, 13] width 12 height 12
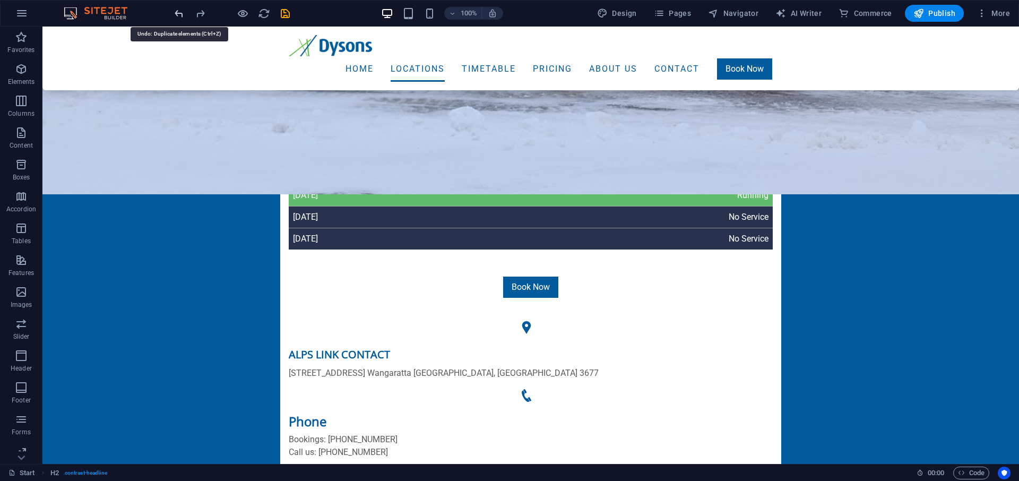
scroll to position [183, 0]
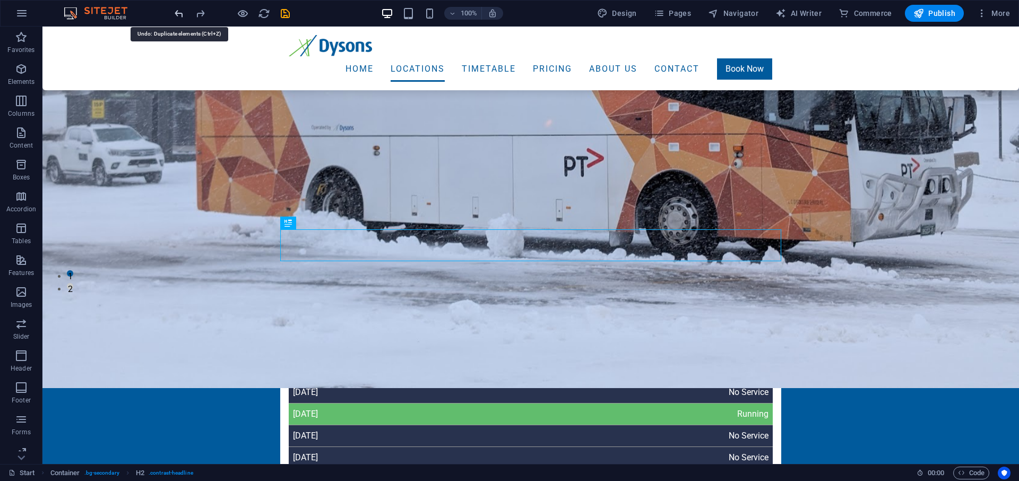
click at [179, 13] on icon "undo" at bounding box center [179, 13] width 12 height 12
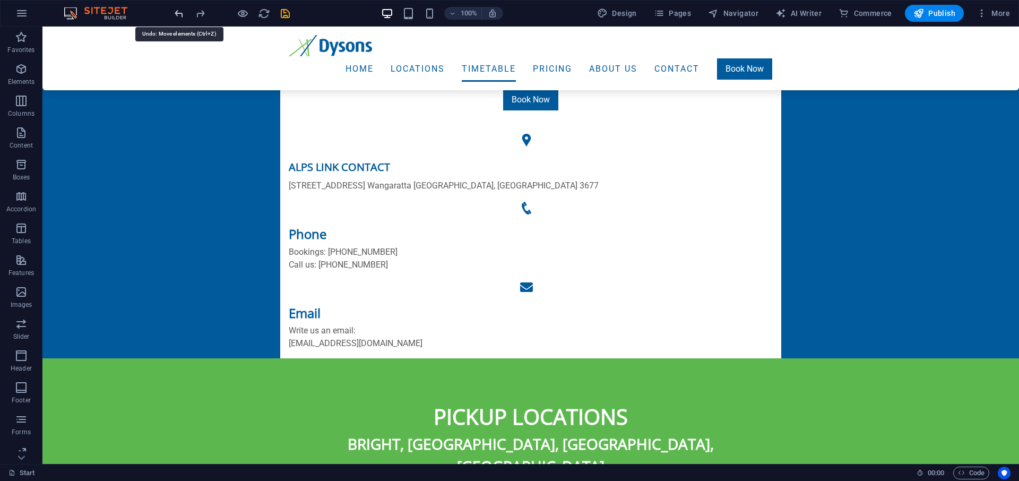
click at [179, 13] on icon "undo" at bounding box center [179, 13] width 12 height 12
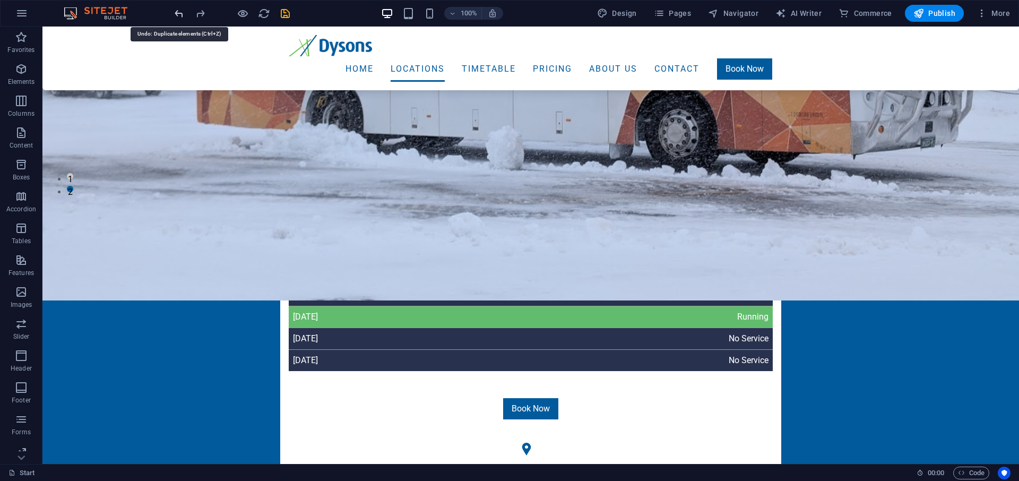
scroll to position [201, 0]
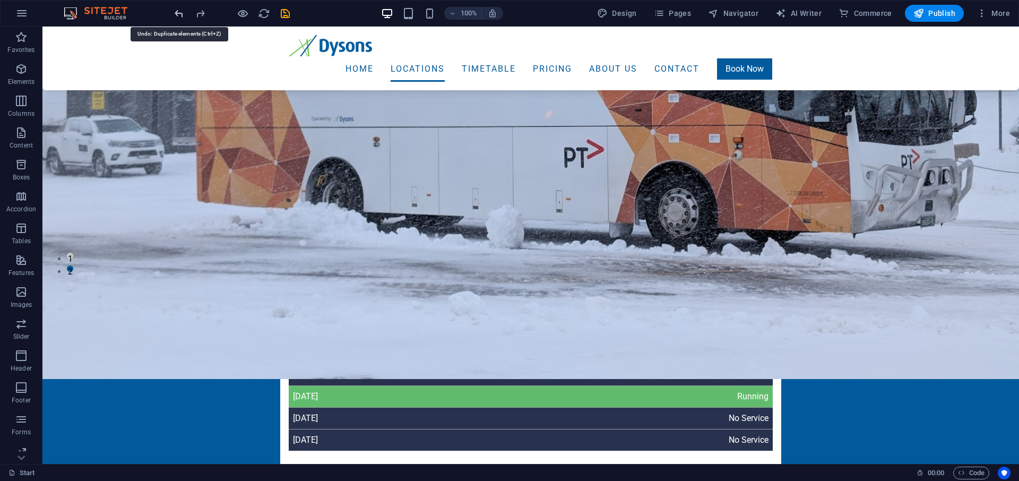
click at [179, 13] on icon "undo" at bounding box center [179, 13] width 12 height 12
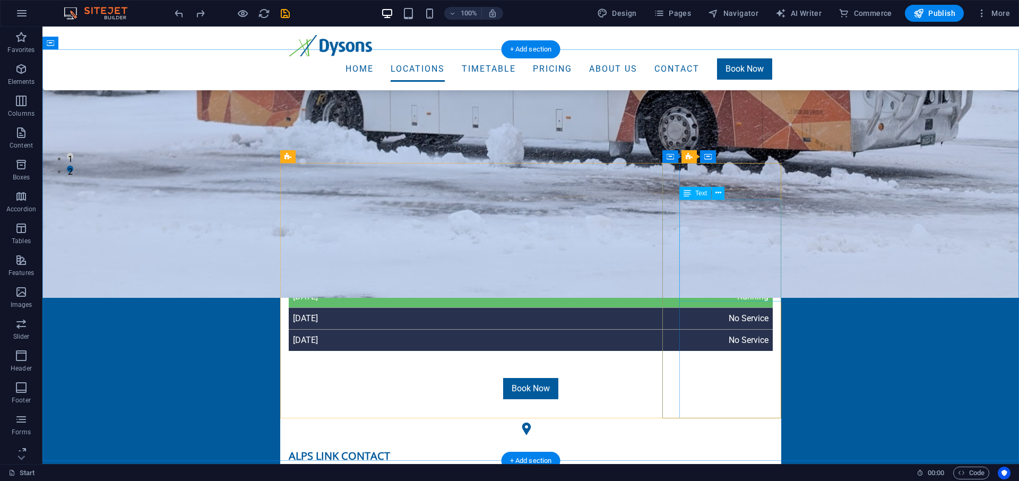
scroll to position [309, 0]
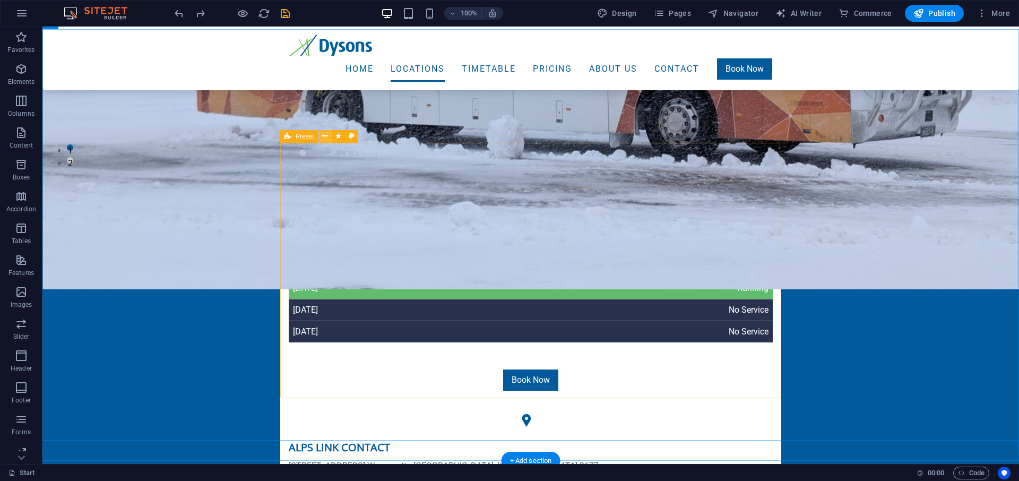
click at [321, 136] on button at bounding box center [325, 136] width 13 height 13
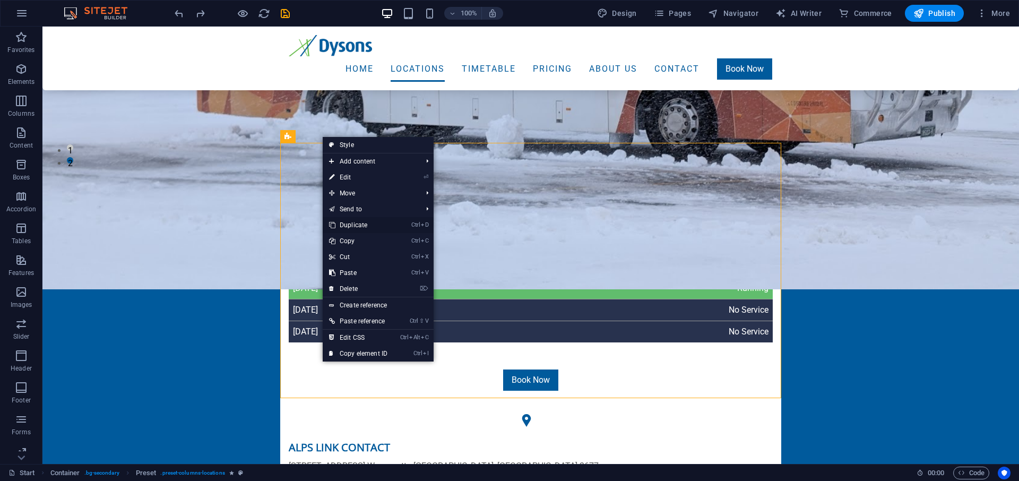
click at [363, 223] on link "Ctrl D Duplicate" at bounding box center [358, 225] width 71 height 16
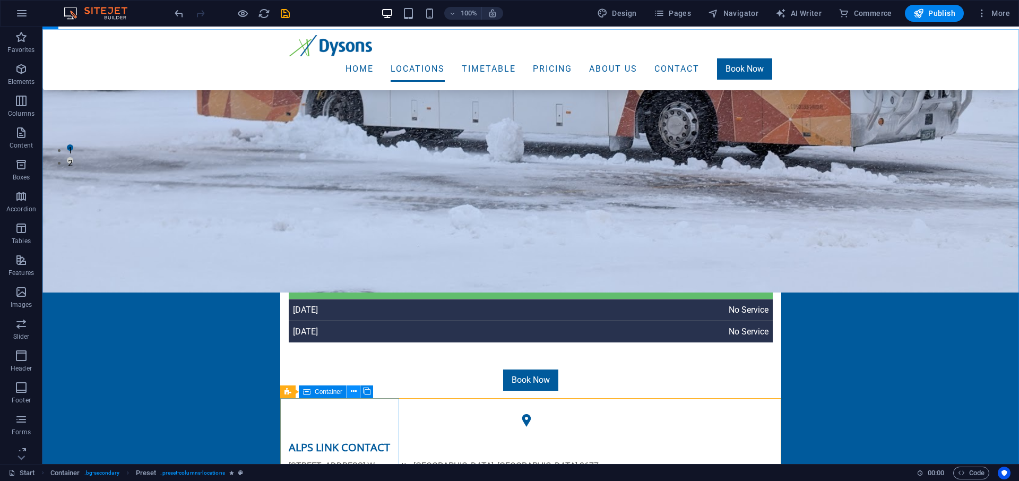
click at [352, 391] on icon at bounding box center [354, 391] width 6 height 11
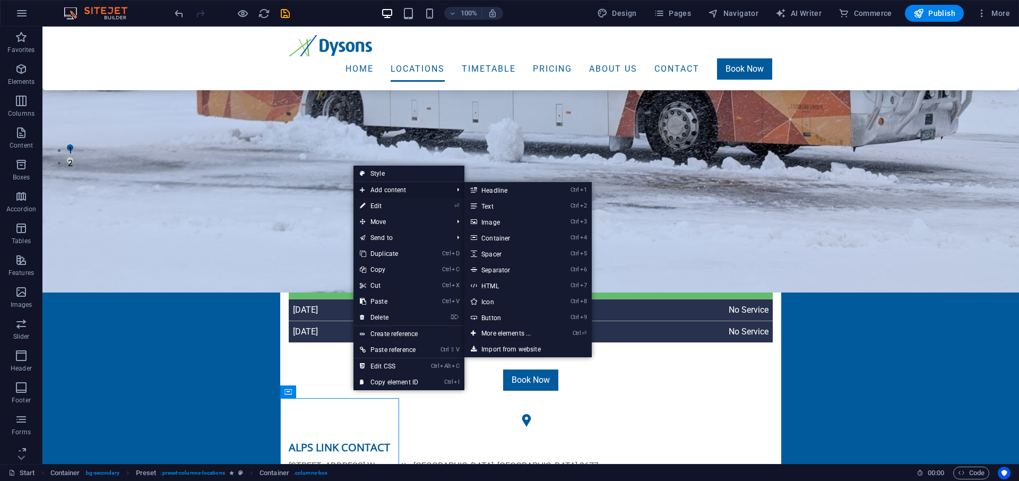
click at [397, 192] on span "Add content" at bounding box center [400, 190] width 95 height 16
click at [506, 188] on link "Ctrl 1 Headline" at bounding box center [508, 190] width 88 height 16
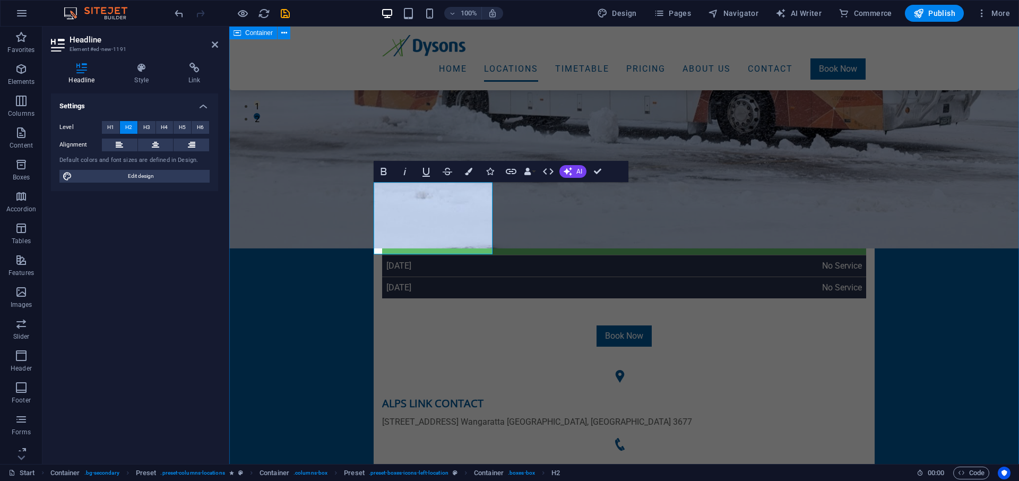
scroll to position [525, 0]
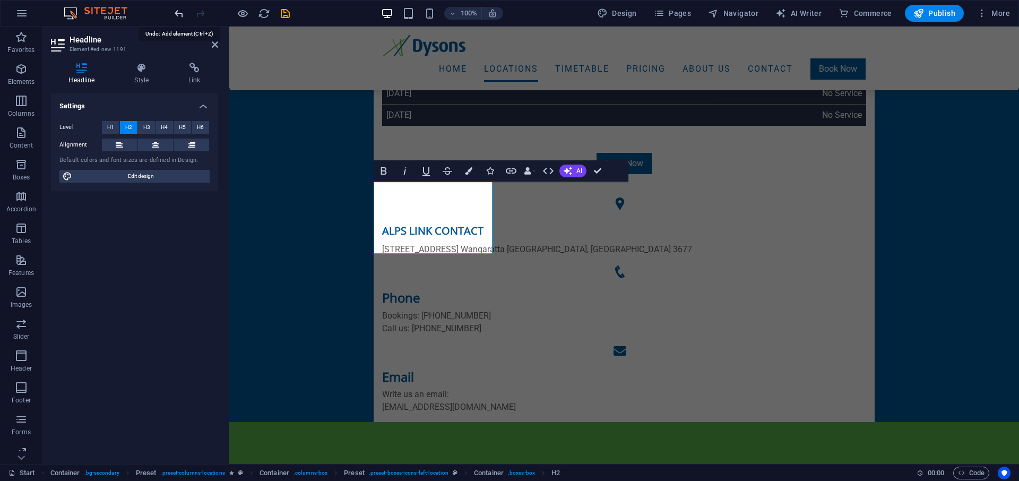
click at [179, 12] on icon "undo" at bounding box center [179, 13] width 12 height 12
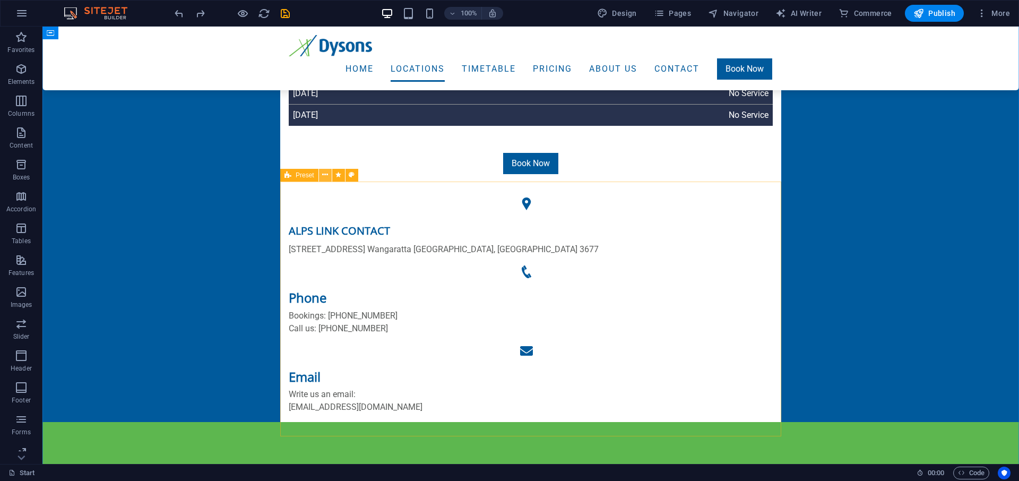
click at [326, 176] on icon at bounding box center [325, 174] width 6 height 11
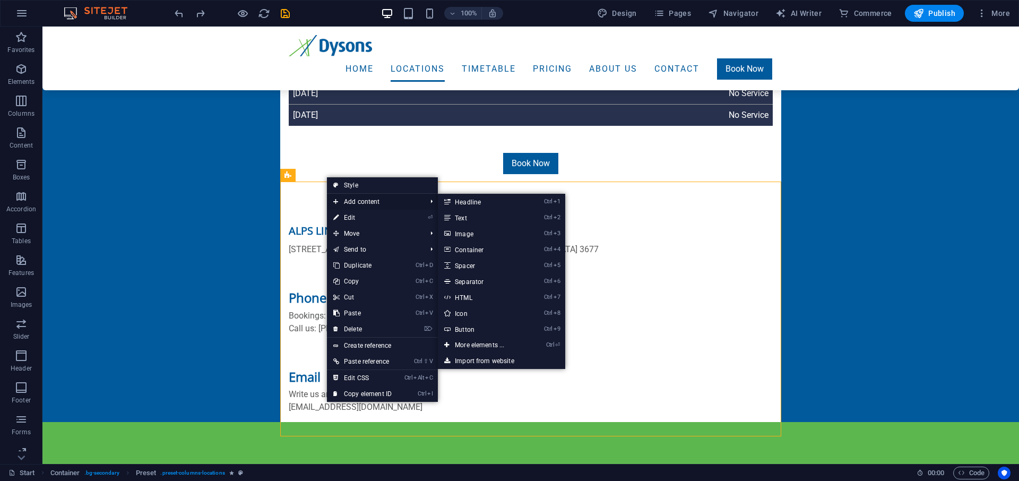
click at [337, 197] on icon at bounding box center [335, 202] width 5 height 16
click at [490, 269] on link "Ctrl 5 Spacer" at bounding box center [482, 265] width 88 height 16
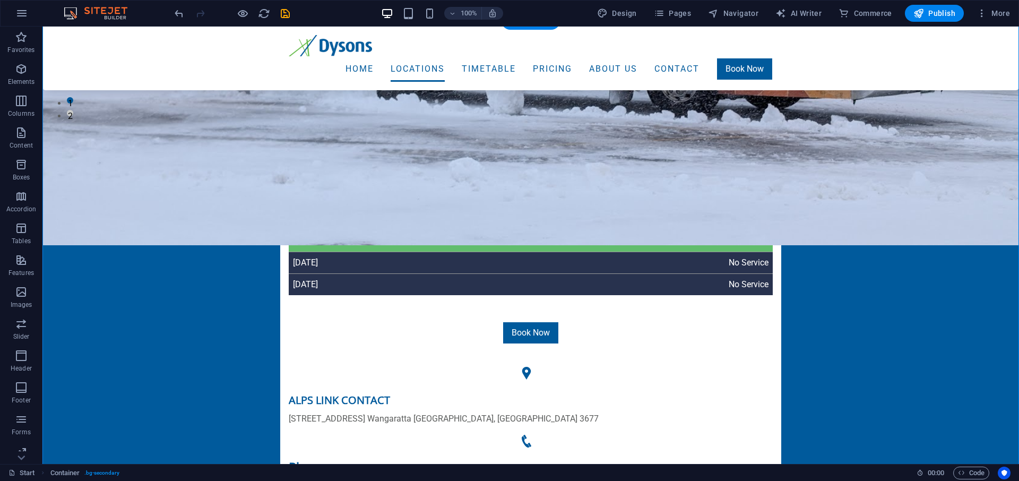
scroll to position [417, 0]
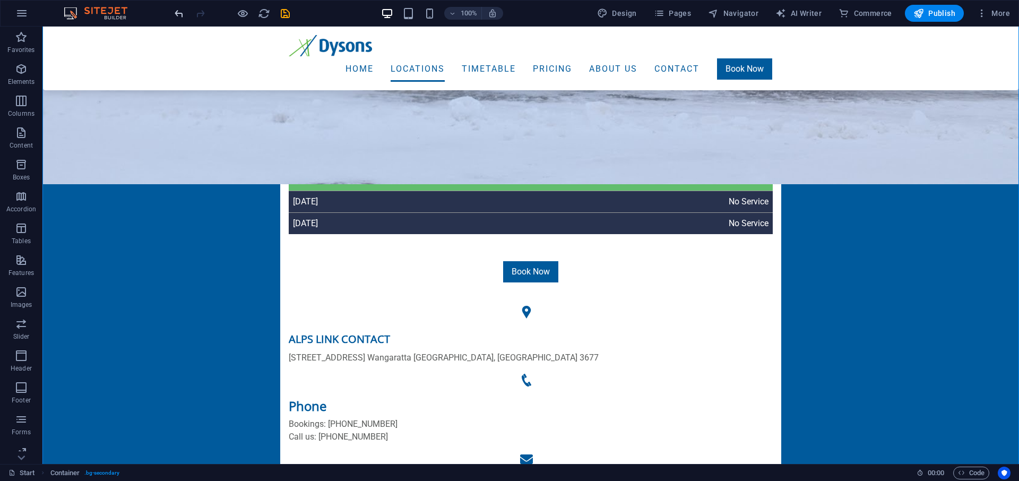
click at [180, 12] on icon "undo" at bounding box center [179, 13] width 12 height 12
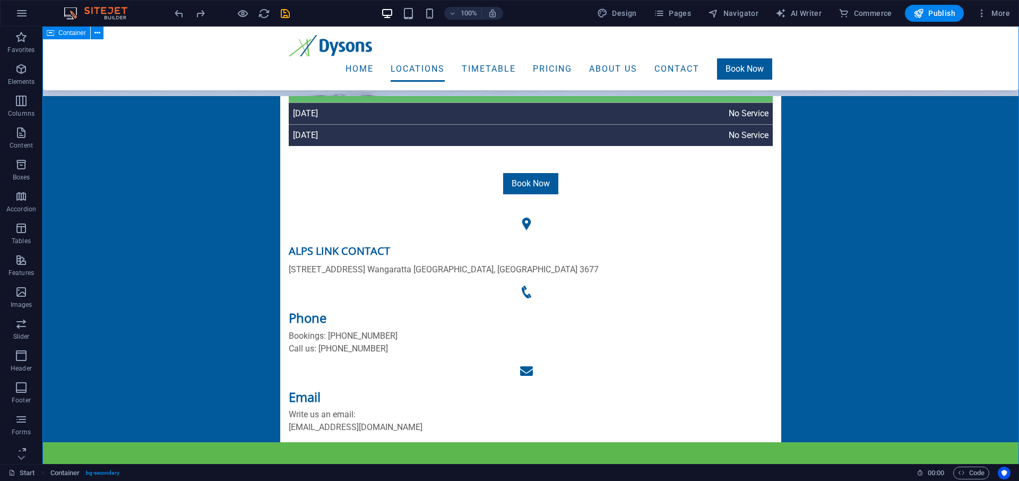
scroll to position [525, 0]
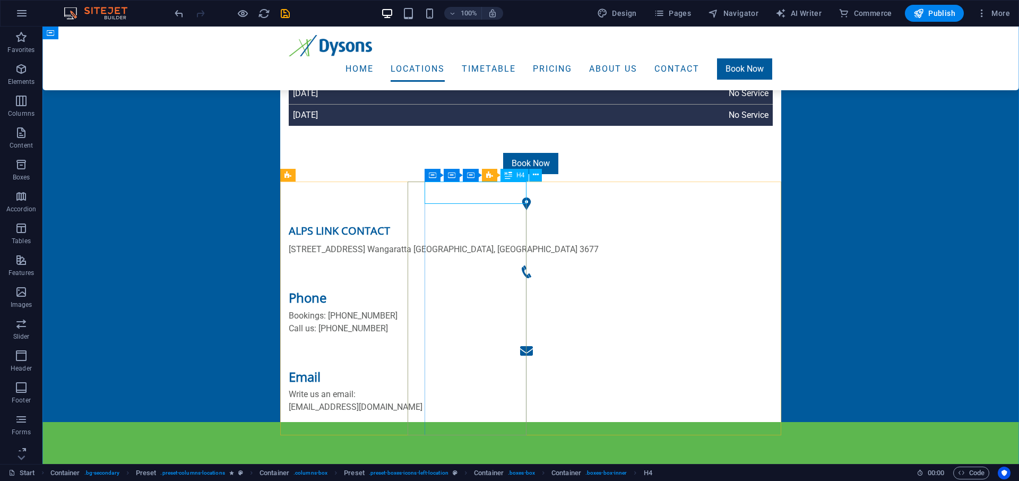
click at [366, 176] on button at bounding box center [362, 175] width 13 height 13
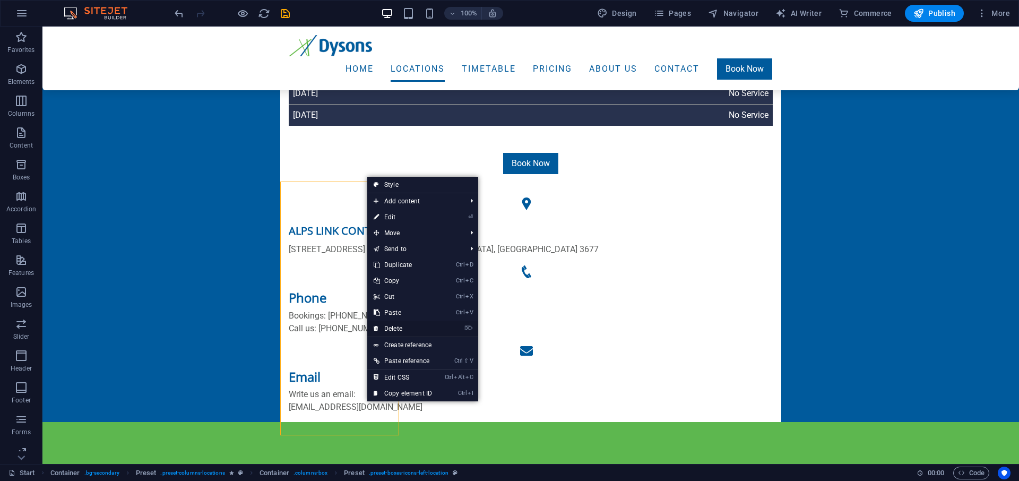
click at [384, 328] on link "⌦ Delete" at bounding box center [402, 328] width 71 height 16
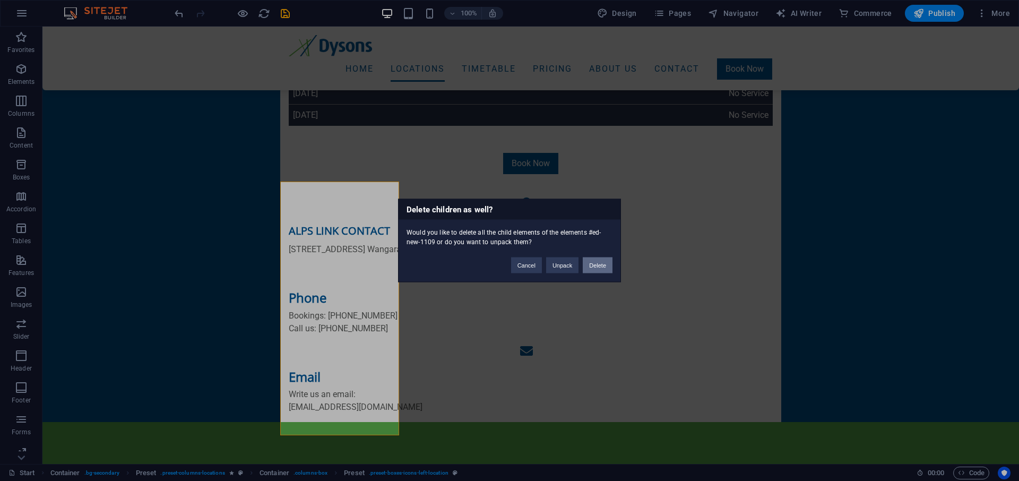
click at [594, 265] on button "Delete" at bounding box center [597, 265] width 30 height 16
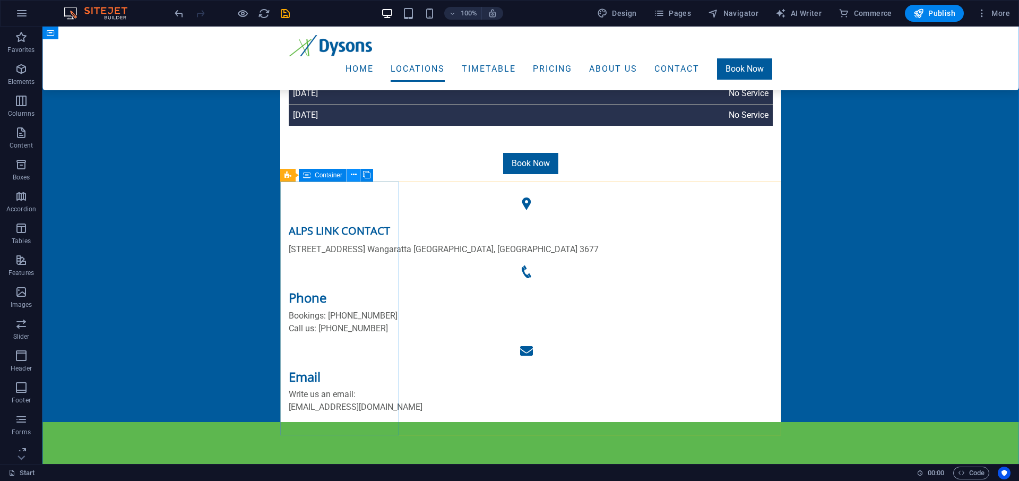
click at [351, 176] on icon at bounding box center [354, 174] width 6 height 11
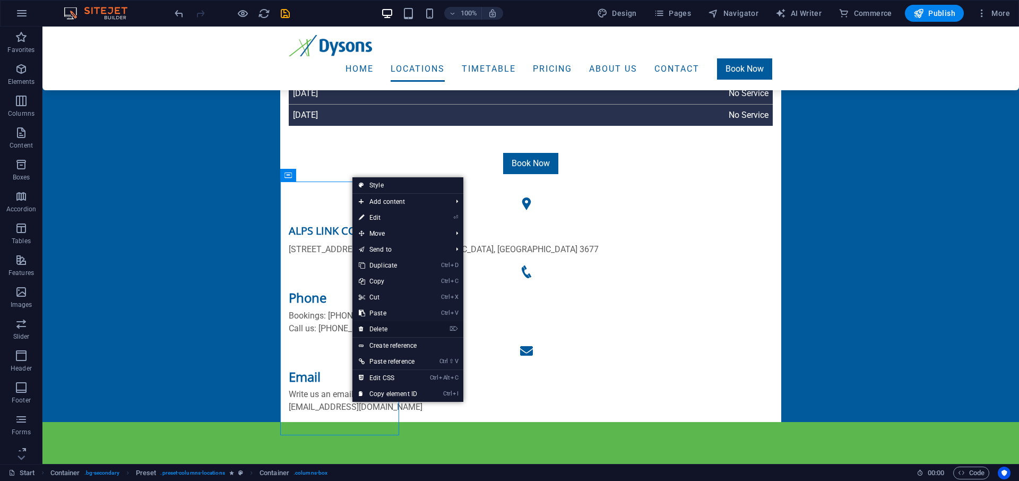
click at [385, 330] on link "⌦ Delete" at bounding box center [387, 329] width 71 height 16
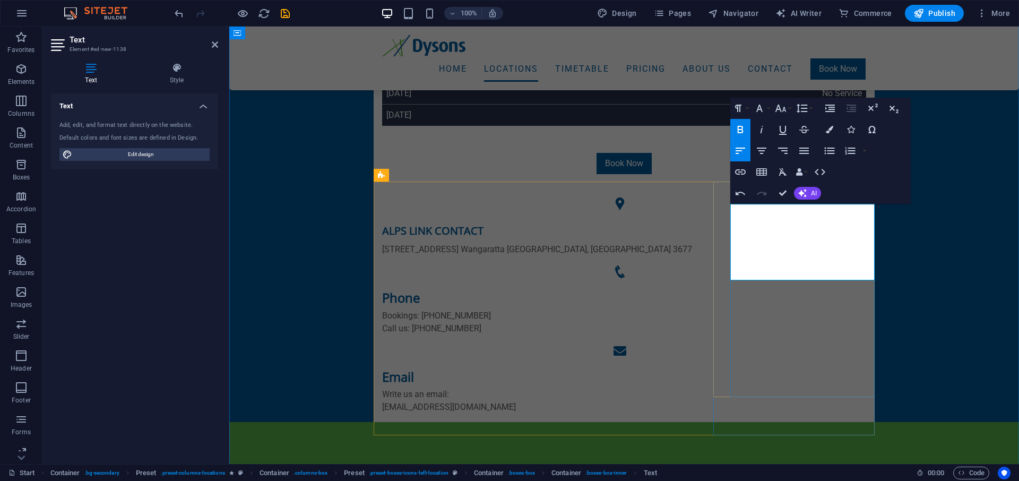
drag, startPoint x: 773, startPoint y: 249, endPoint x: 732, endPoint y: 248, distance: 41.9
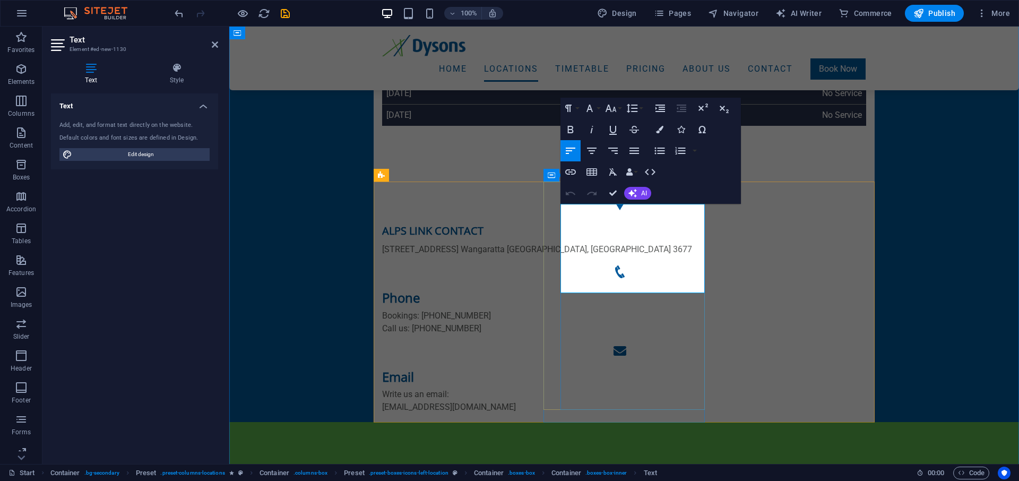
copy p "Morning: 8:50am"
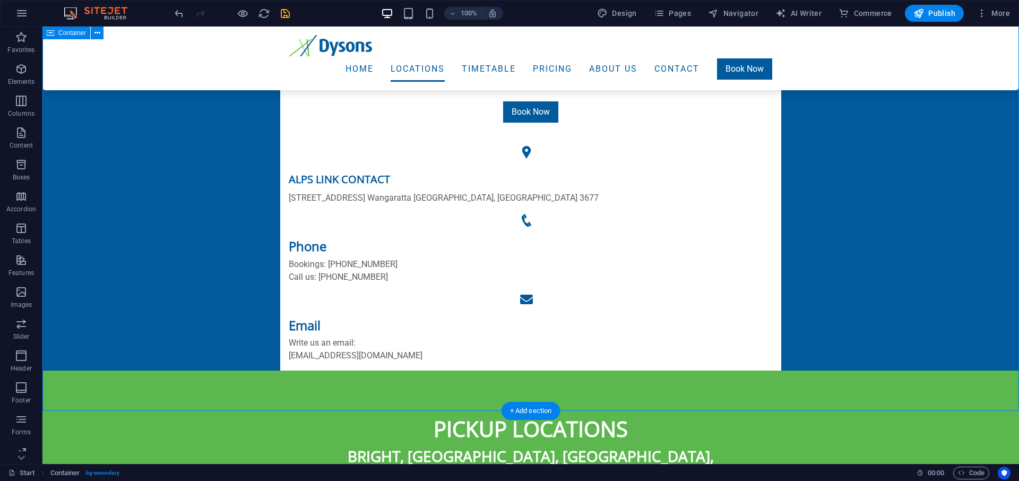
scroll to position [363, 0]
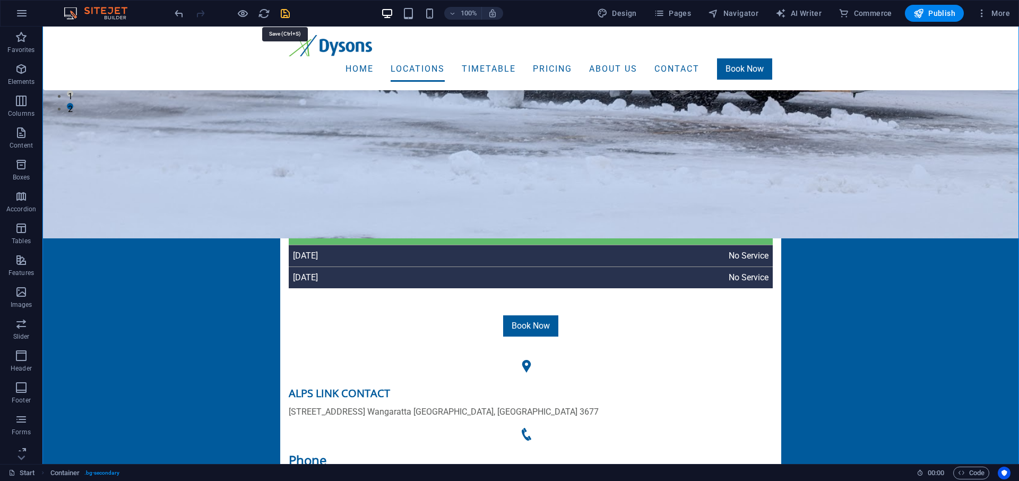
click at [283, 13] on icon "save" at bounding box center [285, 13] width 12 height 12
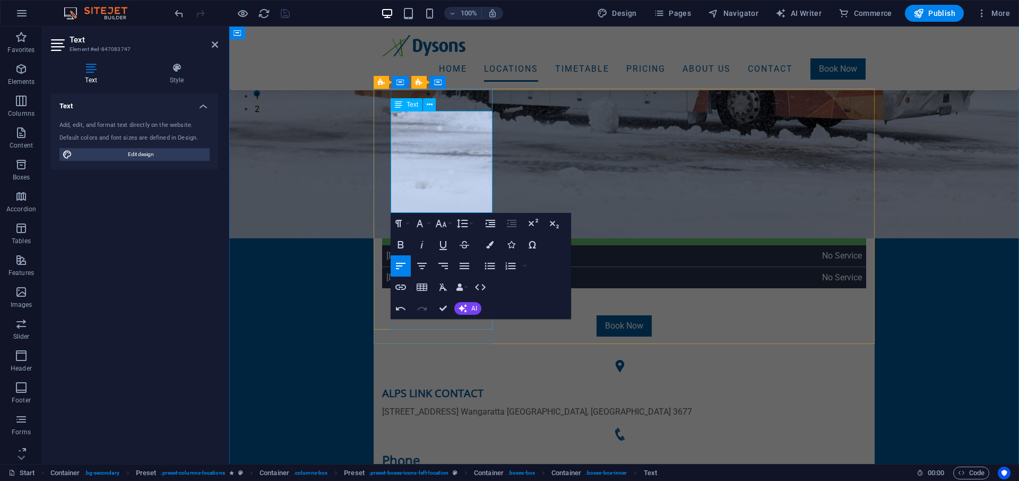
drag, startPoint x: 436, startPoint y: 193, endPoint x: 441, endPoint y: 192, distance: 5.5
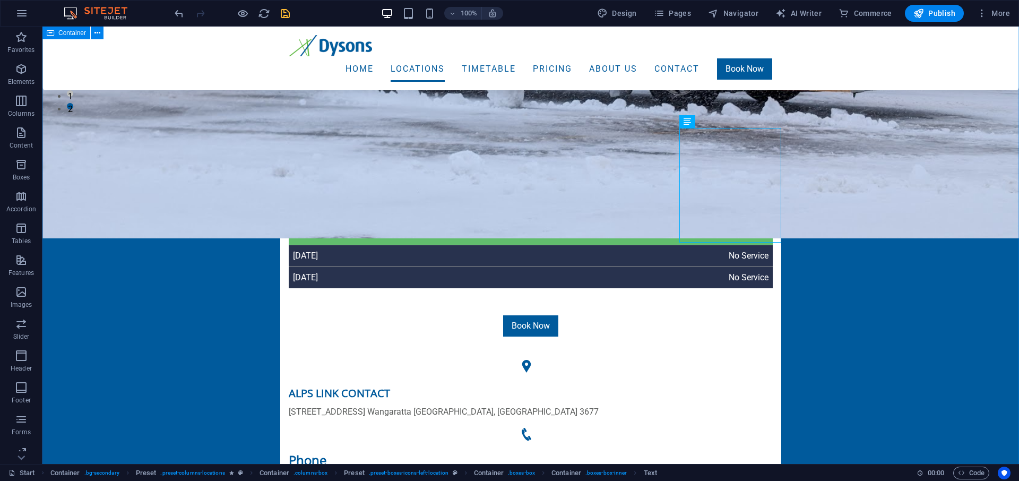
scroll to position [309, 0]
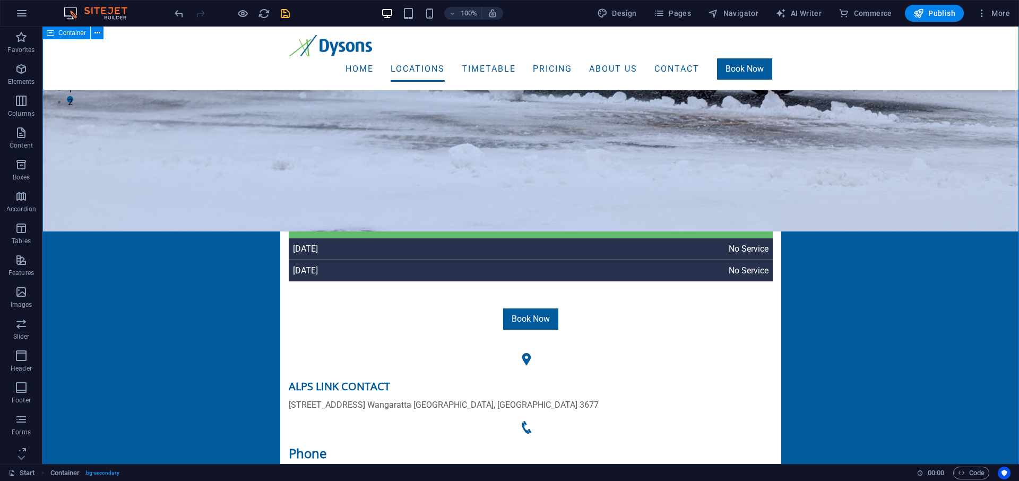
scroll to position [363, 0]
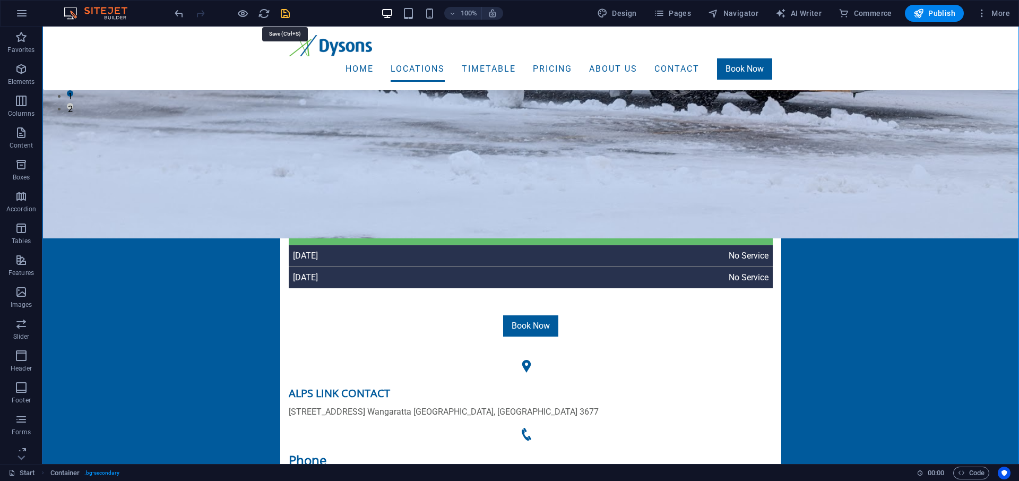
click at [286, 16] on icon "save" at bounding box center [285, 13] width 12 height 12
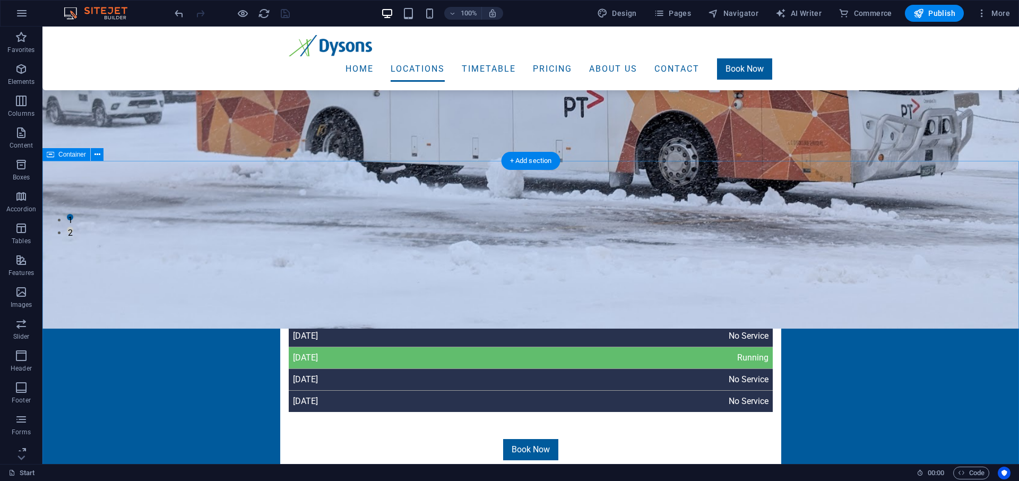
scroll to position [255, 0]
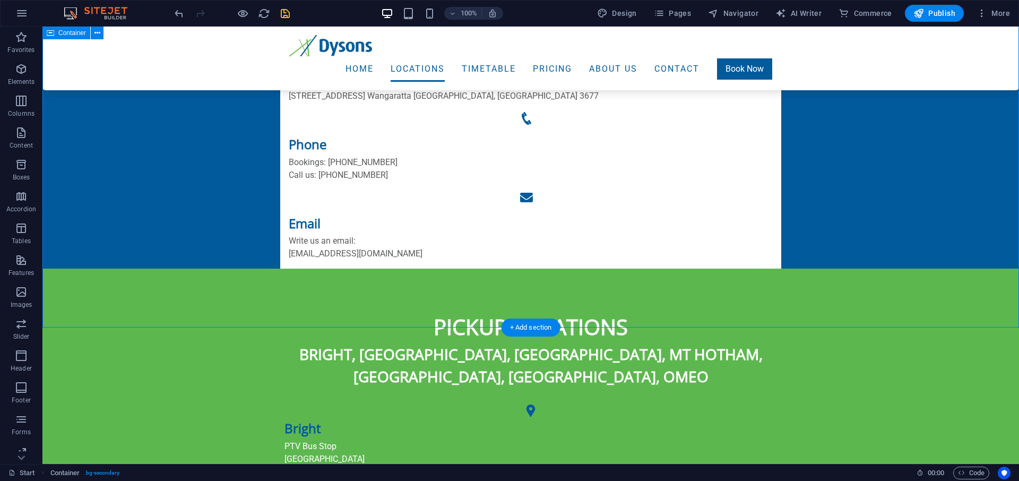
scroll to position [688, 0]
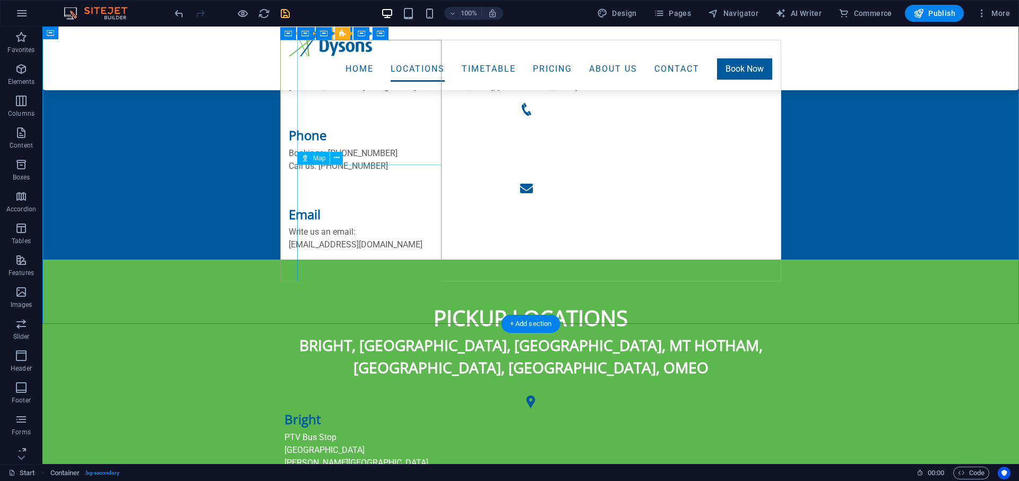
select select "1"
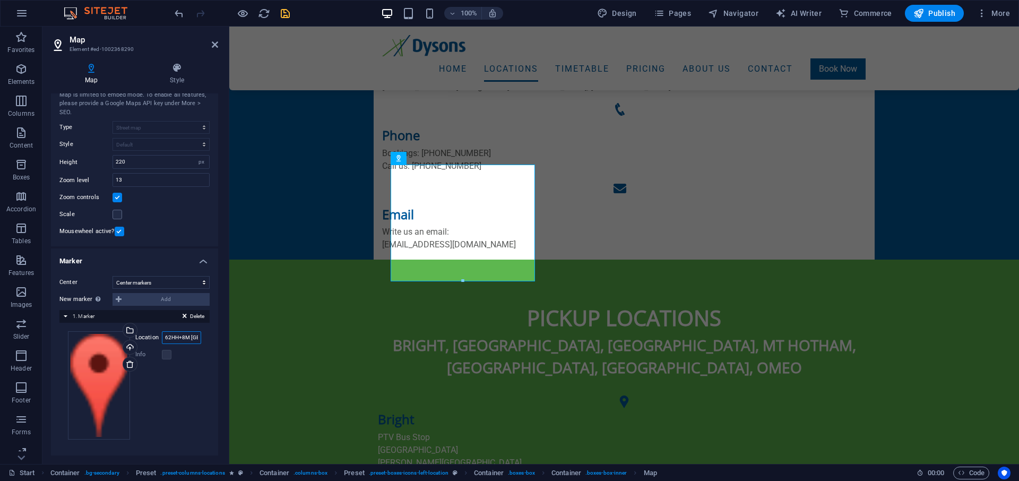
click at [181, 336] on input "62HH+8M [GEOGRAPHIC_DATA], [GEOGRAPHIC_DATA]" at bounding box center [181, 337] width 39 height 13
click at [182, 362] on div "Drag files here, click to choose files or select files from Files or our free s…" at bounding box center [134, 385] width 133 height 108
click at [89, 358] on div "Drag files here, click to choose files or select files from Files or our free s…" at bounding box center [99, 385] width 62 height 108
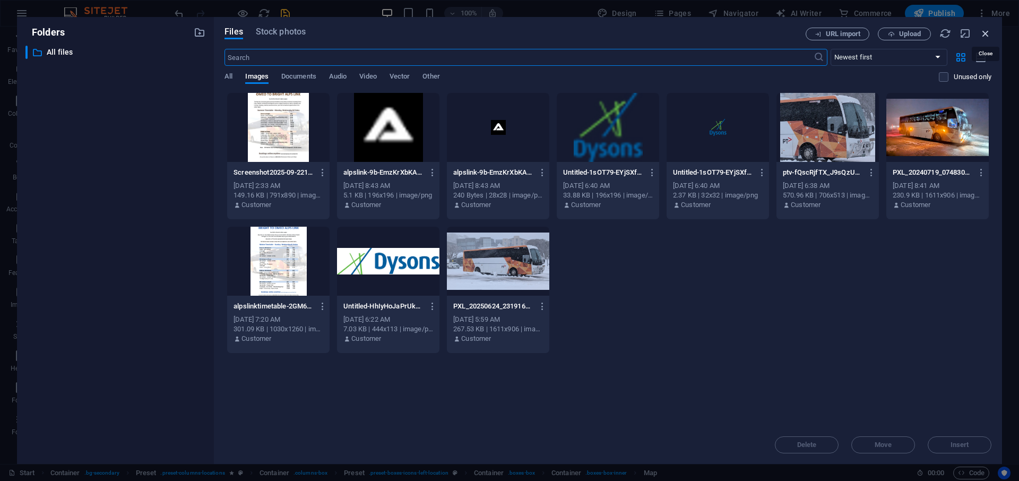
click at [984, 30] on icon "button" at bounding box center [985, 34] width 12 height 12
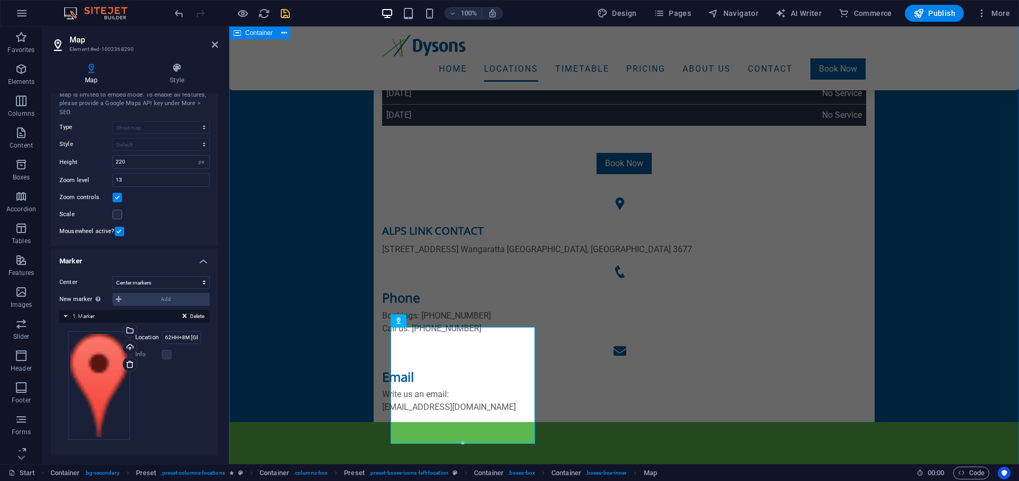
scroll to position [633, 0]
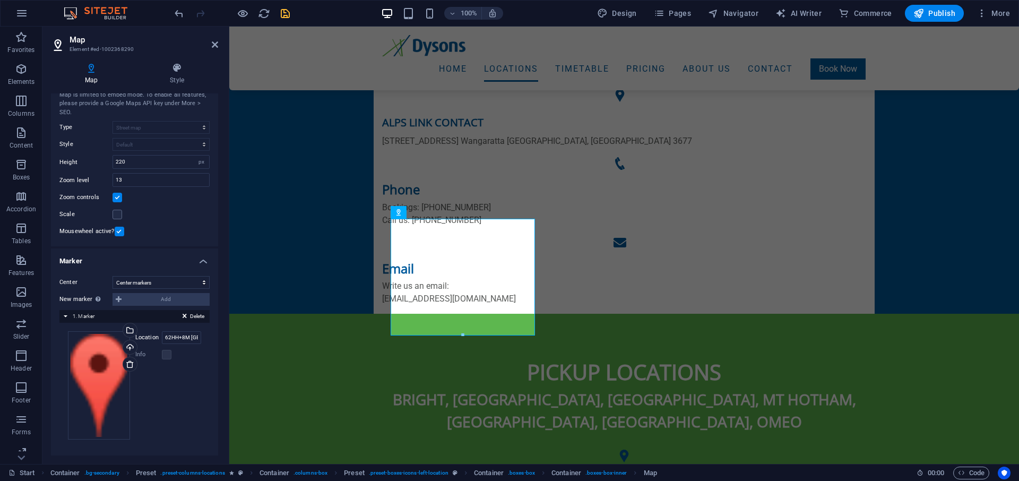
click at [109, 315] on div "Delete 1. Marker" at bounding box center [134, 316] width 150 height 13
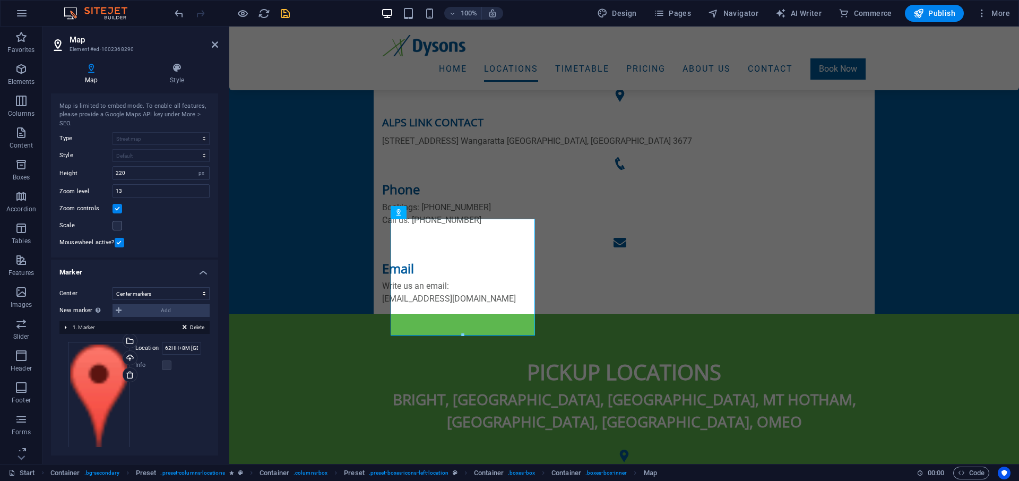
scroll to position [0, 0]
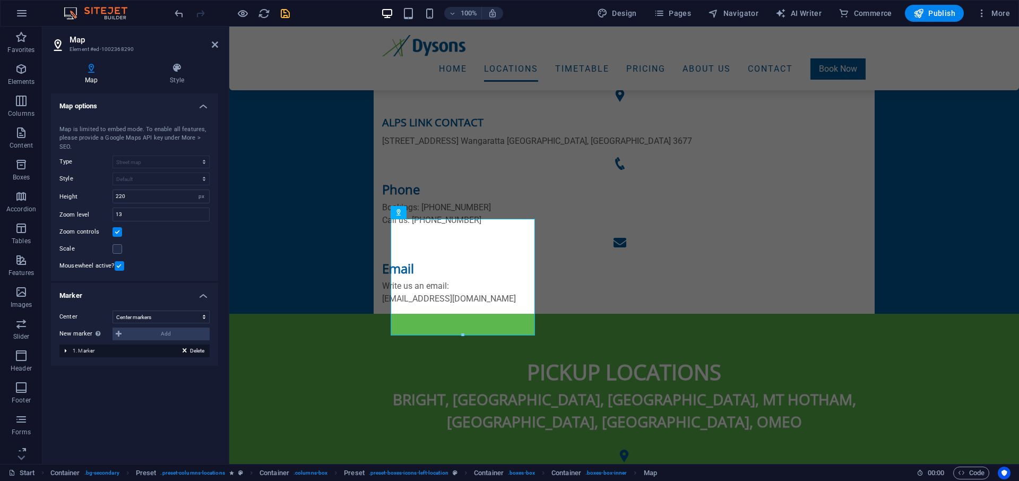
click at [91, 350] on span "1. Marker" at bounding box center [84, 350] width 22 height 6
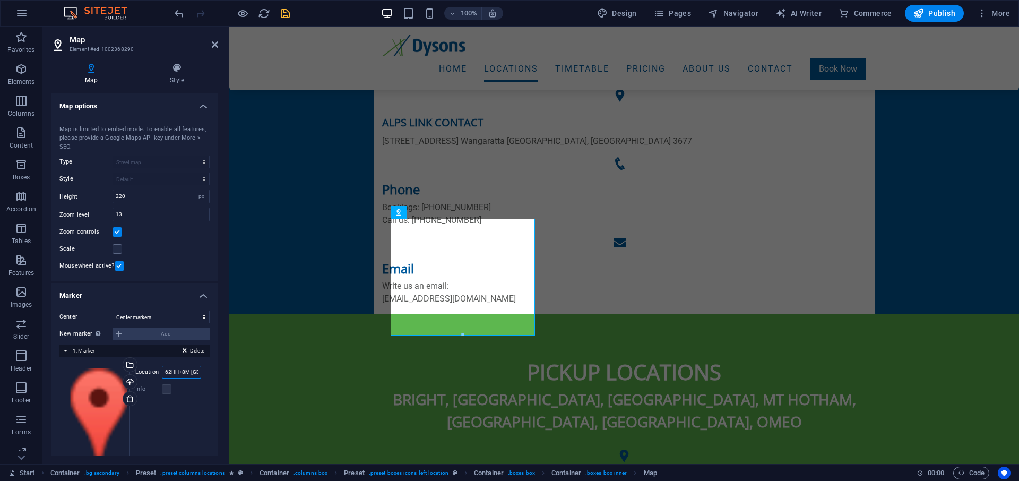
click at [188, 373] on input "62HH+8M [GEOGRAPHIC_DATA], [GEOGRAPHIC_DATA]" at bounding box center [181, 372] width 39 height 13
click at [186, 371] on input "62HH+8M [GEOGRAPHIC_DATA], [GEOGRAPHIC_DATA]" at bounding box center [181, 372] width 39 height 13
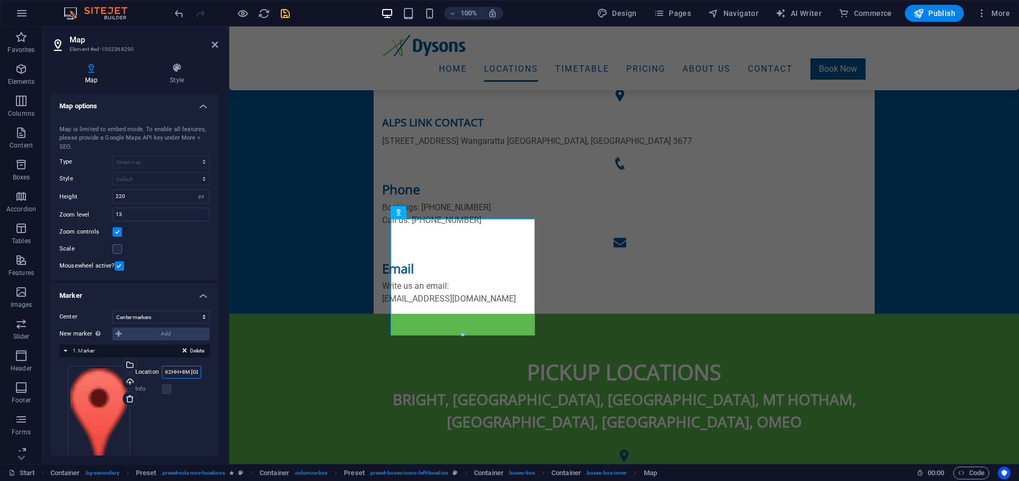
click at [186, 371] on input "62HH+8M [GEOGRAPHIC_DATA], [GEOGRAPHIC_DATA]" at bounding box center [181, 372] width 39 height 13
paste input "X6HQ+6J Dinner Plain"
type input "X6HQ+6J Dinner Plain, [GEOGRAPHIC_DATA]"
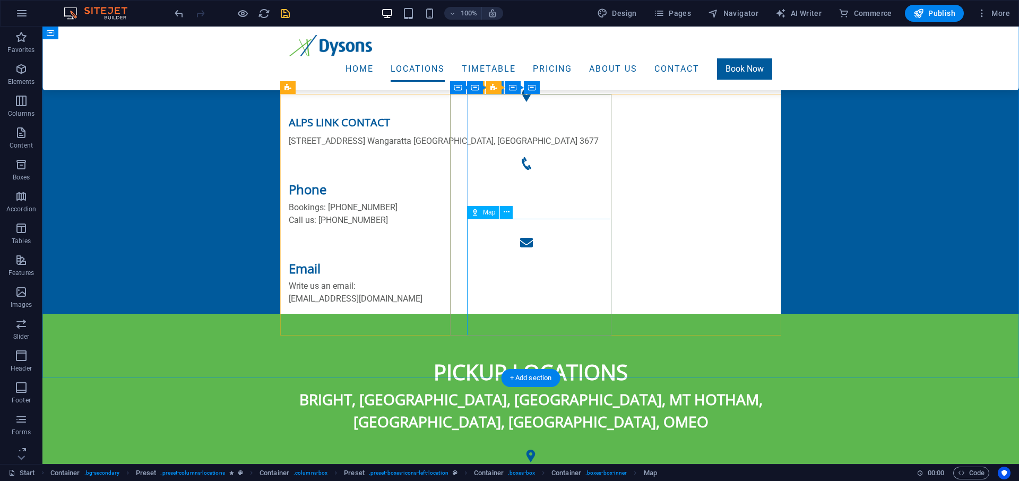
click at [508, 215] on icon at bounding box center [506, 211] width 6 height 11
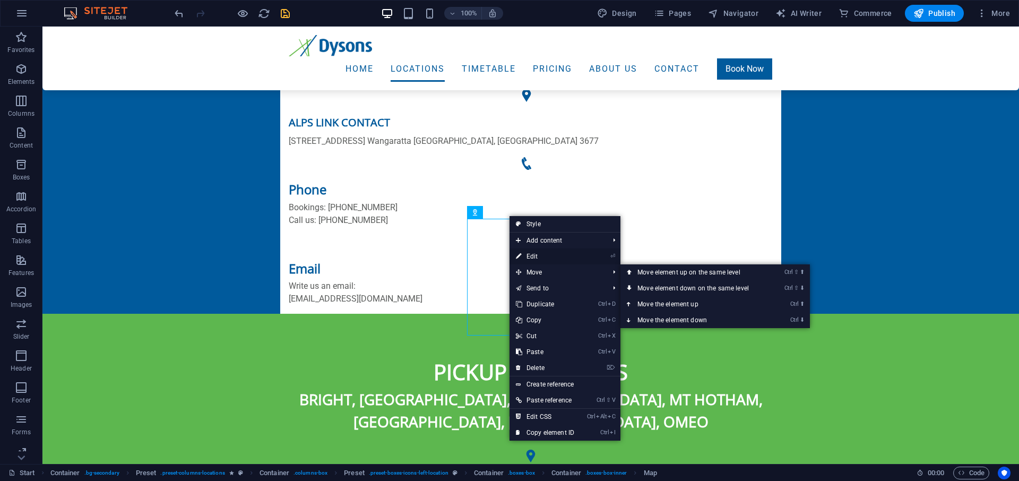
click at [529, 256] on link "⏎ Edit" at bounding box center [544, 256] width 71 height 16
select select "1"
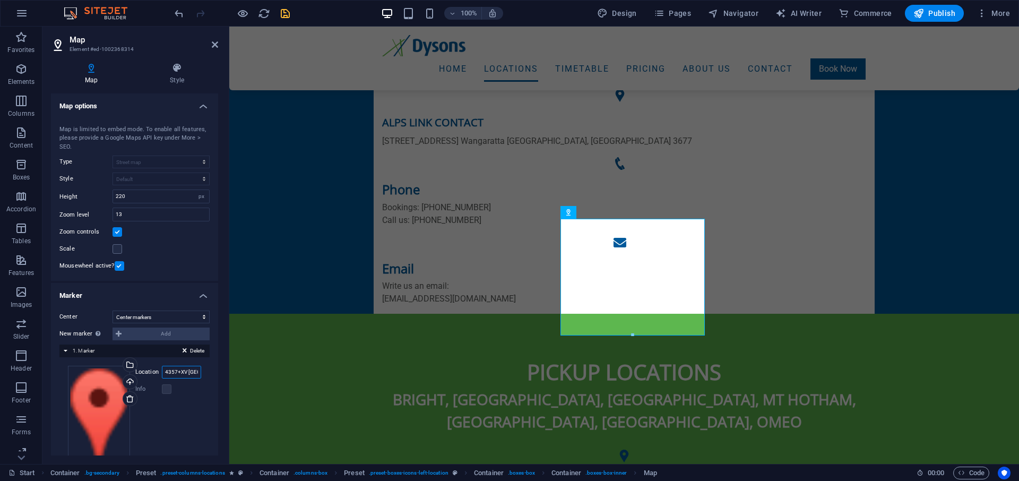
click at [174, 373] on input "4357+XV [GEOGRAPHIC_DATA], [GEOGRAPHIC_DATA]" at bounding box center [181, 372] width 39 height 13
paste input "WC33+J4 Cobungra"
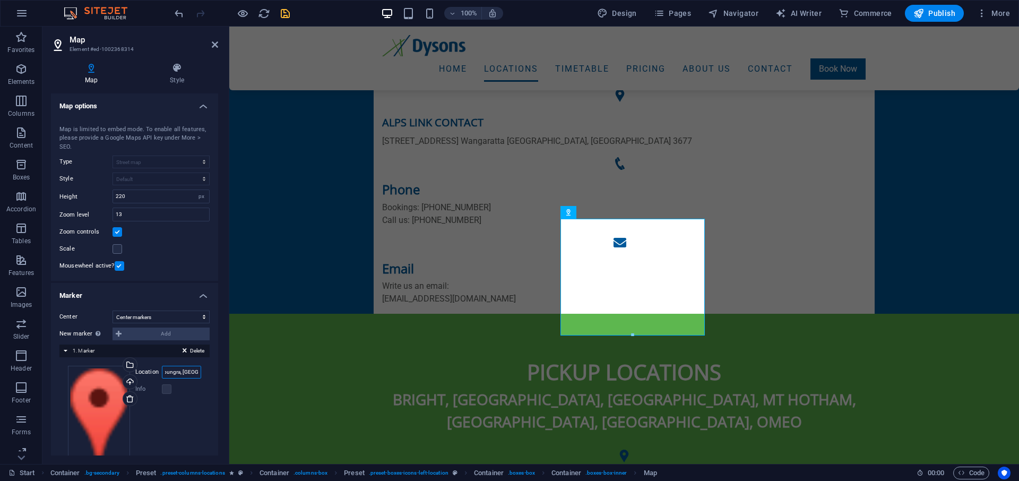
type input "WC33+J4 Cobungra, [GEOGRAPHIC_DATA]"
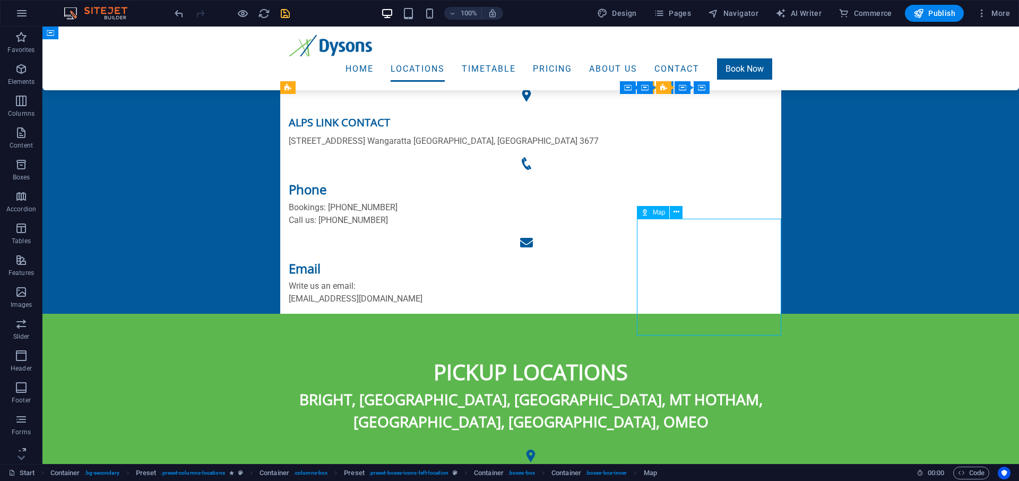
click at [676, 212] on icon at bounding box center [676, 211] width 6 height 11
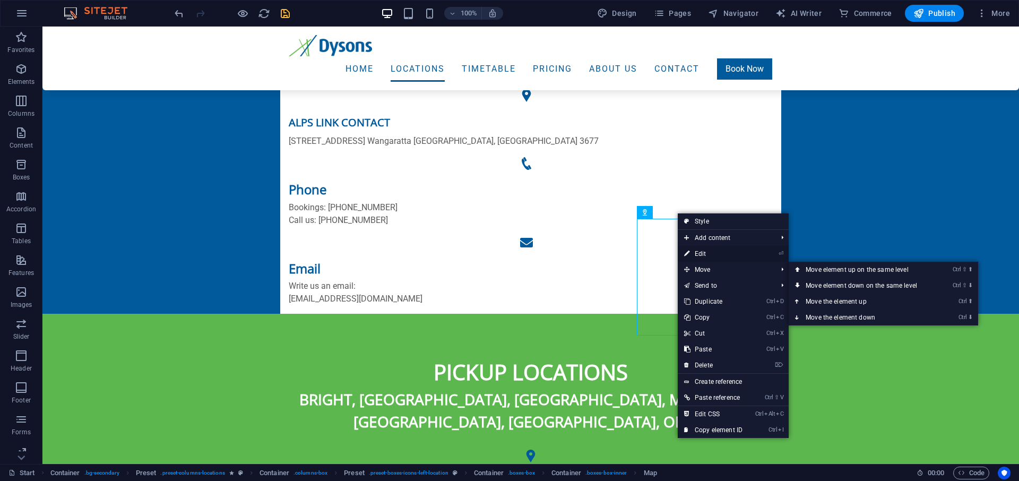
click at [703, 251] on link "⏎ Edit" at bounding box center [712, 254] width 71 height 16
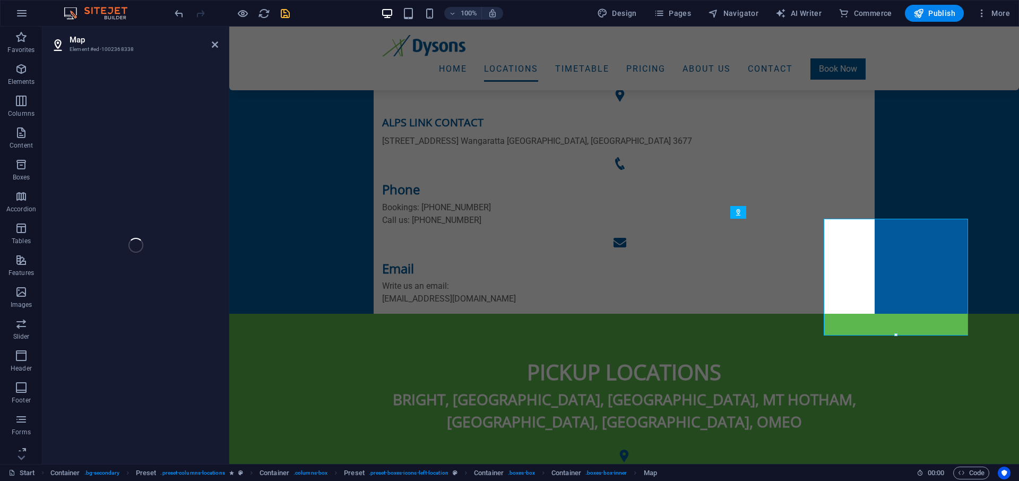
select select "1"
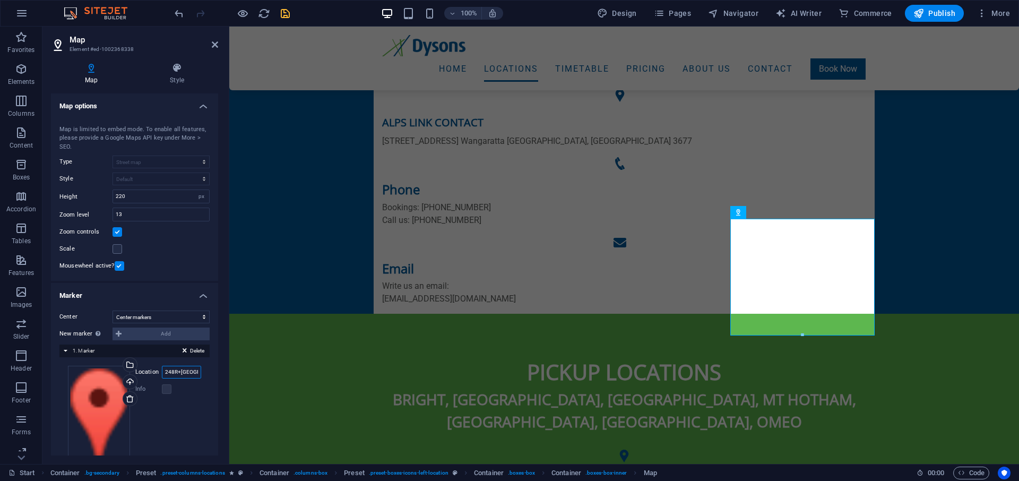
click at [175, 373] on input "248R+[GEOGRAPHIC_DATA], [GEOGRAPHIC_DATA]" at bounding box center [181, 372] width 39 height 13
paste input "VHXR+QX Omeo"
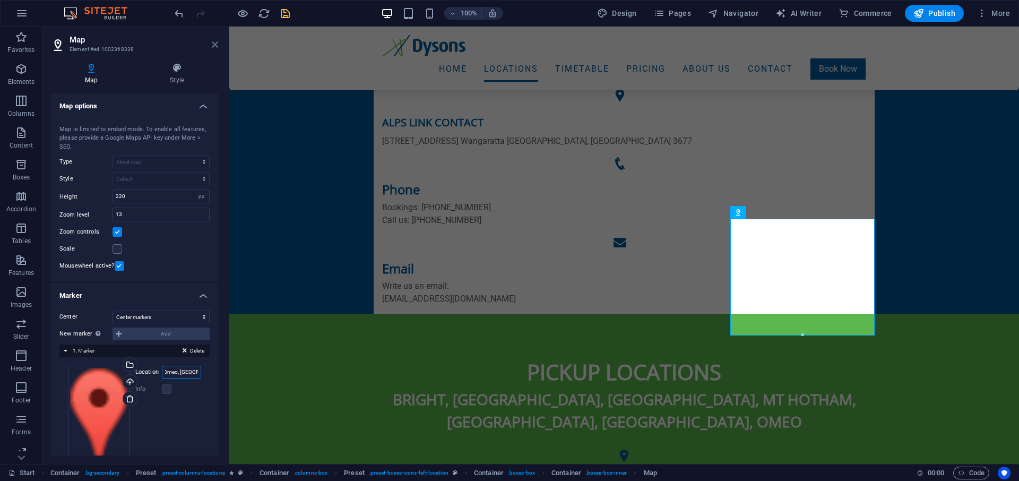
type input "VHXR+QX Omeo, [GEOGRAPHIC_DATA]"
click at [214, 42] on icon at bounding box center [215, 44] width 6 height 8
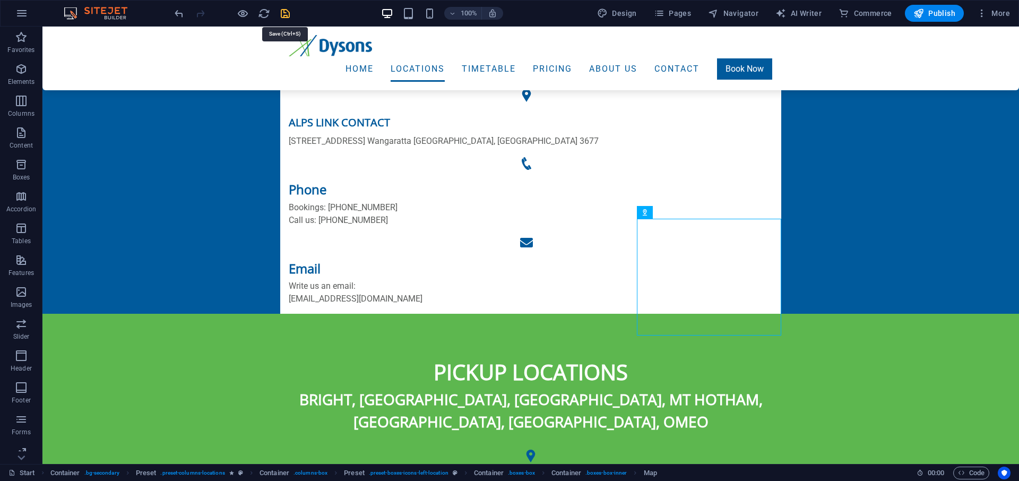
click at [284, 14] on icon "save" at bounding box center [285, 13] width 12 height 12
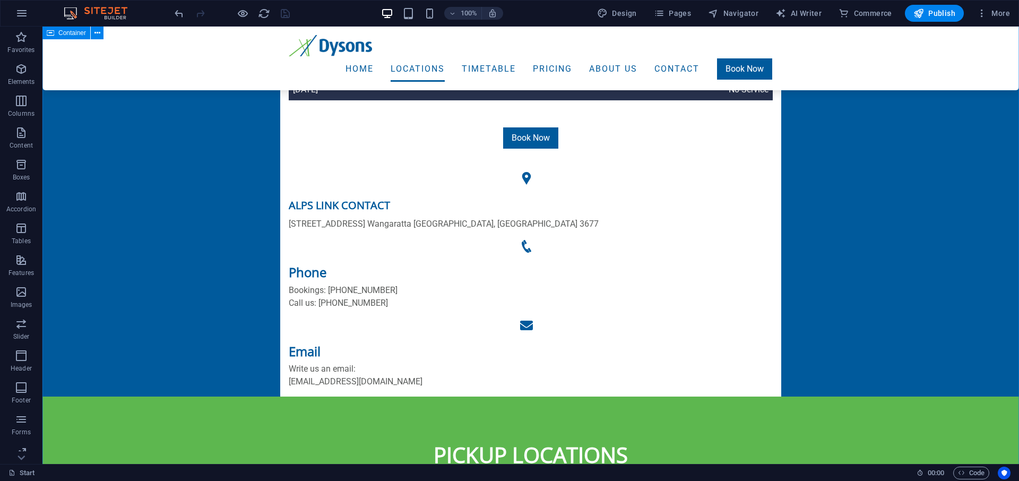
scroll to position [579, 0]
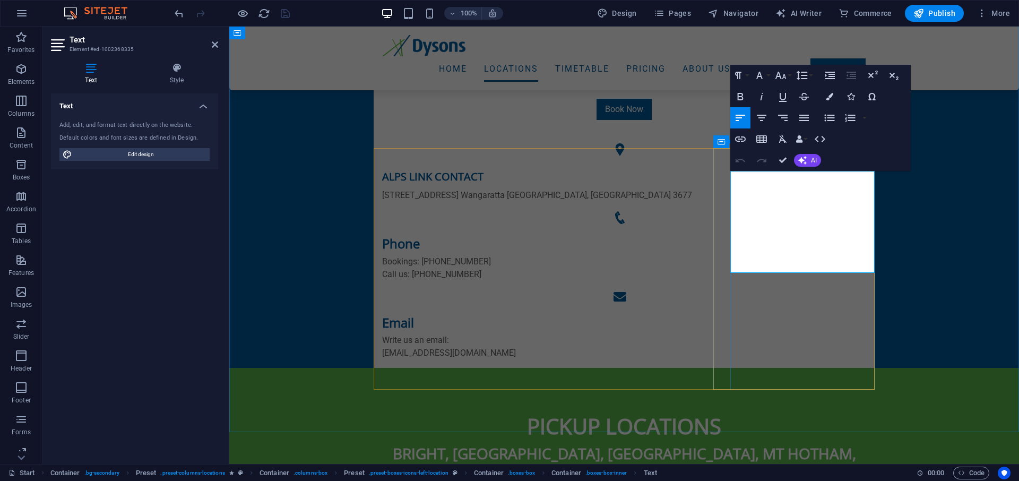
drag, startPoint x: 784, startPoint y: 158, endPoint x: 809, endPoint y: 165, distance: 26.0
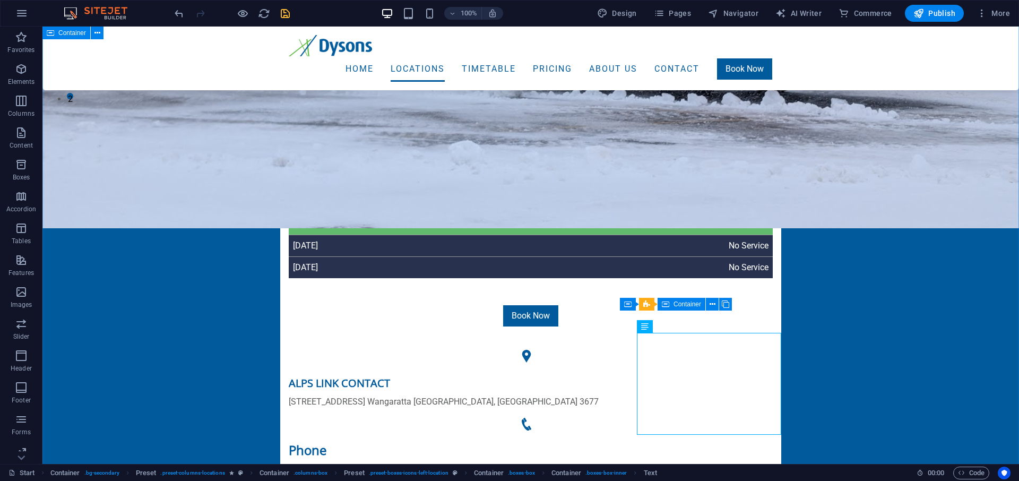
scroll to position [309, 0]
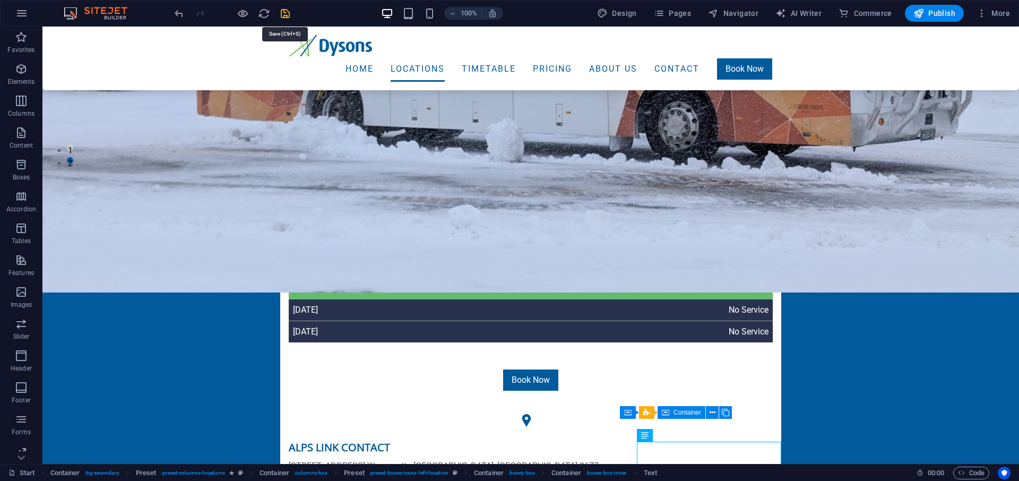
click at [283, 9] on icon "save" at bounding box center [285, 13] width 12 height 12
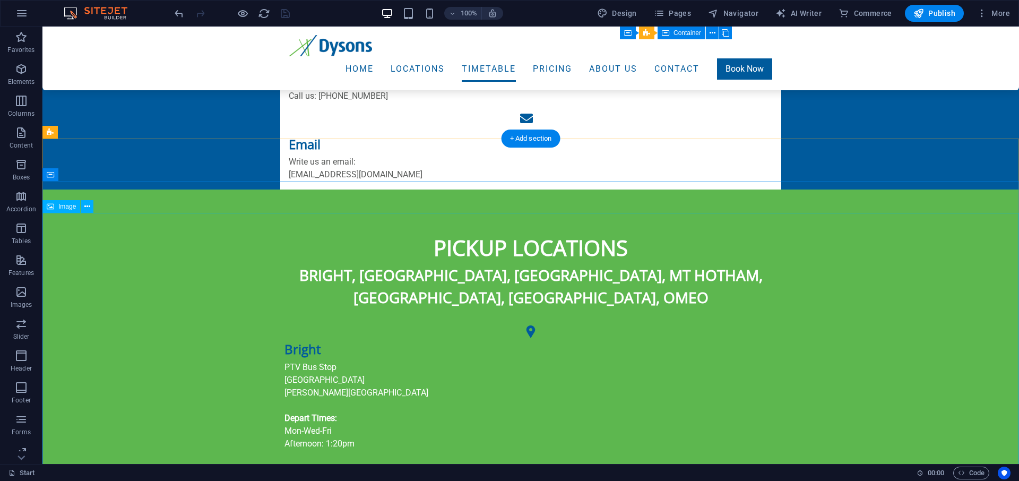
scroll to position [920, 0]
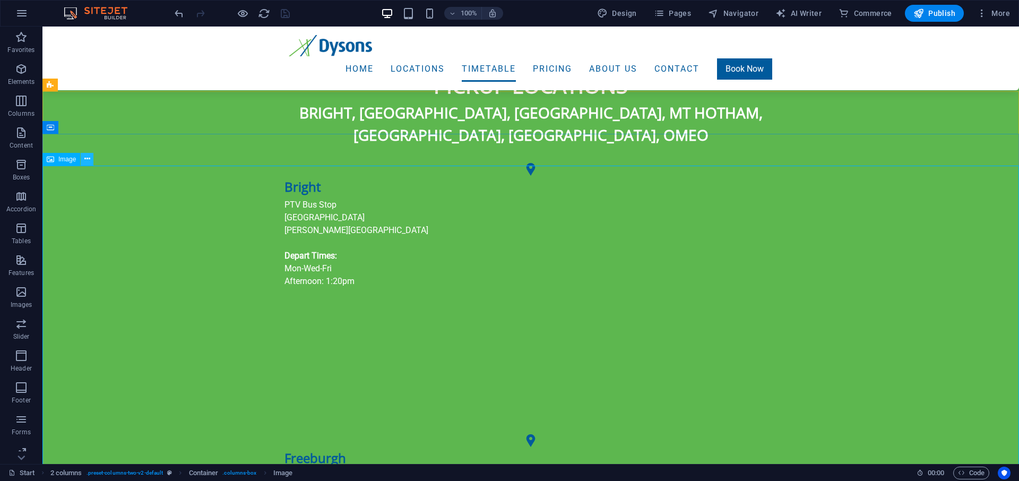
click at [88, 160] on icon at bounding box center [87, 158] width 6 height 11
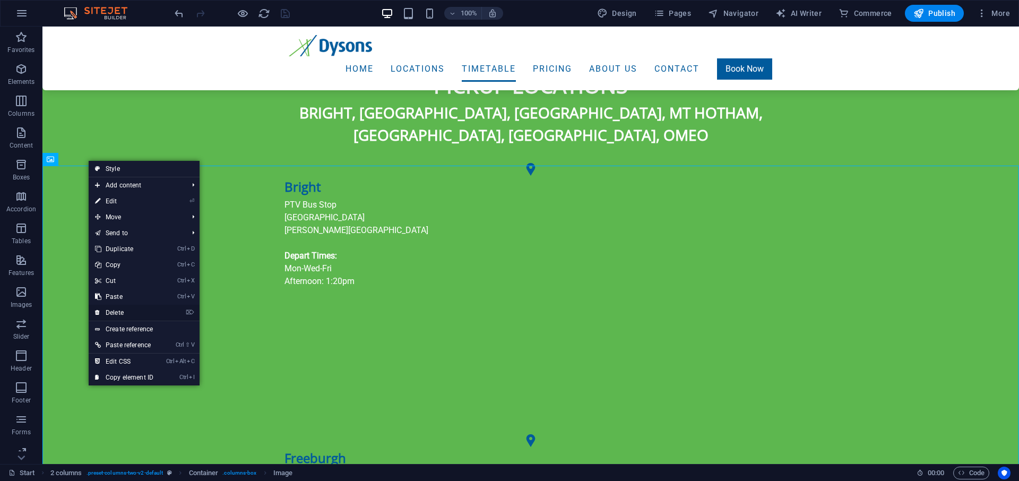
drag, startPoint x: 119, startPoint y: 311, endPoint x: 77, endPoint y: 284, distance: 49.2
click at [119, 311] on link "⌦ Delete" at bounding box center [124, 313] width 71 height 16
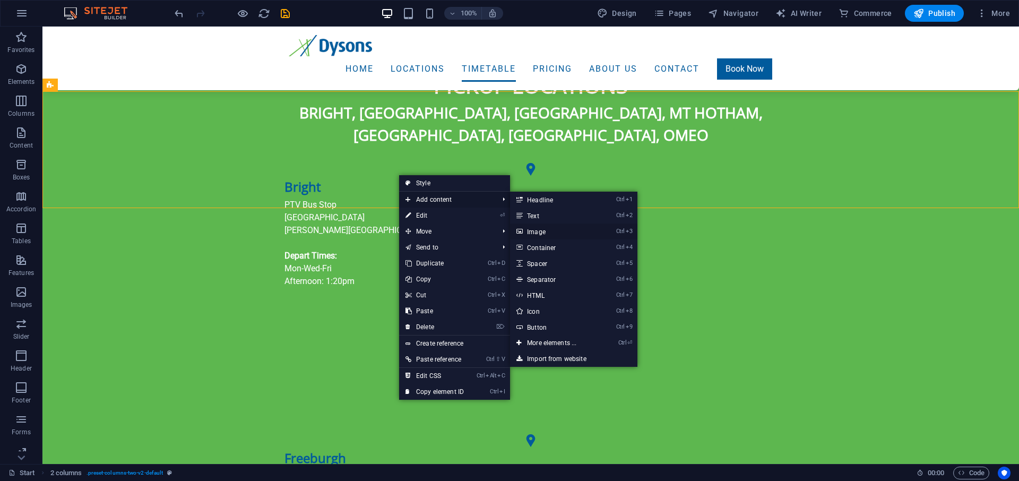
click at [550, 231] on link "Ctrl 3 Image" at bounding box center [554, 231] width 88 height 16
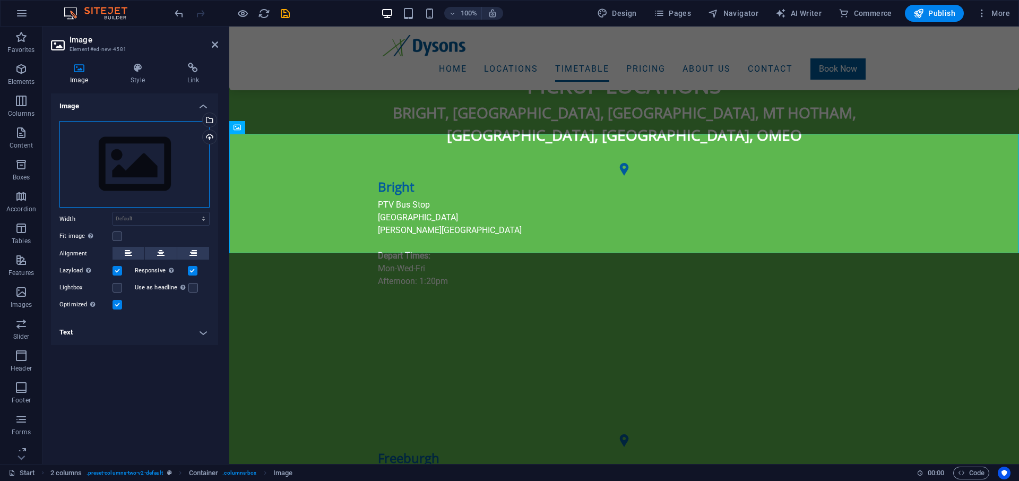
click at [143, 176] on div "Drag files here, click to choose files or select files from Files or our free s…" at bounding box center [134, 164] width 150 height 87
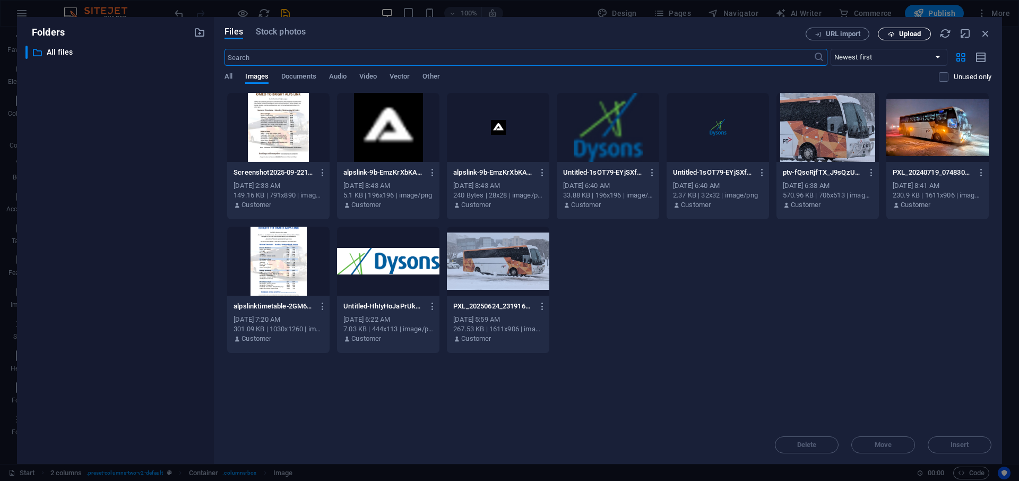
click at [893, 33] on icon "button" at bounding box center [891, 34] width 7 height 7
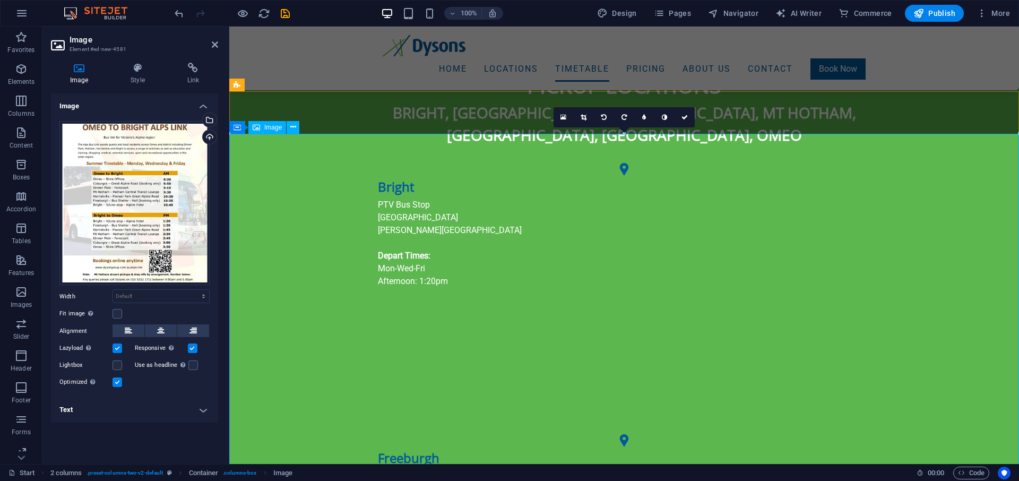
click at [113, 290] on select "Default auto px rem % em vh vw" at bounding box center [161, 296] width 96 height 13
click option "Default" at bounding box center [0, 0] width 0 height 0
select select "DISABLED_OPTION_VALUE"
click at [113, 290] on select "Default auto px rem % em vh vw" at bounding box center [161, 296] width 96 height 13
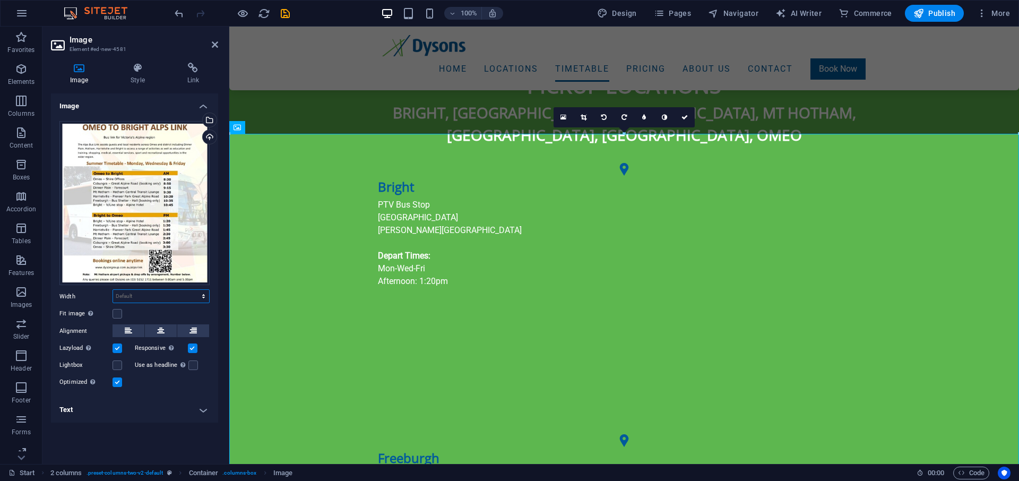
click at [152, 294] on select "Default auto px rem % em vh vw" at bounding box center [161, 296] width 96 height 13
click at [114, 311] on label at bounding box center [117, 314] width 10 height 10
click at [0, 0] on input "Fit image Automatically fit image to a fixed width and height" at bounding box center [0, 0] width 0 height 0
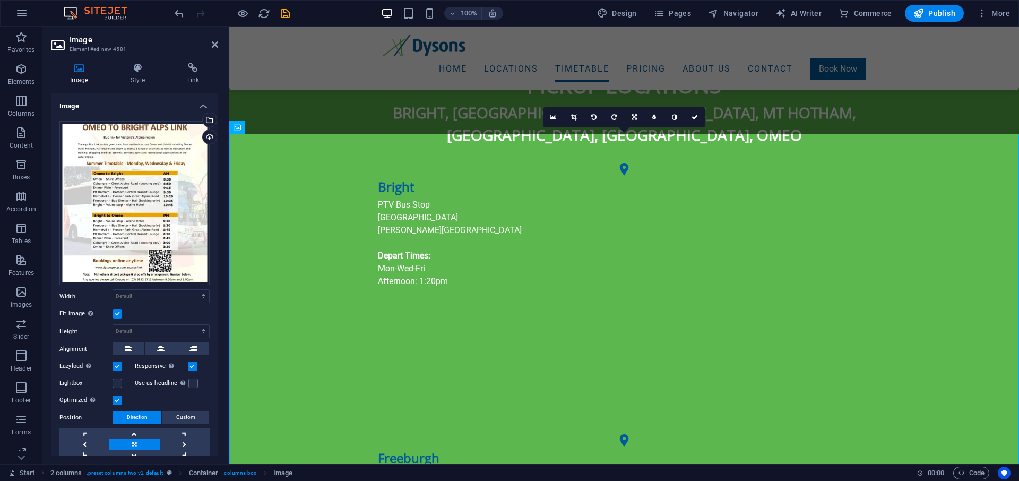
click at [117, 315] on label at bounding box center [117, 314] width 10 height 10
click at [0, 0] on input "Fit image Automatically fit image to a fixed width and height" at bounding box center [0, 0] width 0 height 0
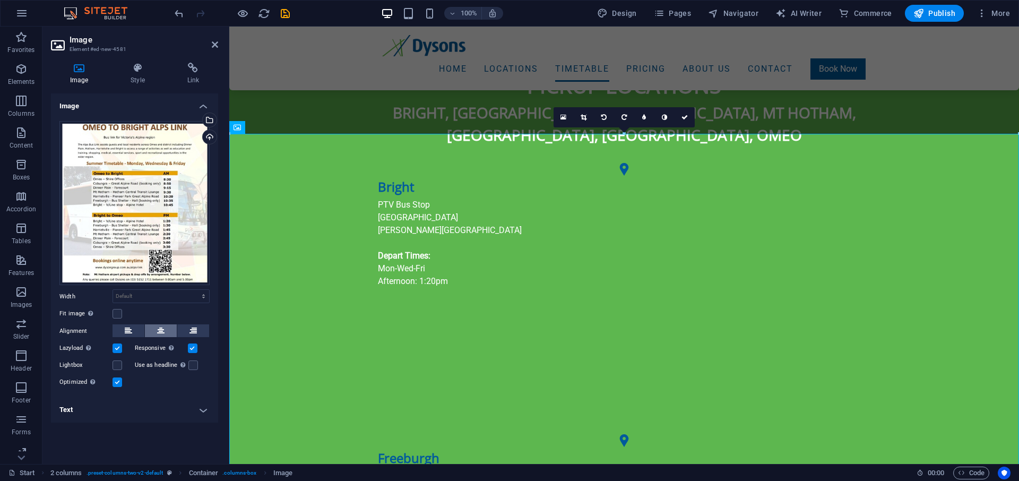
click at [155, 328] on button at bounding box center [161, 330] width 32 height 13
click at [132, 77] on h4 "Style" at bounding box center [139, 74] width 56 height 22
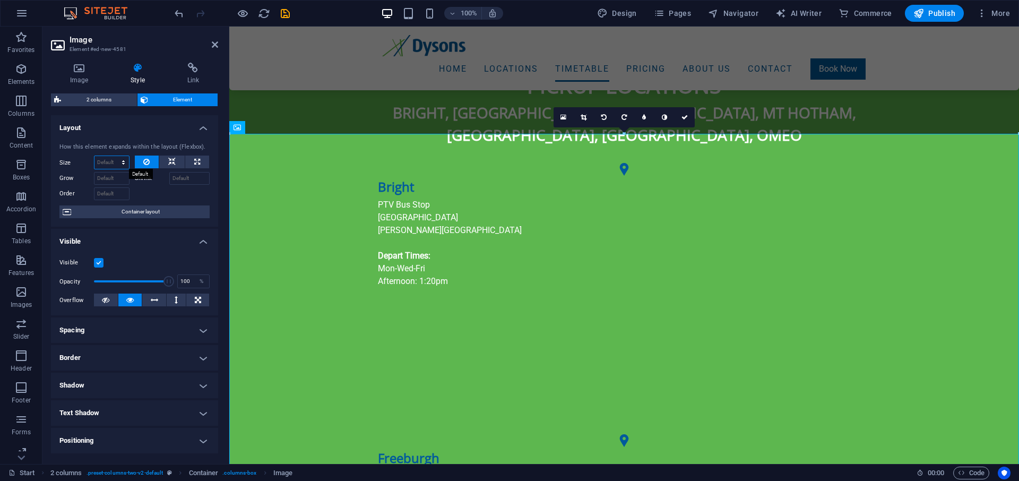
click at [94, 156] on select "Default auto px % 1/1 1/2 1/3 1/4 1/5 1/6 1/7 1/8 1/9 1/10" at bounding box center [111, 162] width 34 height 13
click at [107, 161] on select "Default auto px % 1/1 1/2 1/3 1/4 1/5 1/6 1/7 1/8 1/9 1/10" at bounding box center [111, 162] width 34 height 13
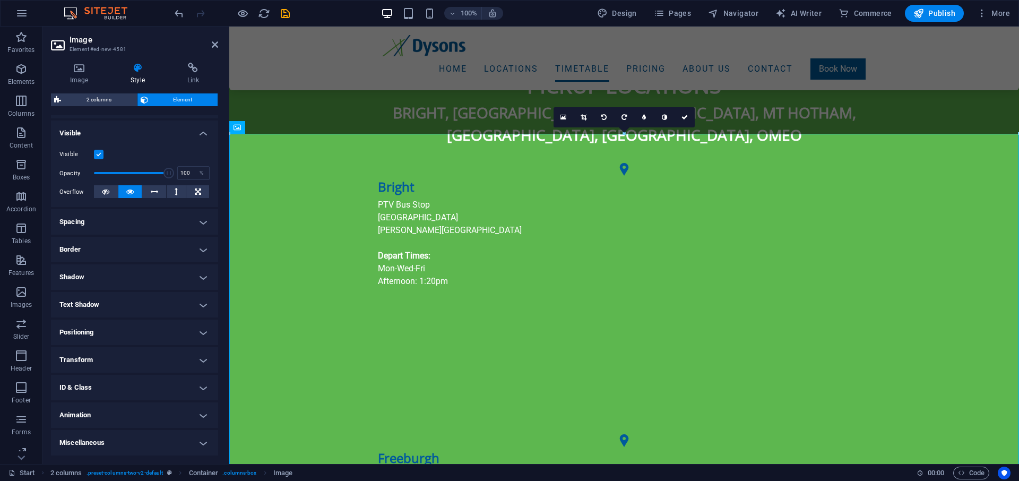
scroll to position [0, 0]
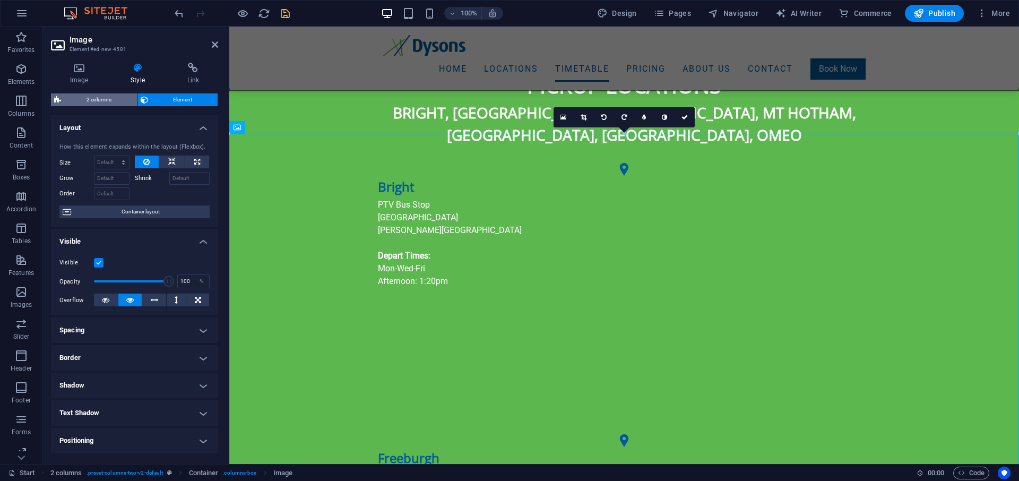
click at [100, 95] on span "2 columns" at bounding box center [98, 99] width 69 height 13
select select "rem"
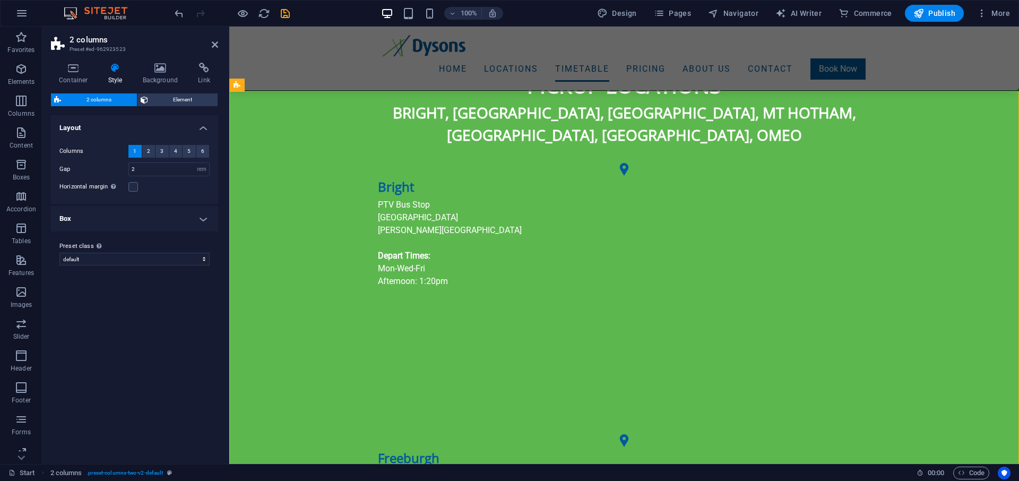
click at [141, 216] on h4 "Box" at bounding box center [134, 218] width 167 height 25
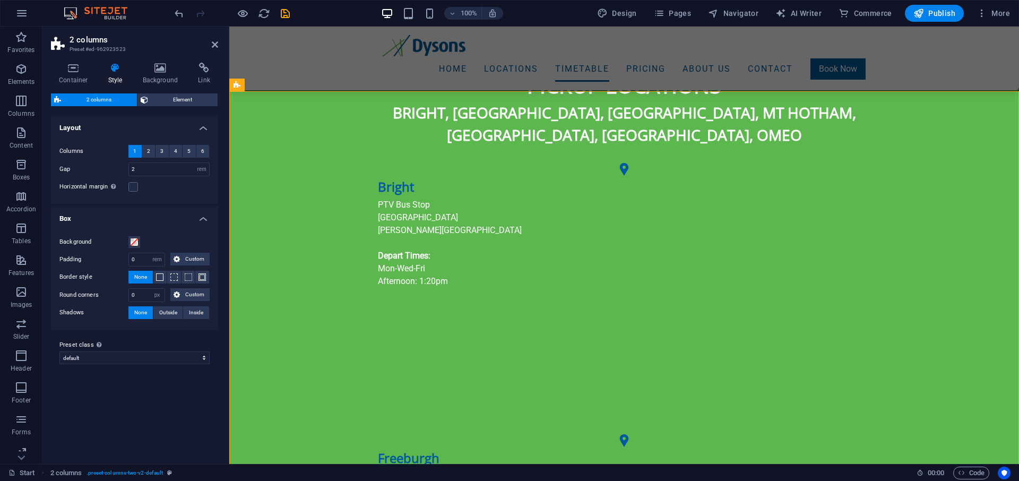
click at [146, 213] on h4 "Box" at bounding box center [134, 215] width 167 height 19
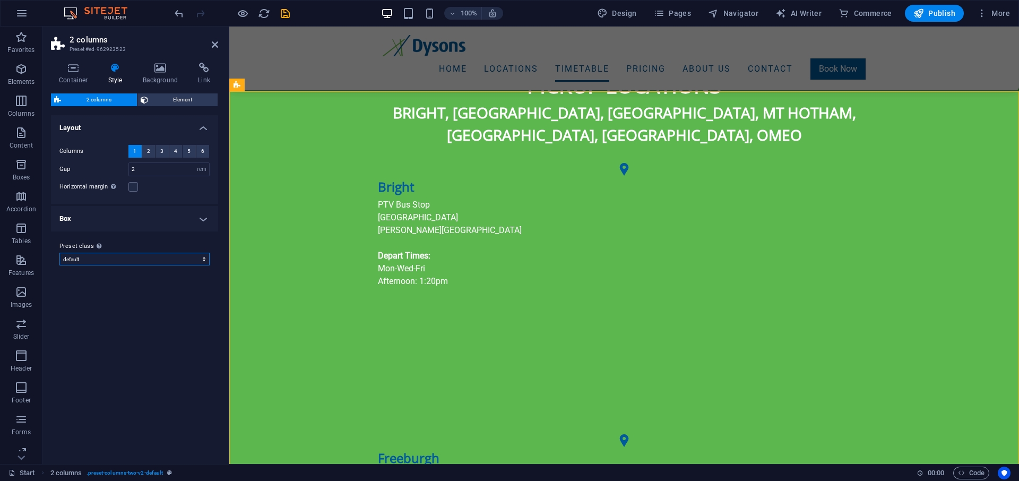
click at [59, 253] on select "default Add preset class" at bounding box center [134, 259] width 150 height 13
click at [132, 259] on select "default Add preset class" at bounding box center [134, 259] width 150 height 13
click at [66, 74] on h4 "Container" at bounding box center [75, 74] width 49 height 22
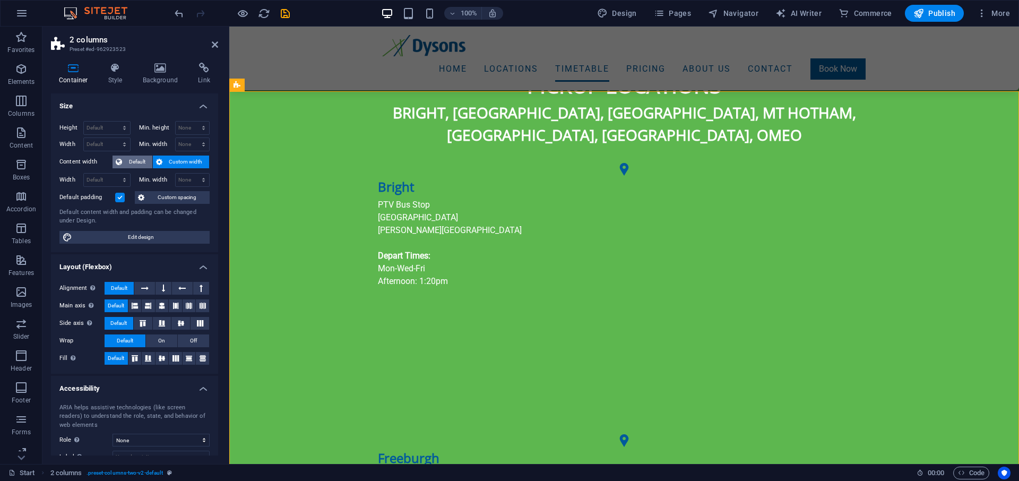
click at [139, 161] on span "Default" at bounding box center [137, 161] width 24 height 13
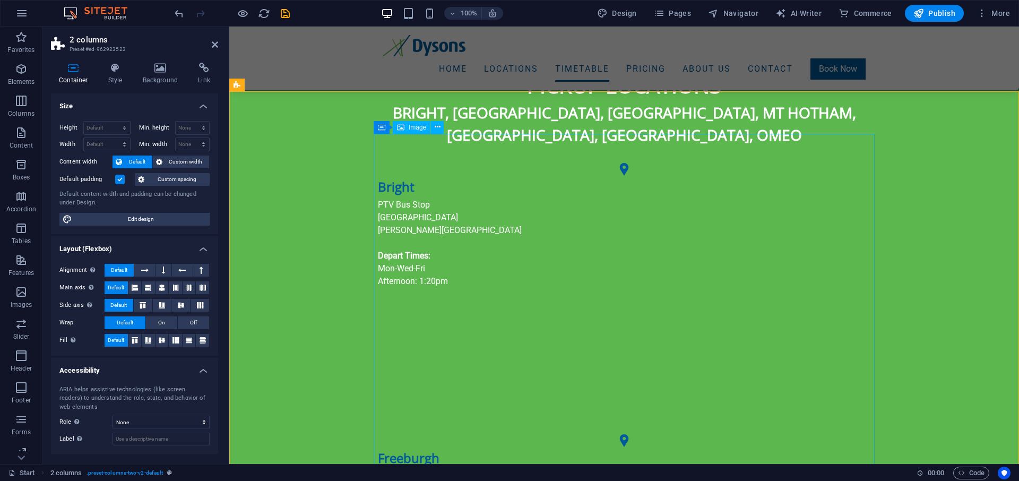
click at [120, 180] on label at bounding box center [120, 180] width 10 height 10
click at [0, 0] on input "Default padding" at bounding box center [0, 0] width 0 height 0
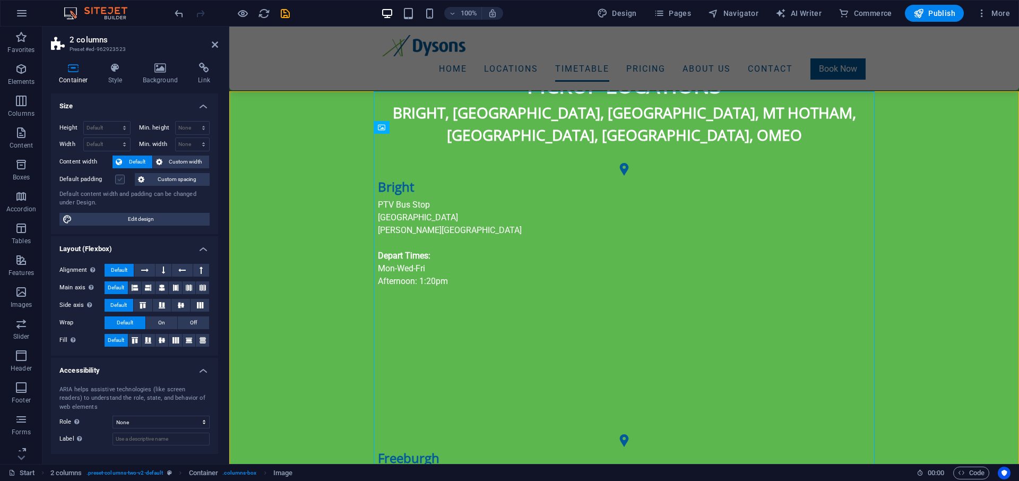
click at [120, 180] on label at bounding box center [120, 180] width 10 height 10
click at [0, 0] on input "Default padding" at bounding box center [0, 0] width 0 height 0
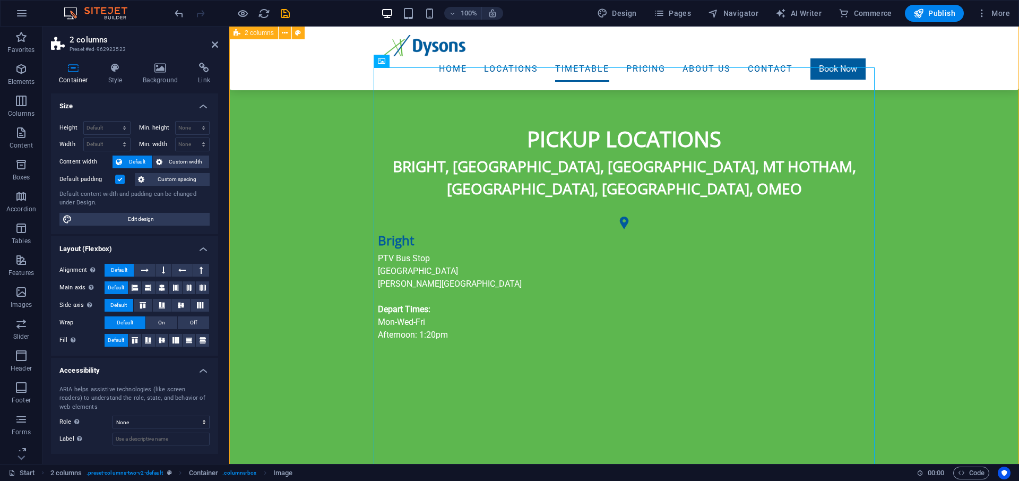
scroll to position [812, 0]
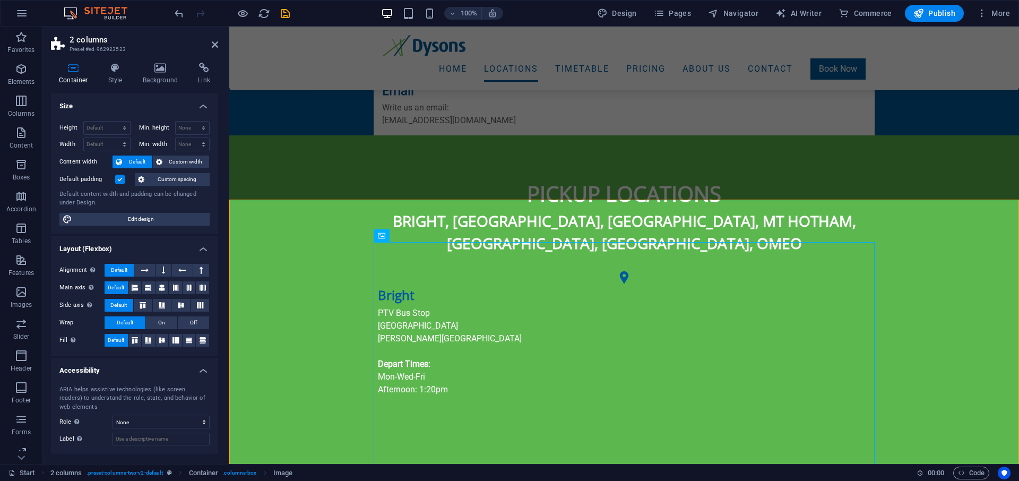
click at [119, 177] on label at bounding box center [120, 180] width 10 height 10
click at [0, 0] on input "Default padding" at bounding box center [0, 0] width 0 height 0
click at [118, 178] on label at bounding box center [120, 180] width 10 height 10
click at [0, 0] on input "Default padding" at bounding box center [0, 0] width 0 height 0
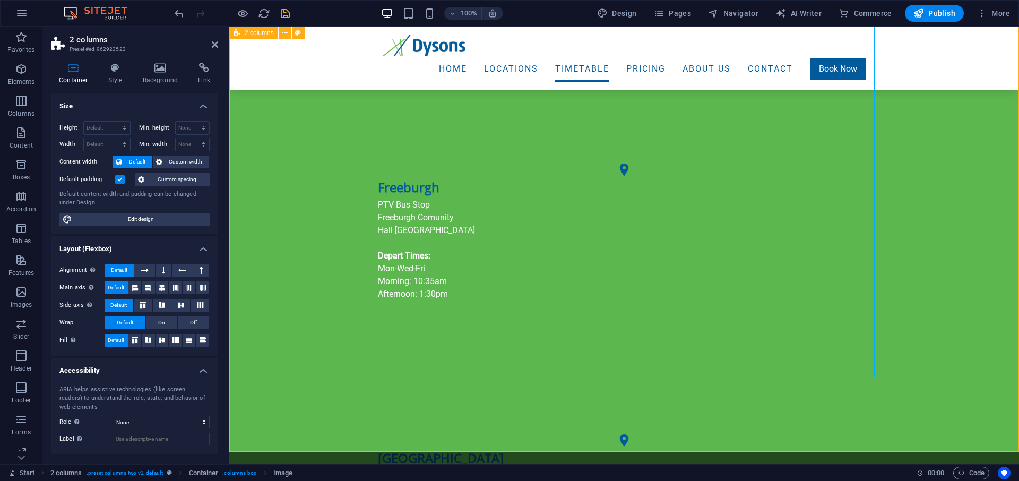
scroll to position [1299, 0]
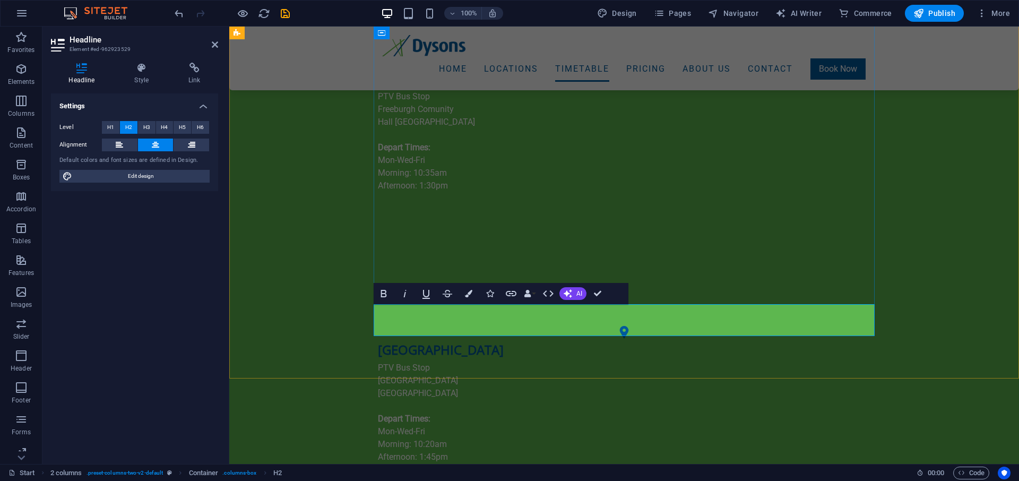
click at [464, 293] on button "Colors" at bounding box center [468, 293] width 20 height 21
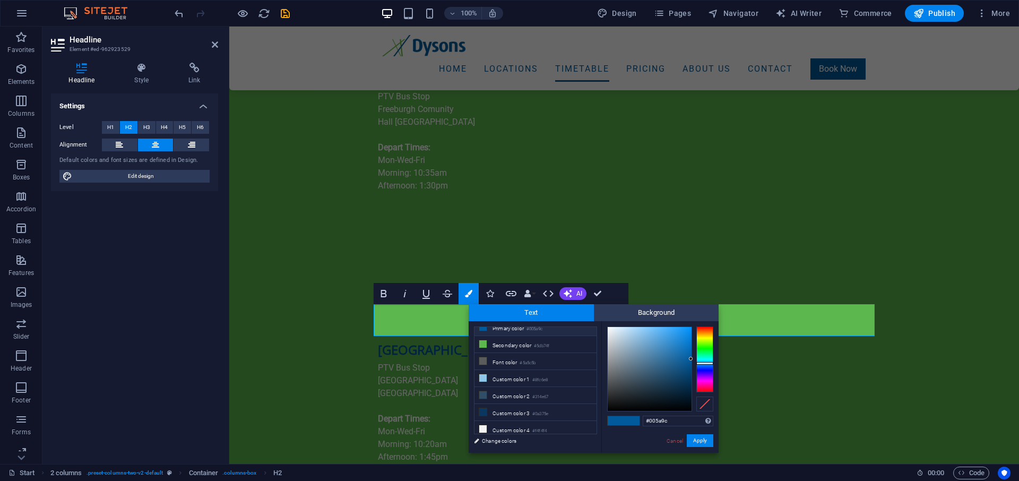
scroll to position [0, 0]
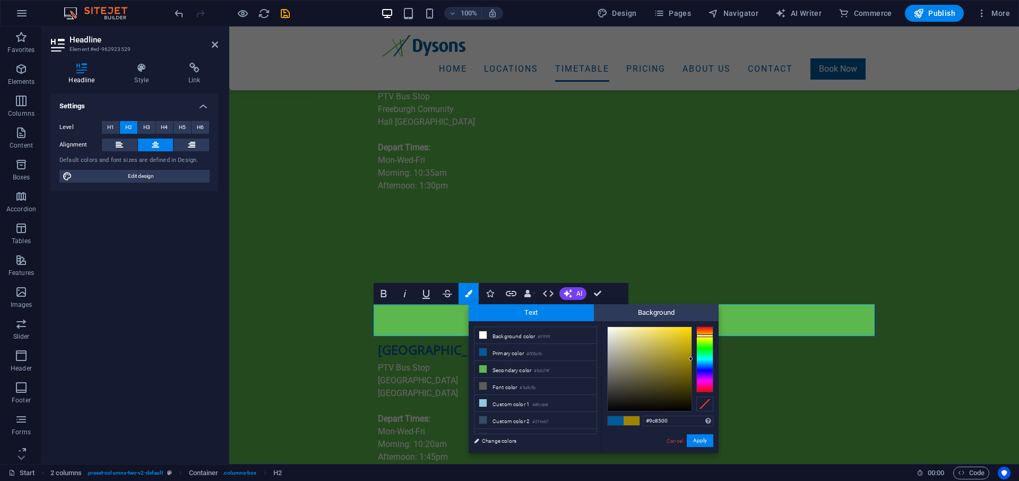
click at [706, 335] on div at bounding box center [704, 359] width 17 height 66
drag, startPoint x: 684, startPoint y: 337, endPoint x: 693, endPoint y: 336, distance: 9.1
click at [693, 336] on div at bounding box center [660, 368] width 106 height 85
type input "#dcbd01"
click at [690, 337] on div at bounding box center [690, 337] width 4 height 4
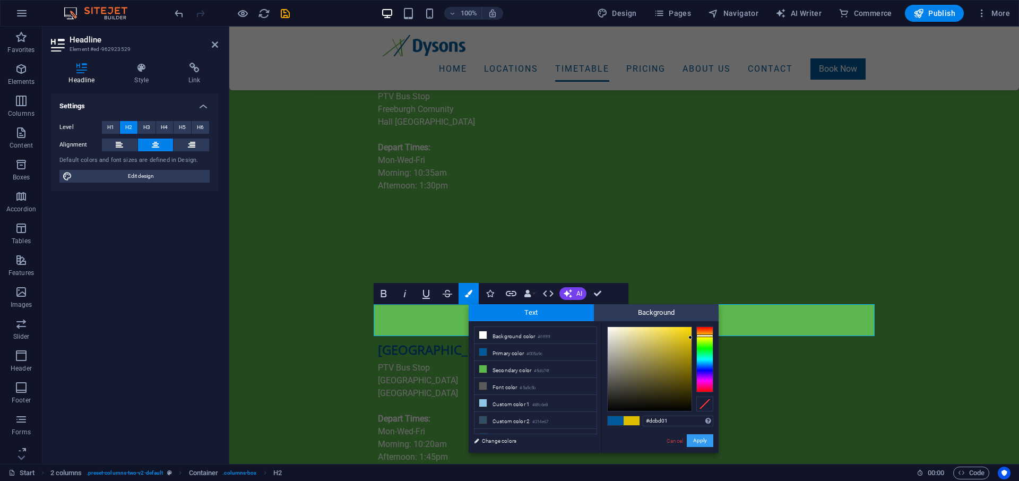
click at [699, 437] on button "Apply" at bounding box center [699, 440] width 27 height 13
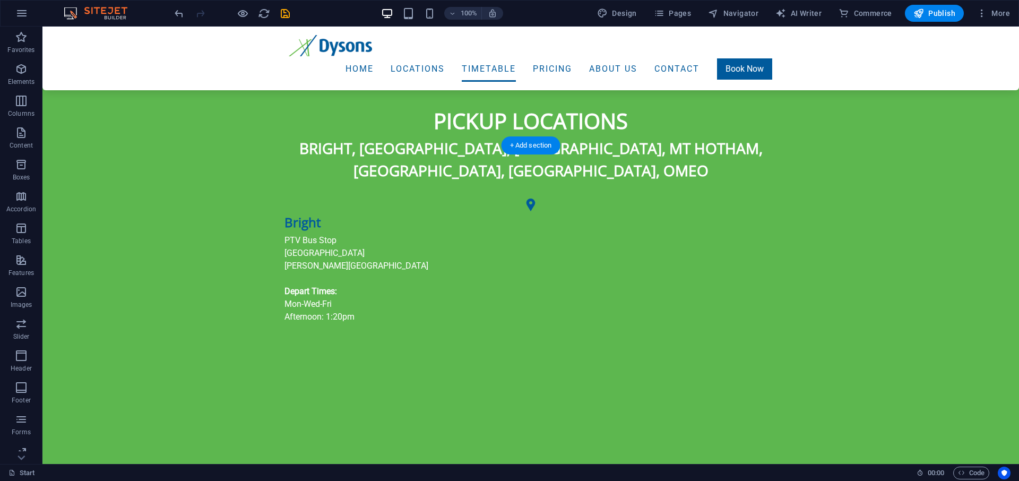
scroll to position [866, 0]
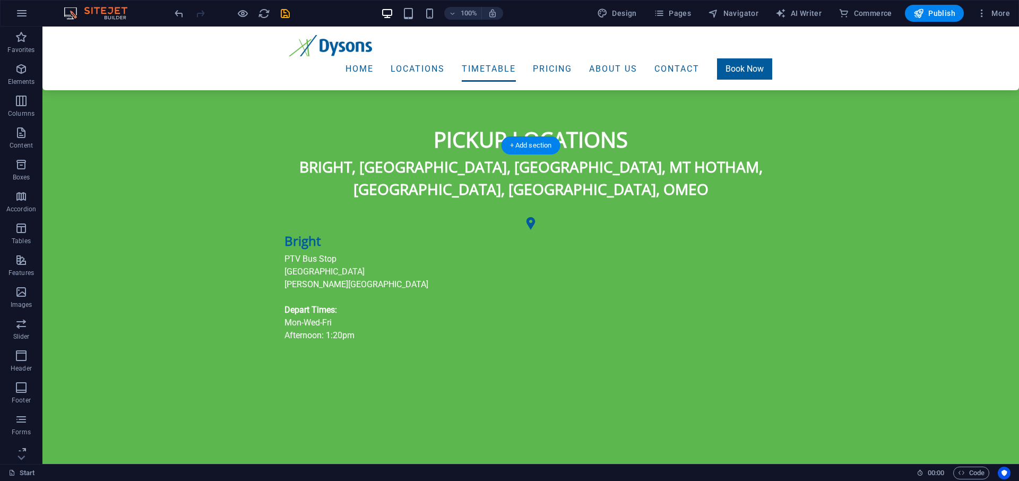
drag, startPoint x: 332, startPoint y: 322, endPoint x: 321, endPoint y: 206, distance: 116.6
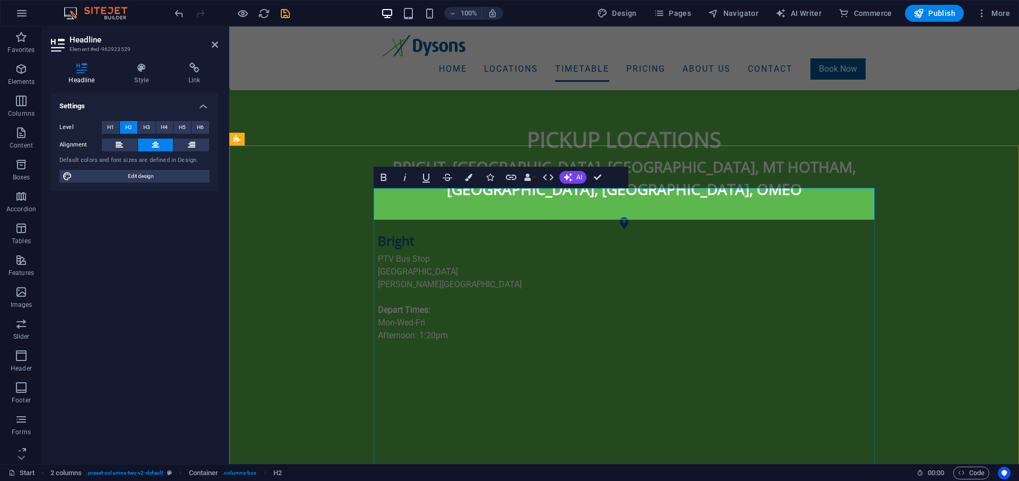
click at [471, 174] on icon "button" at bounding box center [468, 176] width 7 height 7
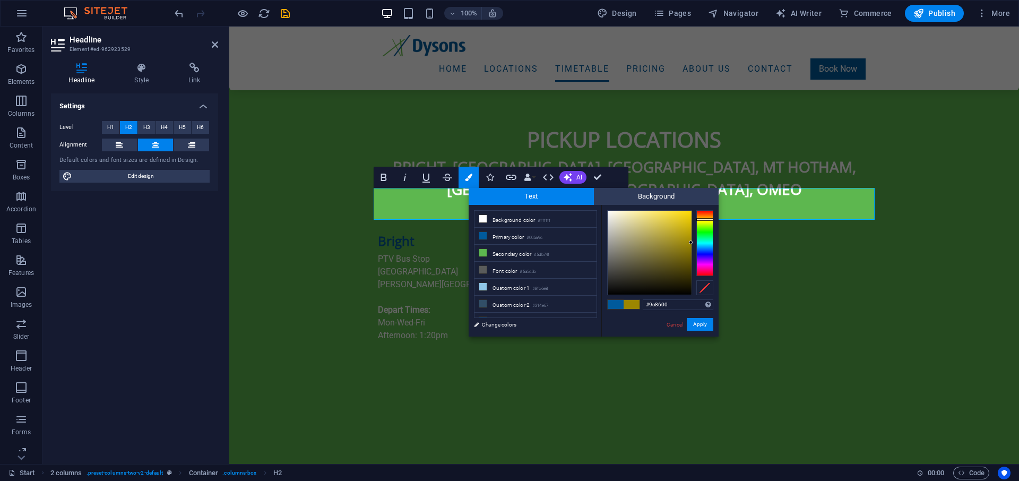
drag, startPoint x: 690, startPoint y: 220, endPoint x: 693, endPoint y: 242, distance: 22.6
click at [693, 242] on div at bounding box center [660, 252] width 106 height 85
click at [709, 218] on div at bounding box center [704, 218] width 17 height 3
drag, startPoint x: 690, startPoint y: 218, endPoint x: 693, endPoint y: 229, distance: 12.1
click at [693, 229] on div at bounding box center [660, 252] width 106 height 85
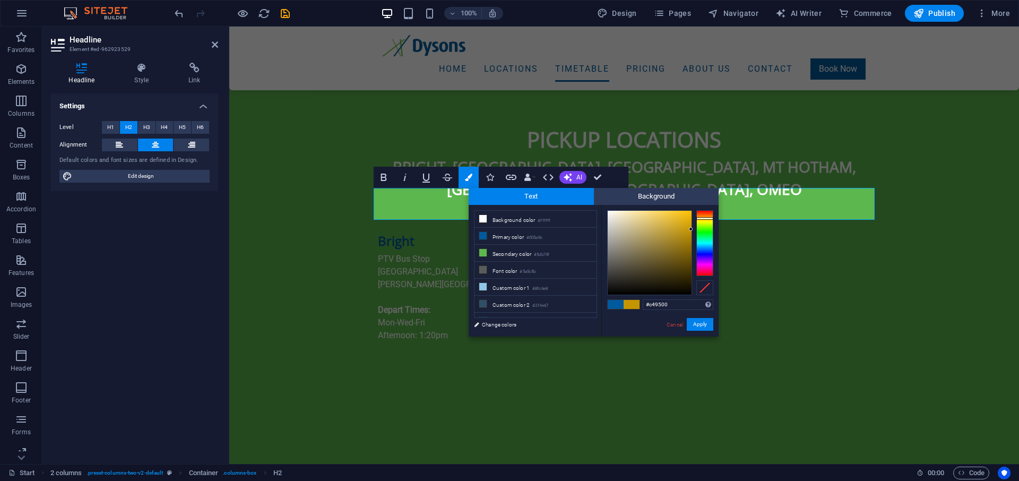
click at [693, 229] on div at bounding box center [660, 252] width 106 height 85
type input "#bc8f00"
click at [691, 232] on div at bounding box center [691, 232] width 4 height 4
click at [711, 323] on button "Apply" at bounding box center [699, 324] width 27 height 13
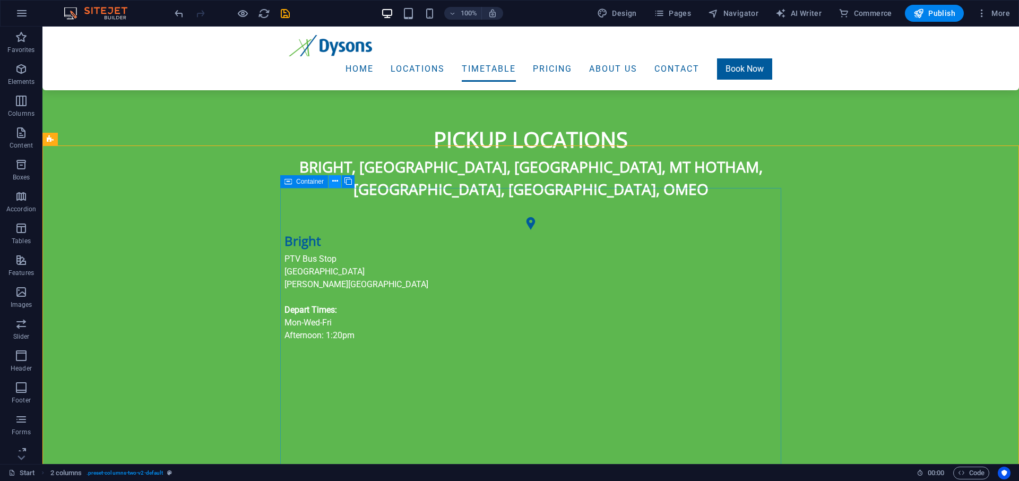
click at [332, 180] on icon at bounding box center [335, 181] width 6 height 11
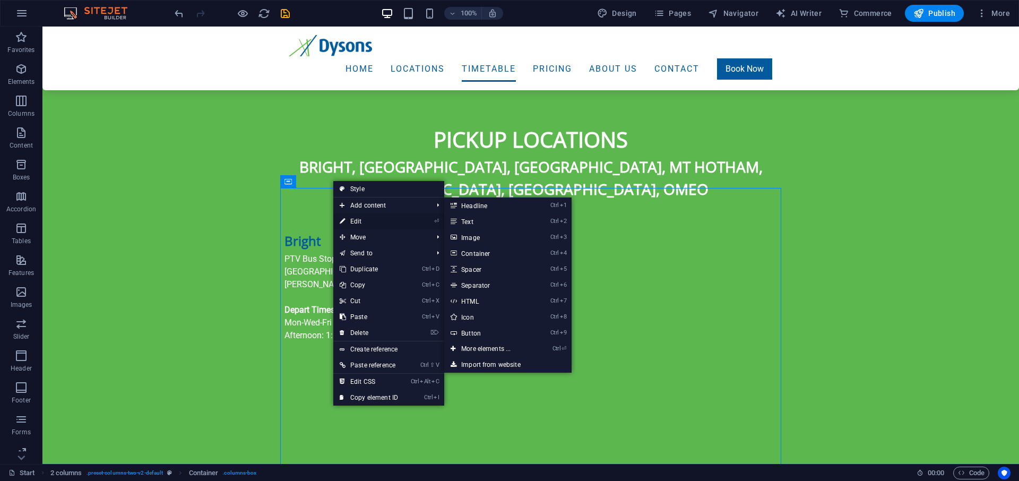
click at [348, 218] on link "⏎ Edit" at bounding box center [368, 221] width 71 height 16
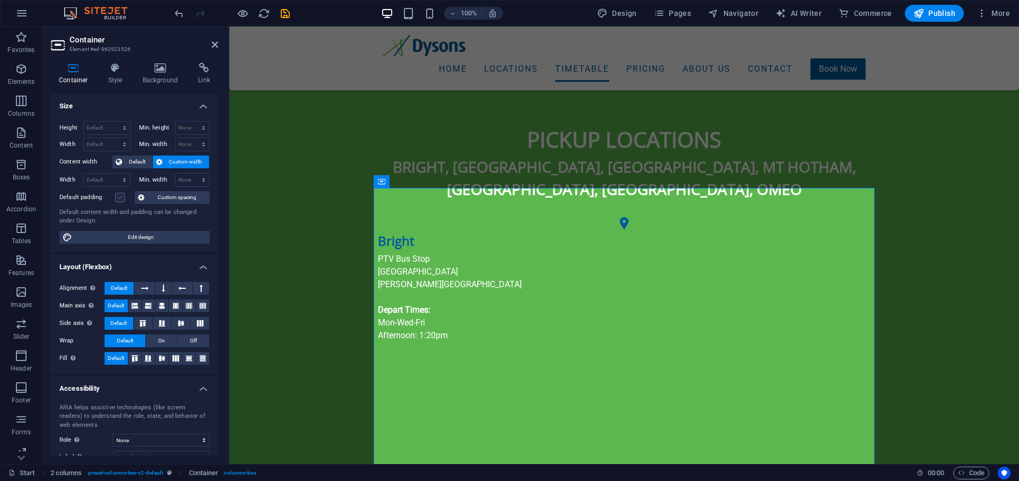
click at [121, 197] on label at bounding box center [120, 198] width 10 height 10
click at [0, 0] on input "Default padding" at bounding box center [0, 0] width 0 height 0
click at [120, 197] on label at bounding box center [120, 198] width 10 height 10
click at [0, 0] on input "Default padding" at bounding box center [0, 0] width 0 height 0
click at [130, 155] on span "Default" at bounding box center [137, 161] width 24 height 13
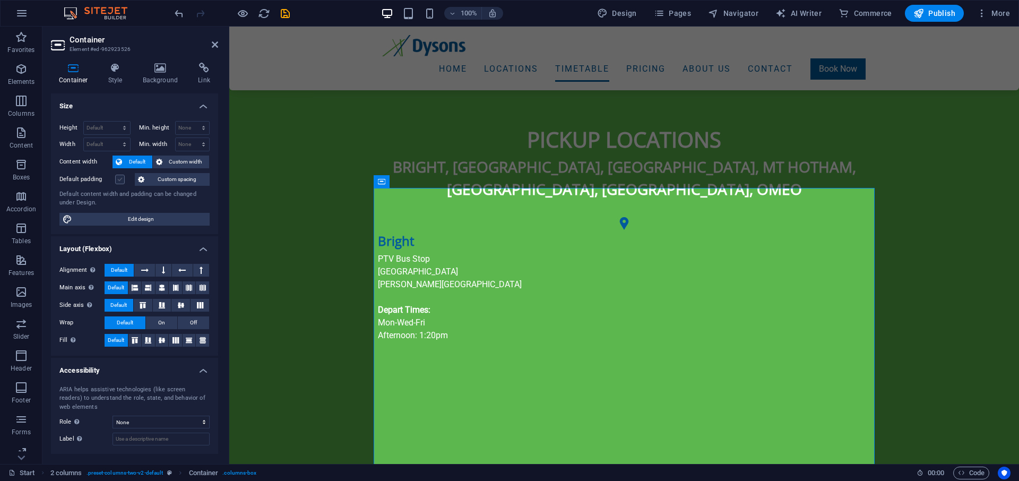
click at [118, 181] on label at bounding box center [120, 180] width 10 height 10
click at [0, 0] on input "Default padding" at bounding box center [0, 0] width 0 height 0
click at [118, 178] on label at bounding box center [120, 180] width 10 height 10
click at [0, 0] on input "Default padding" at bounding box center [0, 0] width 0 height 0
click at [113, 72] on icon at bounding box center [115, 68] width 30 height 11
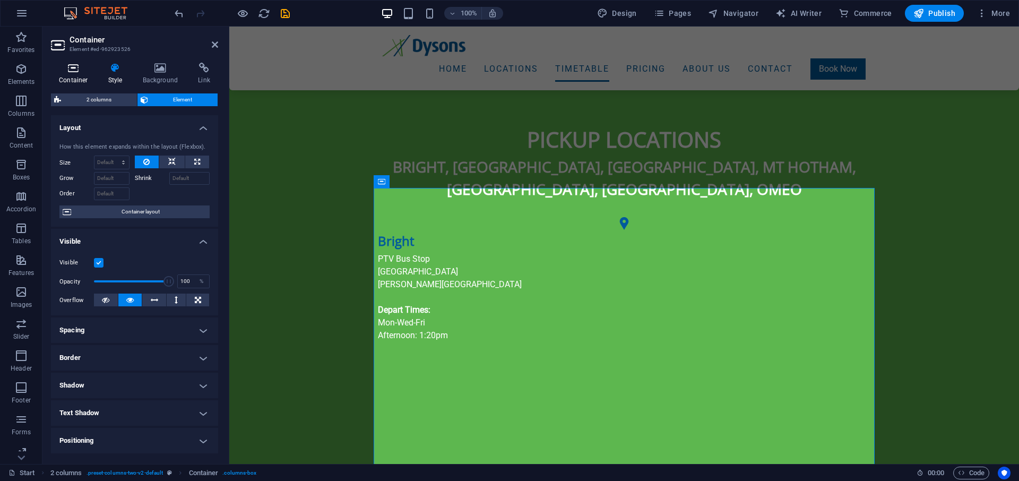
click at [72, 74] on h4 "Container" at bounding box center [75, 74] width 49 height 22
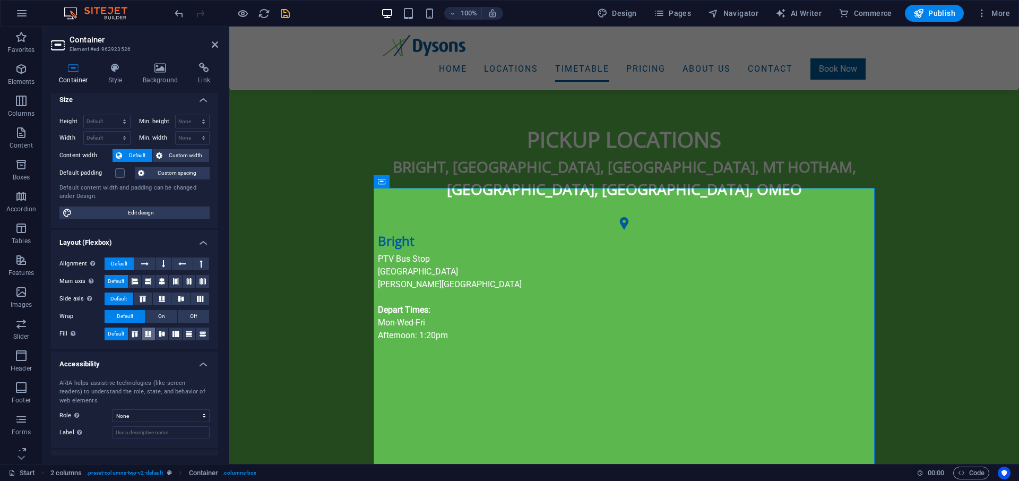
scroll to position [0, 0]
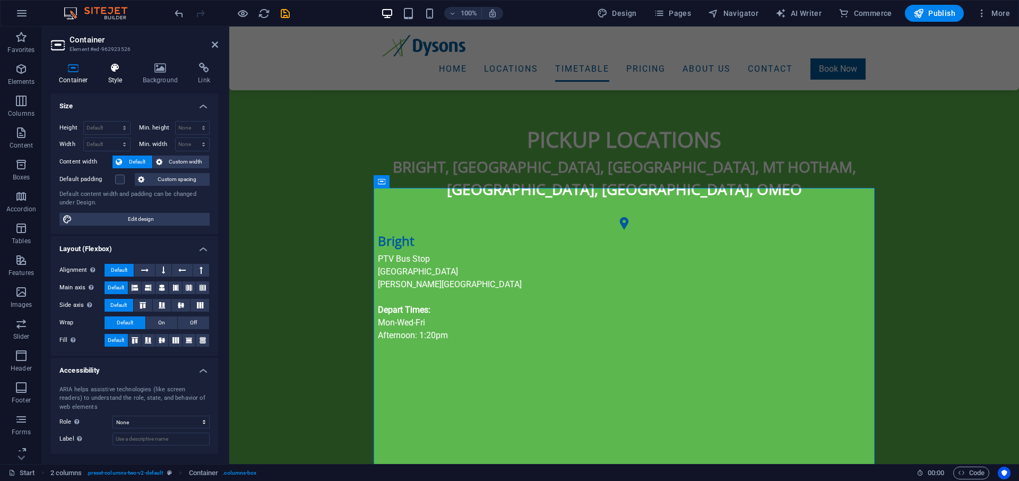
click at [116, 73] on icon at bounding box center [115, 68] width 30 height 11
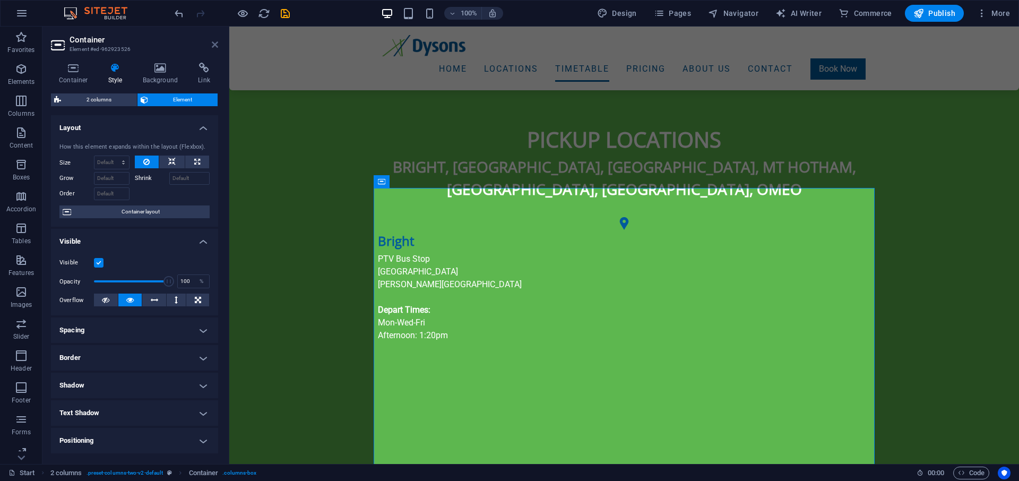
click at [215, 44] on icon at bounding box center [215, 44] width 6 height 8
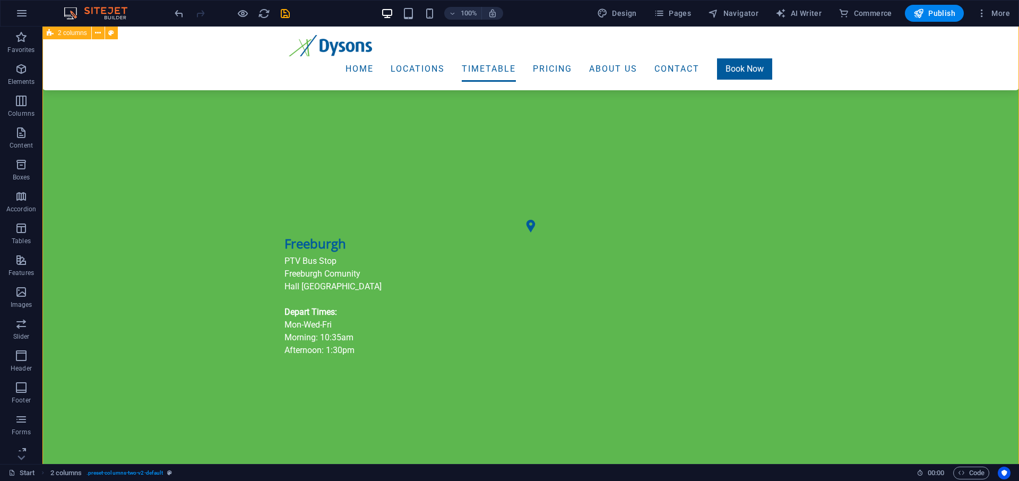
scroll to position [1136, 0]
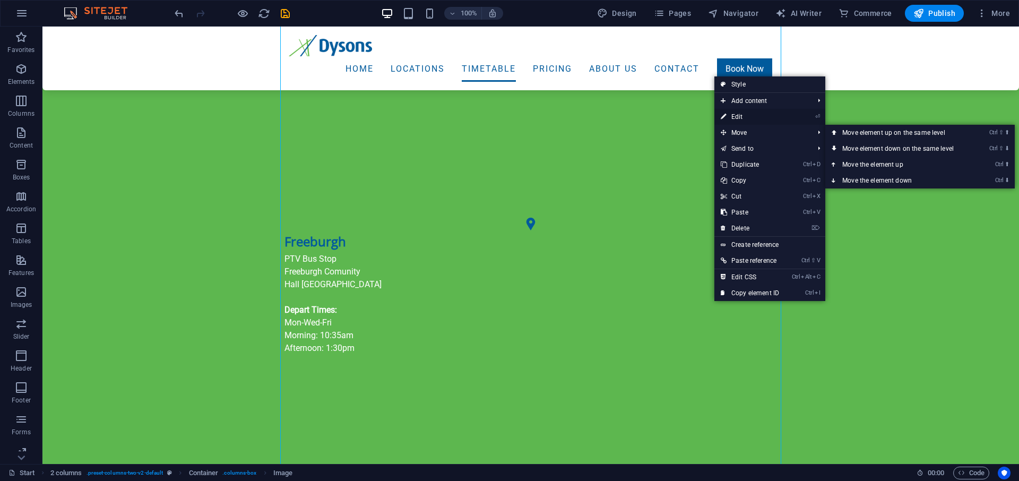
click at [748, 116] on link "⏎ Edit" at bounding box center [749, 117] width 71 height 16
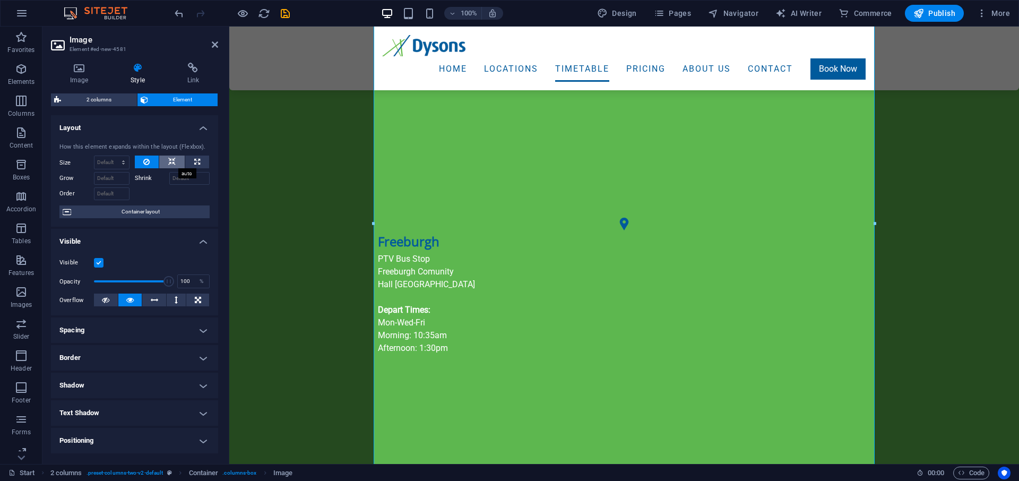
click at [169, 163] on icon at bounding box center [171, 161] width 7 height 13
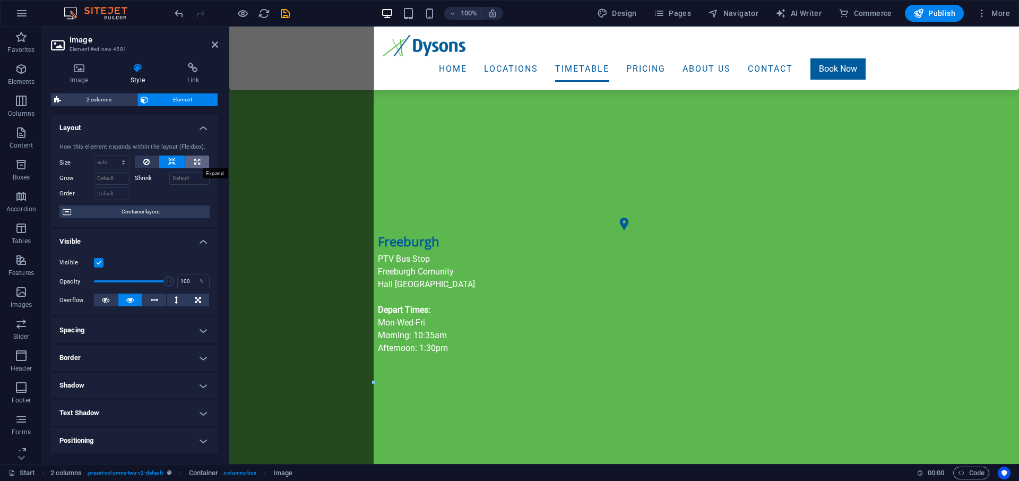
click at [194, 161] on icon at bounding box center [197, 161] width 6 height 13
type input "100"
select select "%"
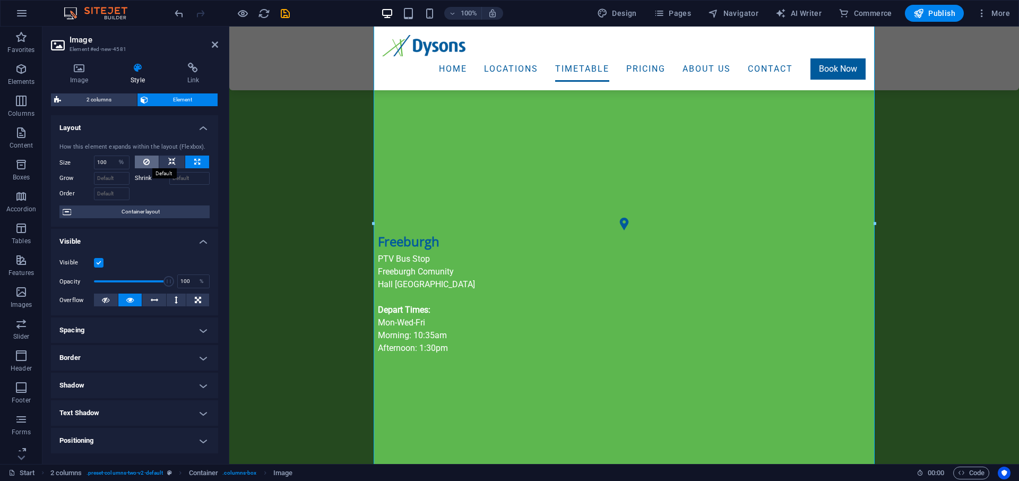
click at [144, 158] on icon at bounding box center [146, 161] width 6 height 13
select select "DISABLED_OPTION_VALUE"
click at [173, 161] on icon at bounding box center [171, 161] width 7 height 13
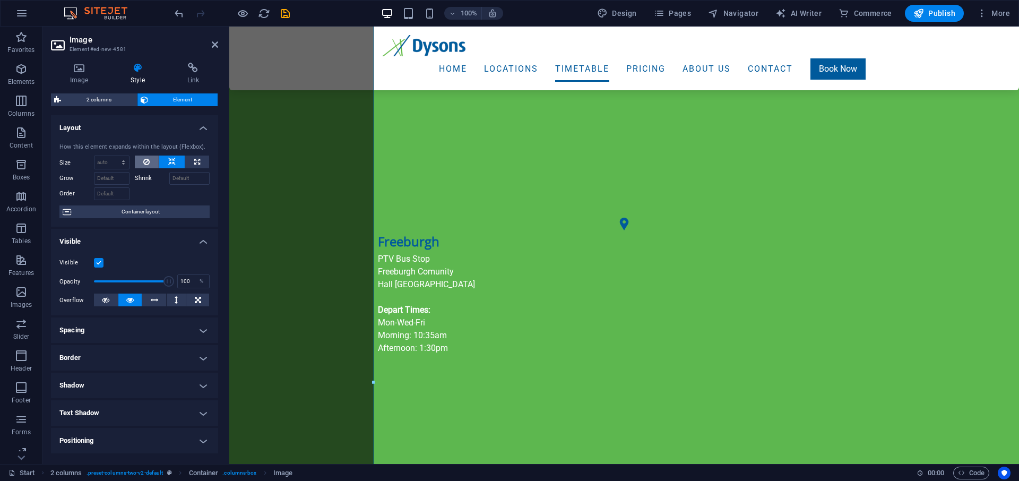
click at [141, 159] on button at bounding box center [147, 161] width 24 height 13
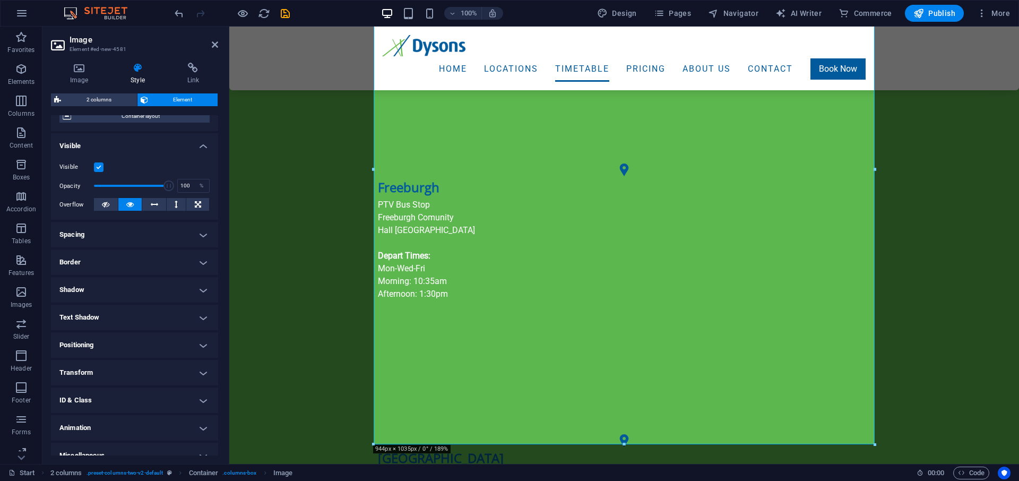
scroll to position [108, 0]
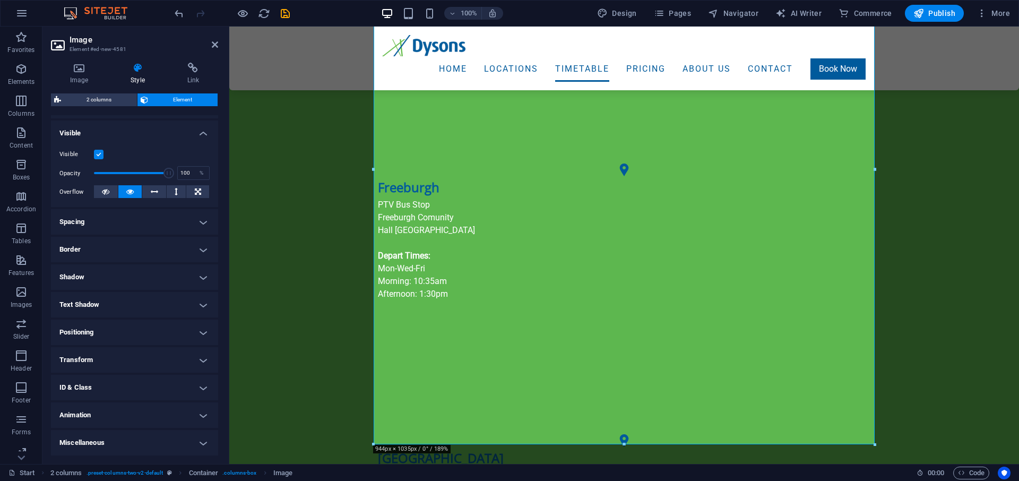
click at [133, 331] on h4 "Positioning" at bounding box center [134, 331] width 167 height 25
click at [134, 327] on h4 "Positioning" at bounding box center [134, 328] width 167 height 19
drag, startPoint x: 216, startPoint y: 45, endPoint x: 173, endPoint y: 21, distance: 49.0
click at [216, 45] on icon at bounding box center [215, 44] width 6 height 8
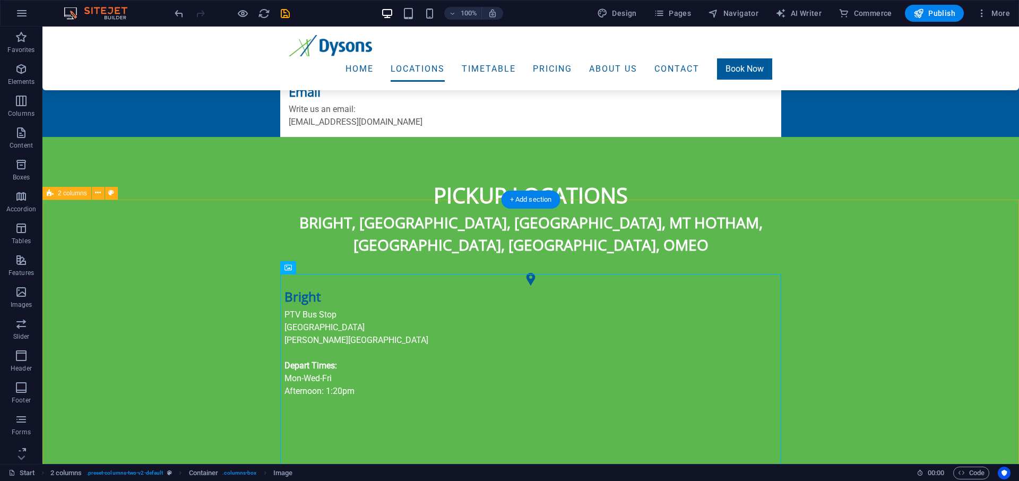
scroll to position [812, 0]
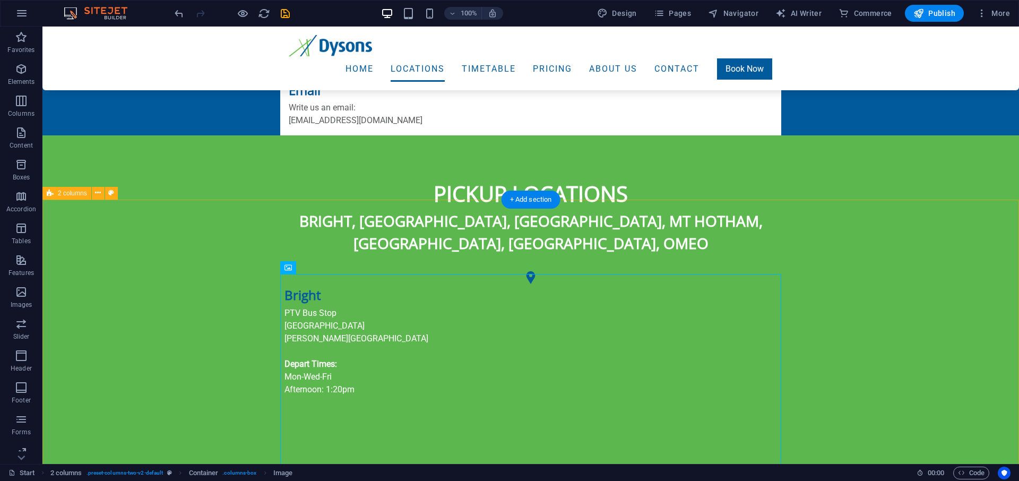
click at [97, 194] on icon at bounding box center [98, 192] width 6 height 11
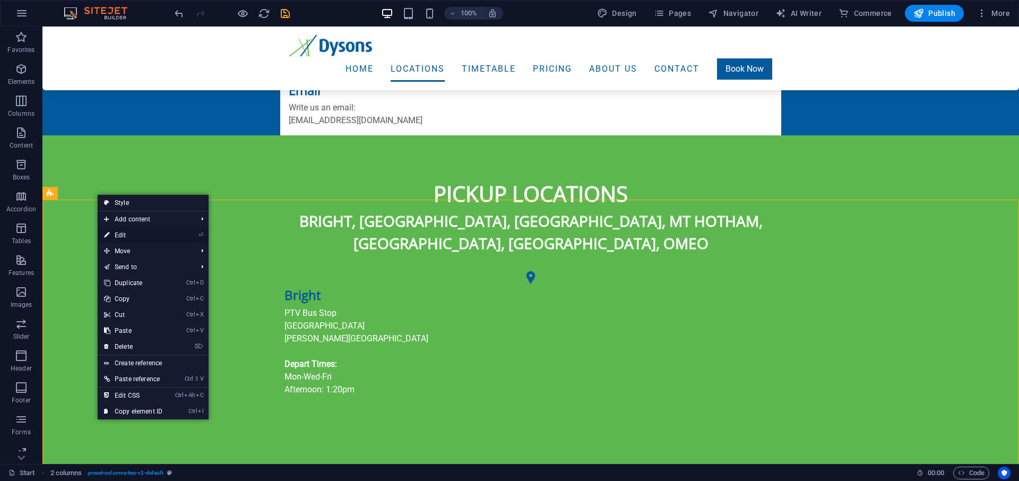
click at [114, 234] on link "⏎ Edit" at bounding box center [133, 235] width 71 height 16
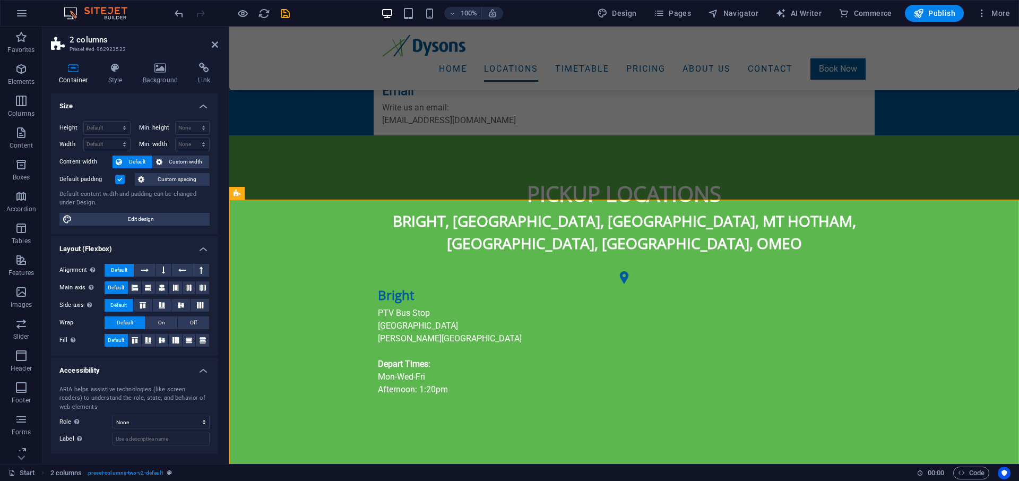
click at [117, 181] on label at bounding box center [120, 180] width 10 height 10
click at [0, 0] on input "Default padding" at bounding box center [0, 0] width 0 height 0
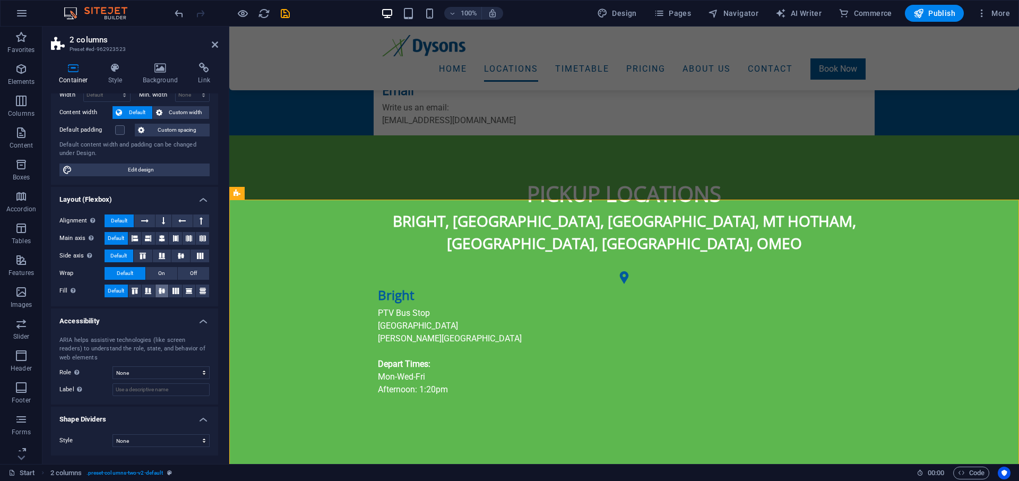
scroll to position [0, 0]
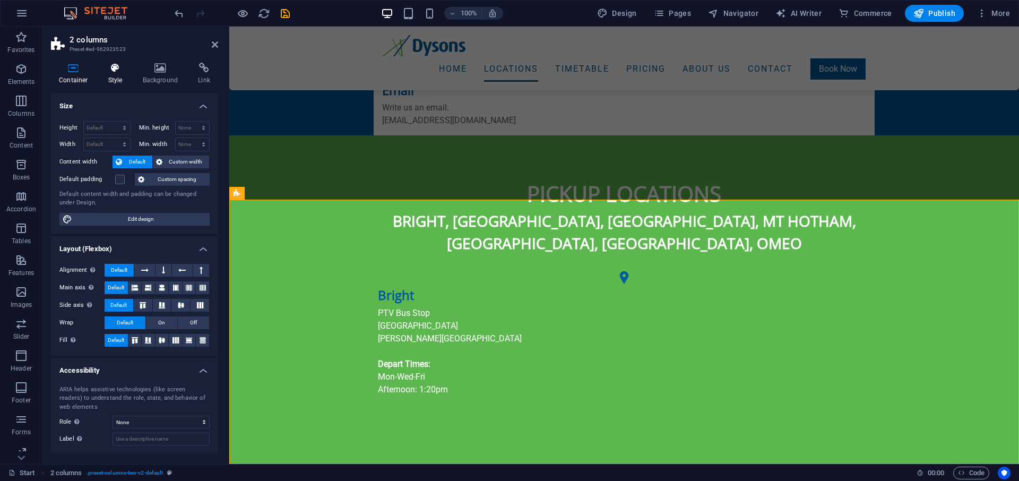
click at [112, 70] on icon at bounding box center [115, 68] width 30 height 11
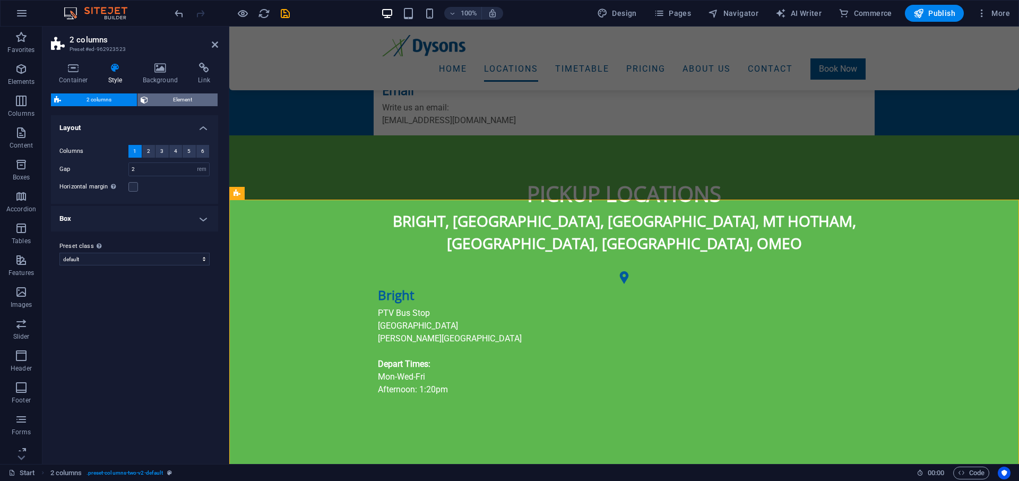
click at [163, 99] on span "Element" at bounding box center [183, 99] width 64 height 13
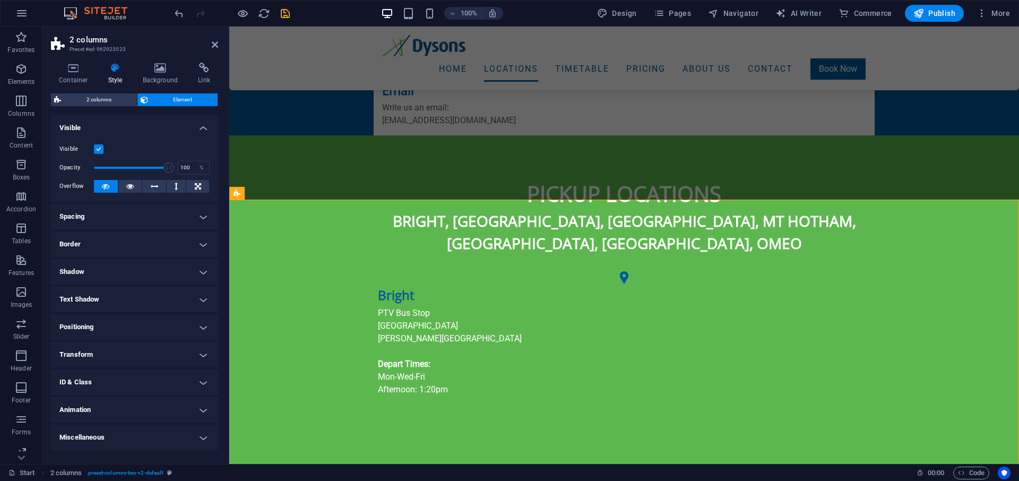
click at [98, 150] on label at bounding box center [99, 149] width 10 height 10
click at [0, 0] on input "Visible" at bounding box center [0, 0] width 0 height 0
click at [98, 150] on label at bounding box center [99, 149] width 10 height 10
click at [0, 0] on input "Visible" at bounding box center [0, 0] width 0 height 0
click at [216, 45] on icon at bounding box center [215, 44] width 6 height 8
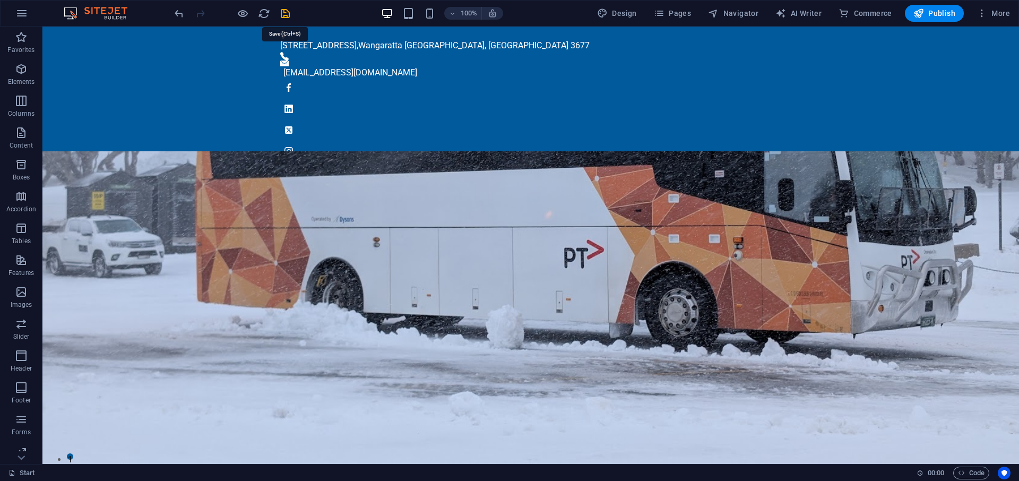
click at [286, 11] on icon "save" at bounding box center [285, 13] width 12 height 12
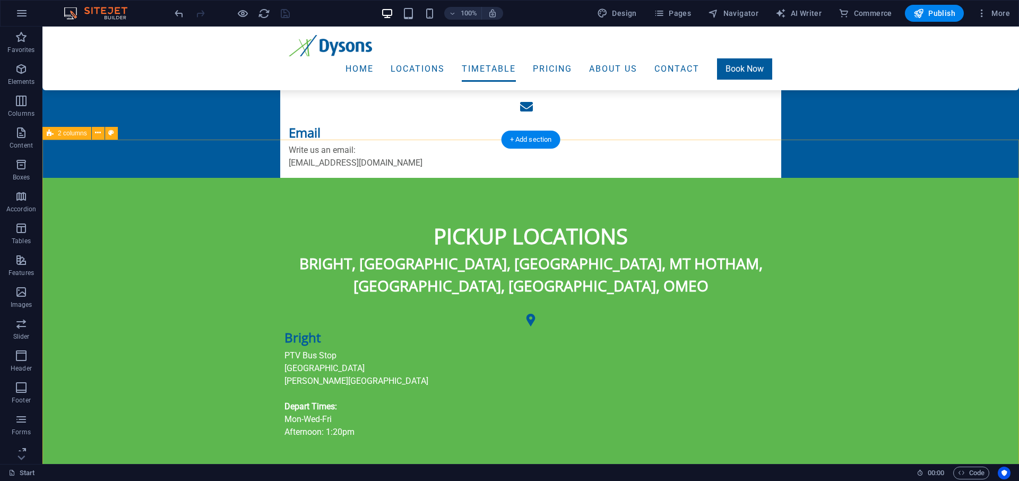
scroll to position [758, 0]
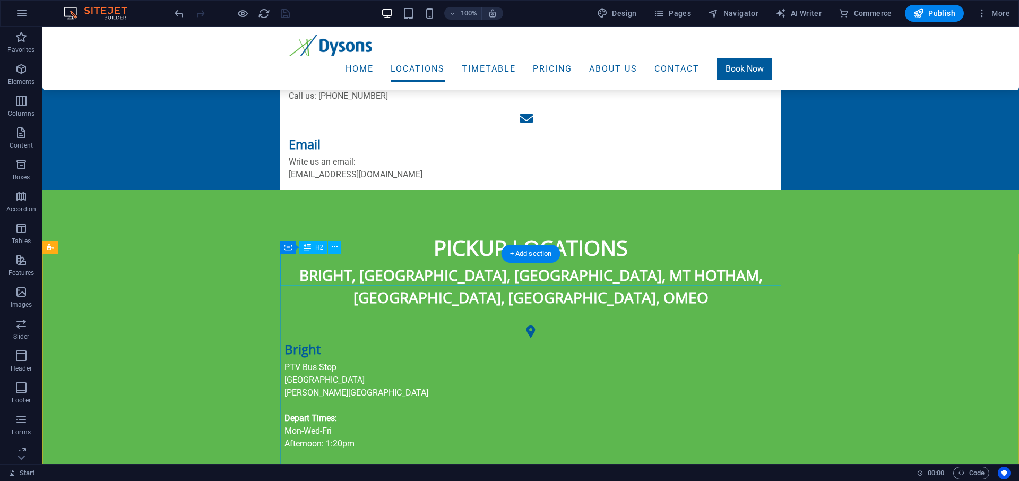
click at [333, 249] on icon at bounding box center [335, 246] width 6 height 11
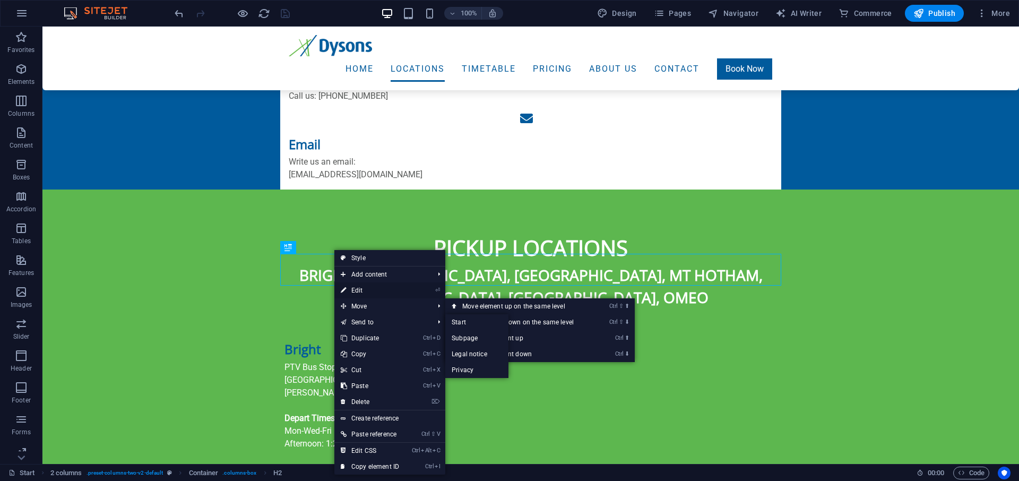
click at [364, 288] on link "⏎ Edit" at bounding box center [369, 290] width 71 height 16
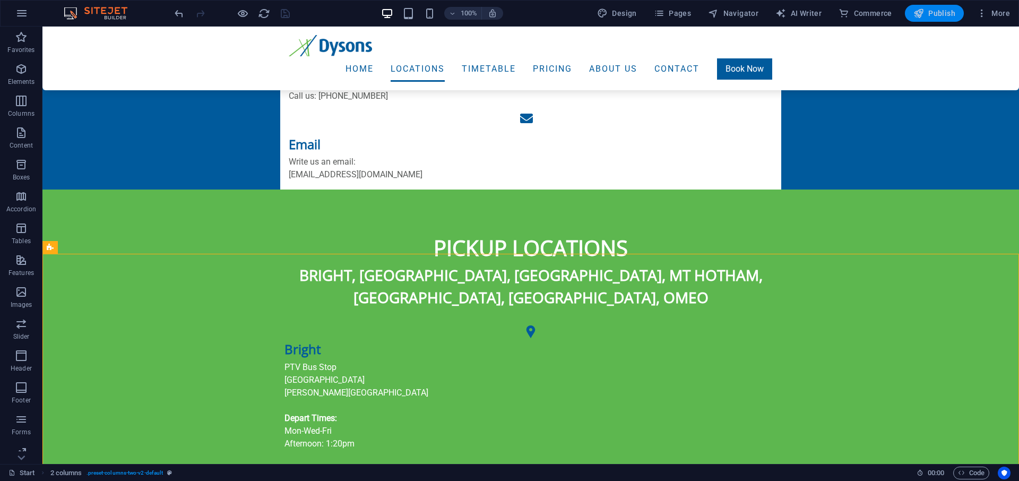
click at [943, 8] on span "Publish" at bounding box center [934, 13] width 42 height 11
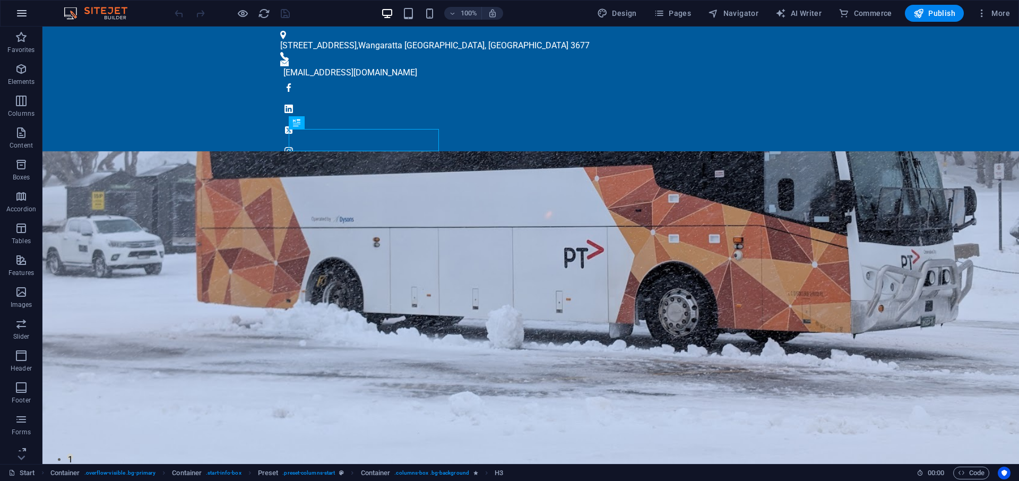
click at [20, 13] on icon "button" at bounding box center [21, 13] width 13 height 13
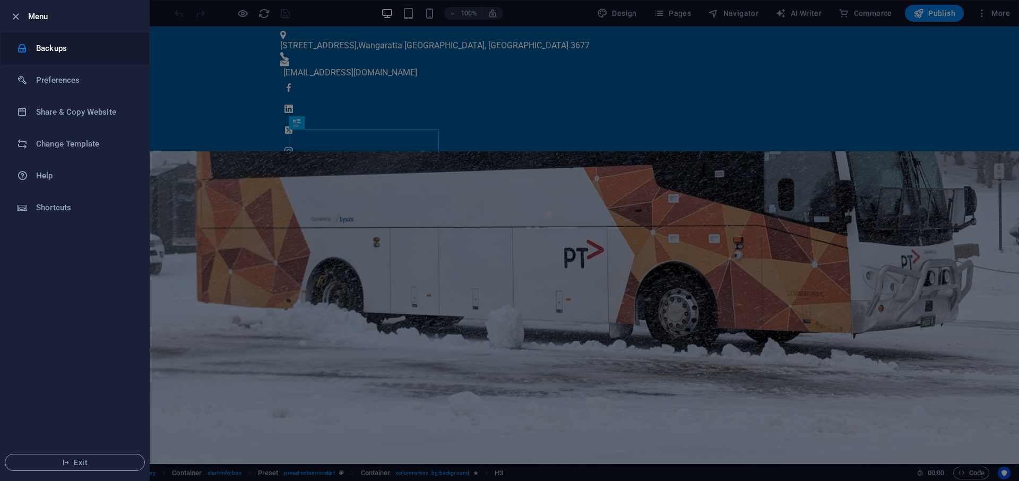
click at [64, 50] on h6 "Backups" at bounding box center [85, 48] width 98 height 13
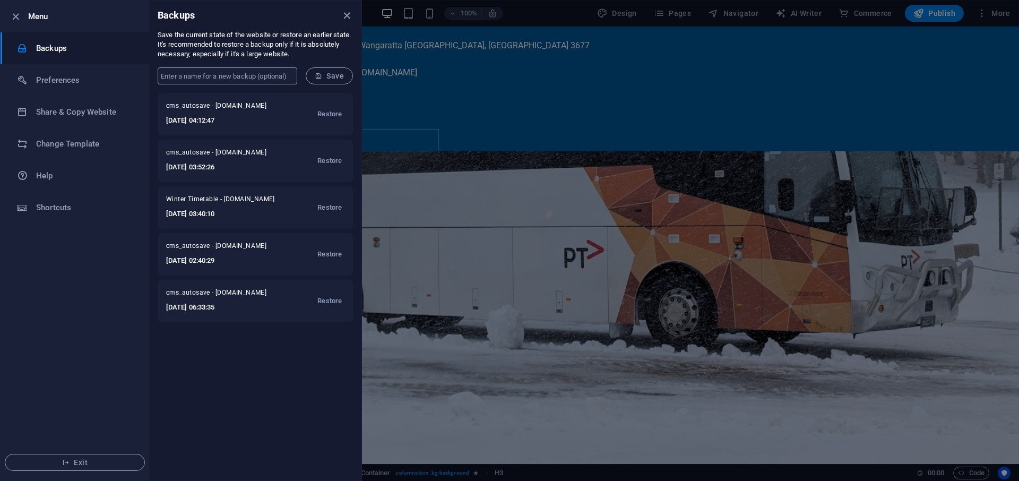
click at [257, 75] on input "text" at bounding box center [228, 75] width 140 height 17
type input "Summer Timetable"
click at [327, 74] on span "Save" at bounding box center [329, 76] width 29 height 8
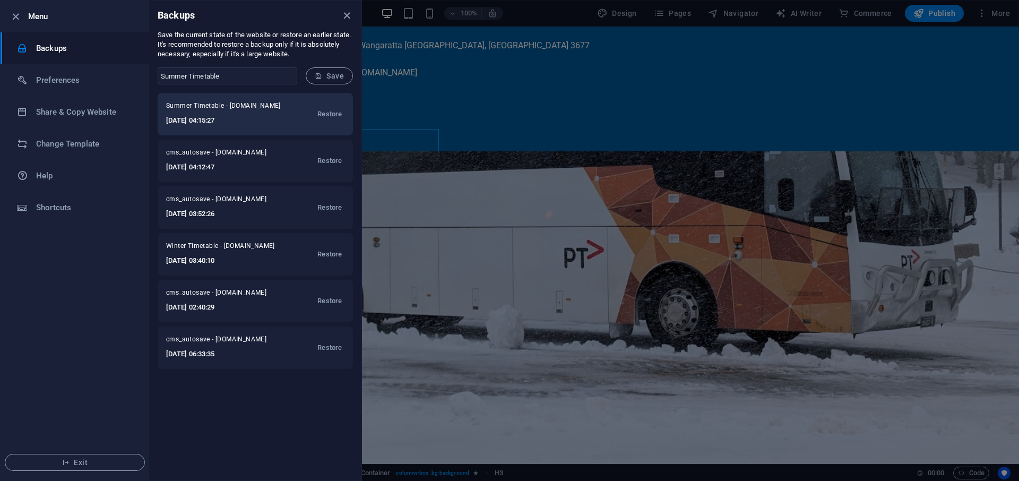
click at [249, 114] on h6 "2025-10-02 04:15:27" at bounding box center [226, 120] width 121 height 13
click at [345, 18] on icon "close" at bounding box center [347, 16] width 12 height 12
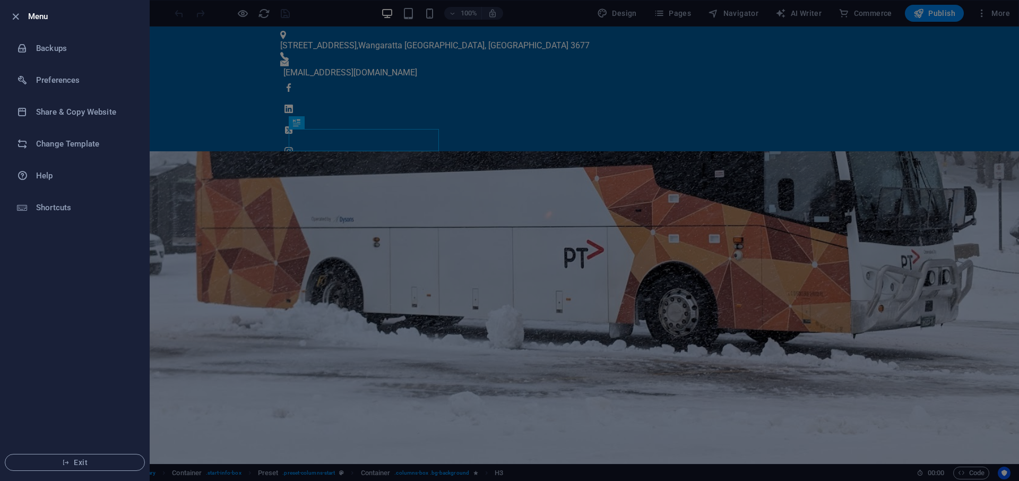
click at [851, 242] on div at bounding box center [509, 240] width 1019 height 481
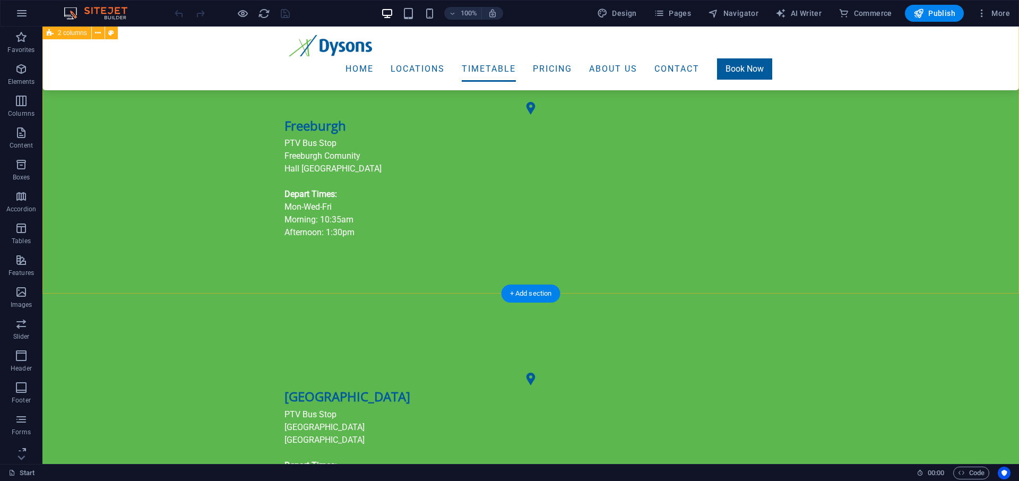
scroll to position [1299, 0]
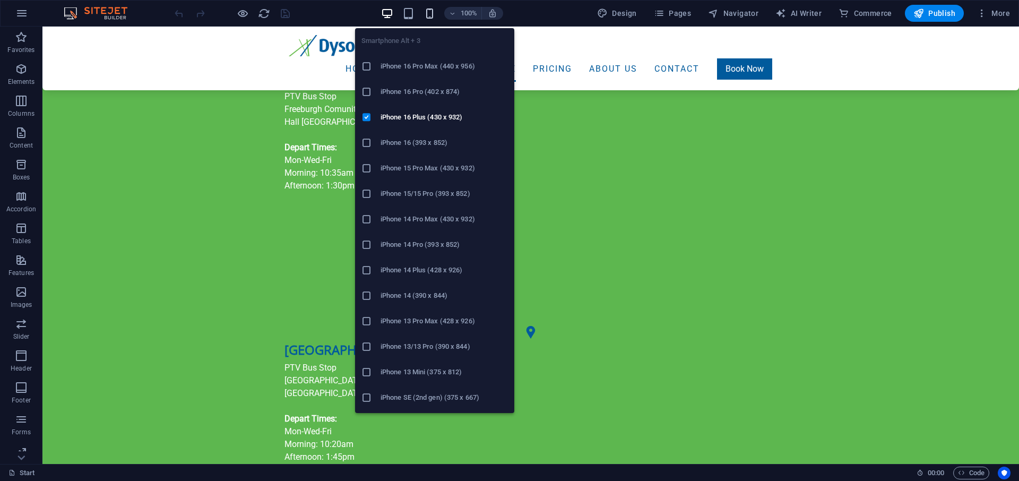
click at [430, 11] on icon "button" at bounding box center [429, 13] width 12 height 12
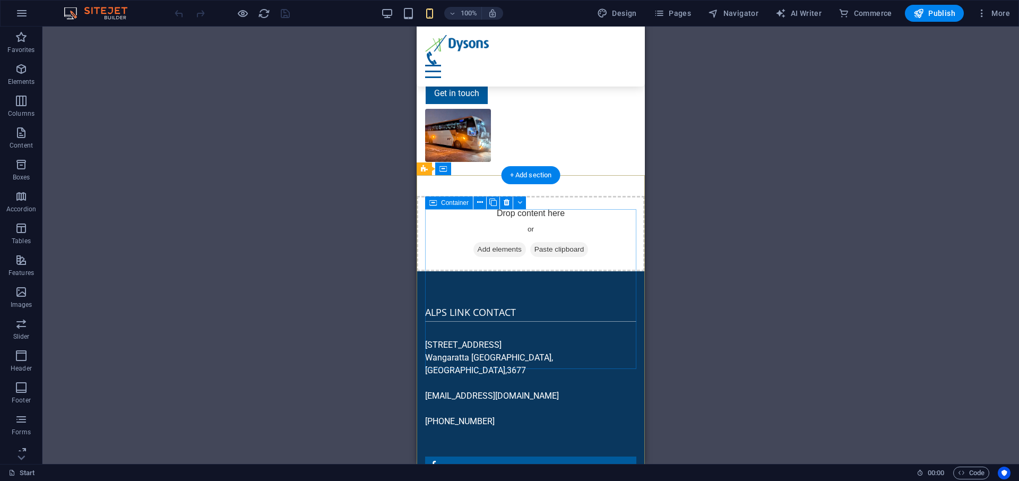
scroll to position [6385, 0]
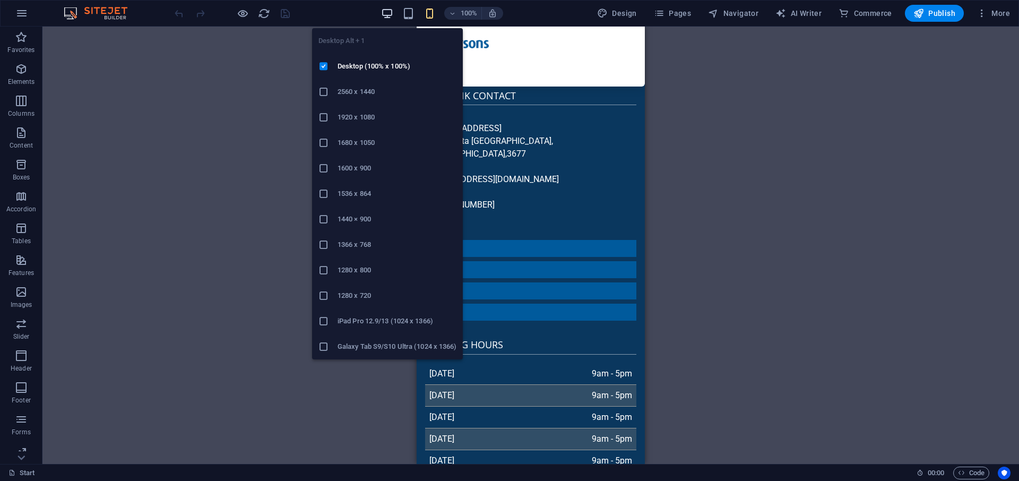
click at [388, 10] on icon "button" at bounding box center [387, 13] width 12 height 12
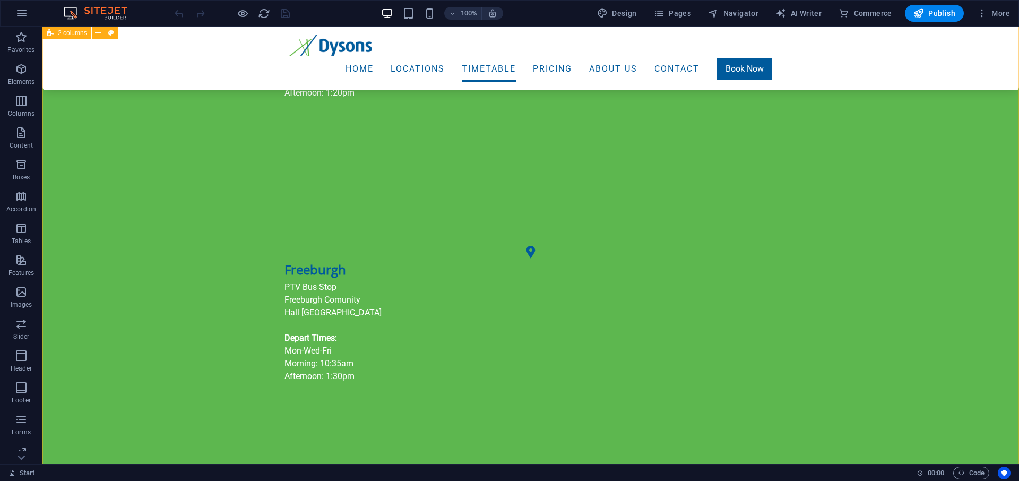
scroll to position [1028, 0]
